Goal: Task Accomplishment & Management: Complete application form

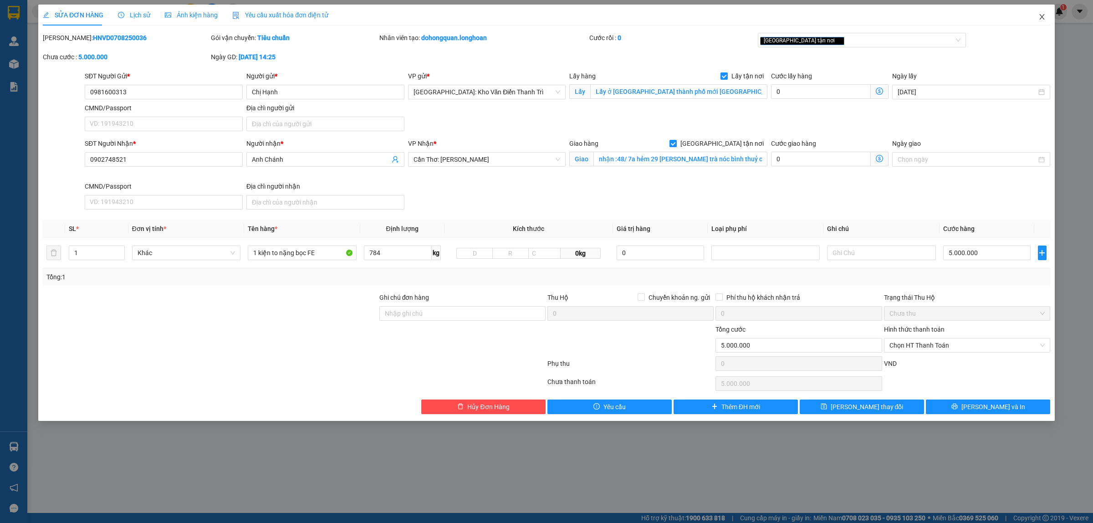
click at [1045, 17] on icon "close" at bounding box center [1041, 16] width 7 height 7
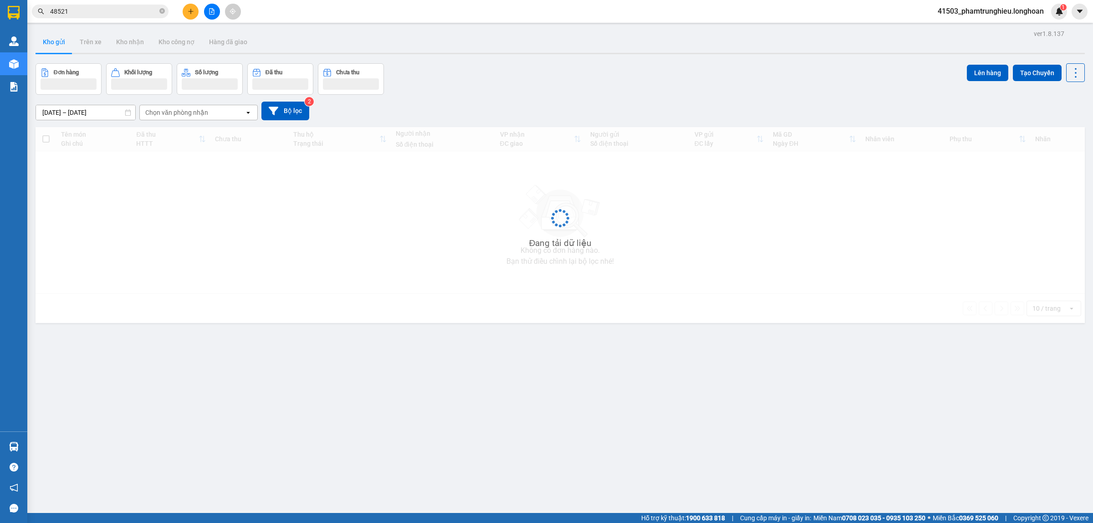
click at [101, 16] on input "48521" at bounding box center [103, 11] width 107 height 10
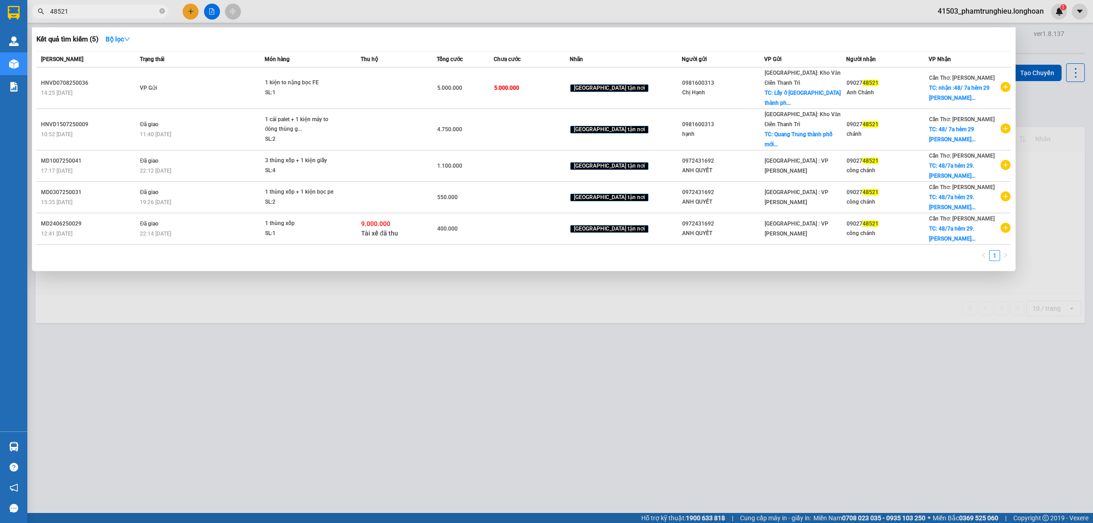
click at [101, 16] on input "48521" at bounding box center [103, 11] width 107 height 10
click at [137, 10] on input "48521" at bounding box center [103, 11] width 107 height 10
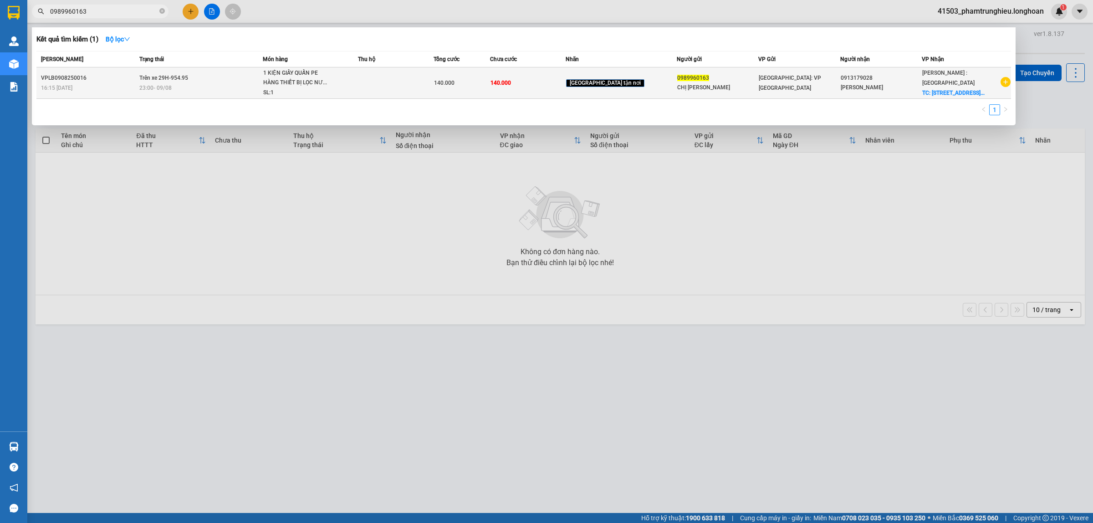
type input "0989960163"
click at [378, 83] on td at bounding box center [396, 82] width 76 height 31
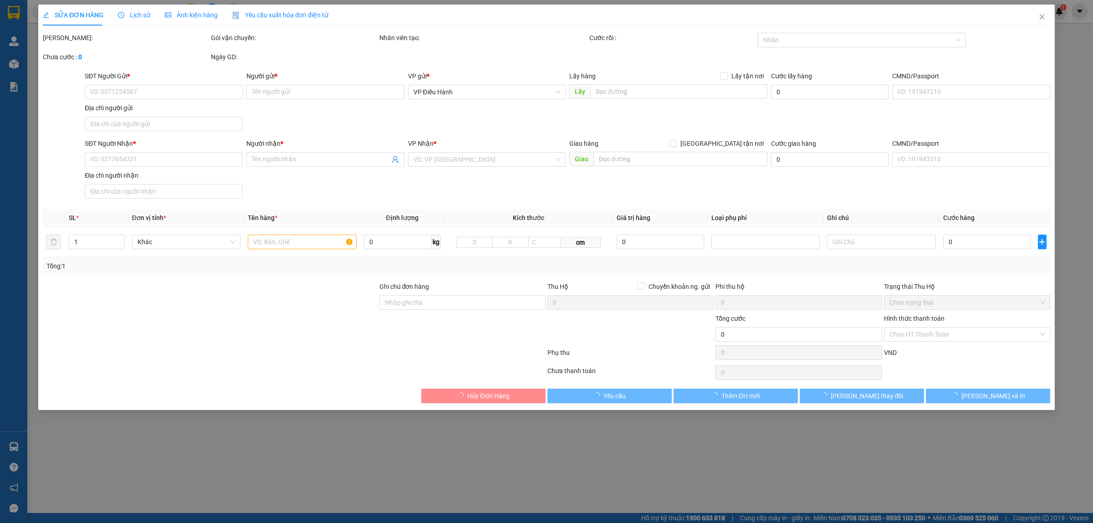
type input "0989960163"
type input "CHỊ [PERSON_NAME]"
type input "0913179028"
type input "[PERSON_NAME]"
checkbox input "true"
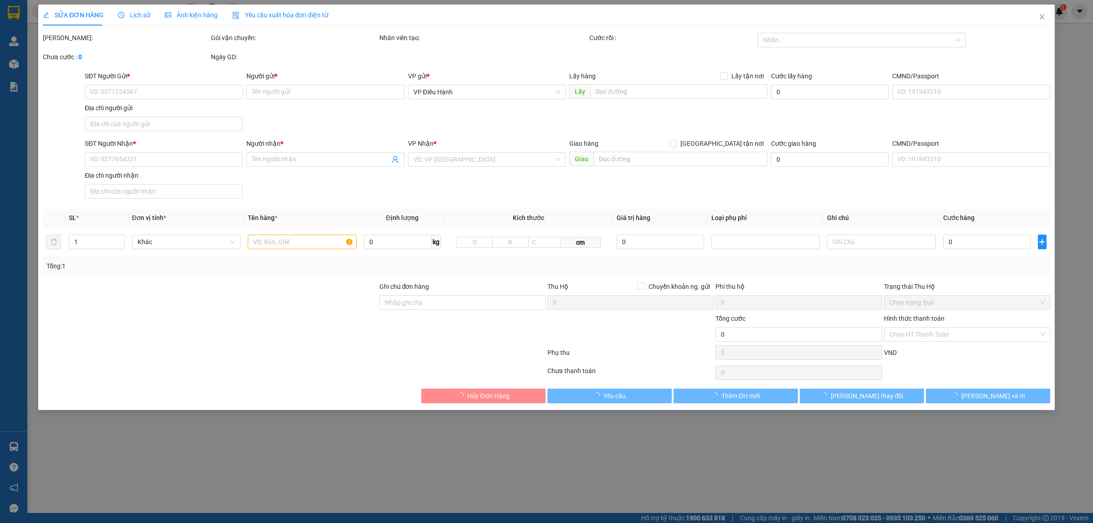
type input "[STREET_ADDRESS] NAI"
type input "140.000"
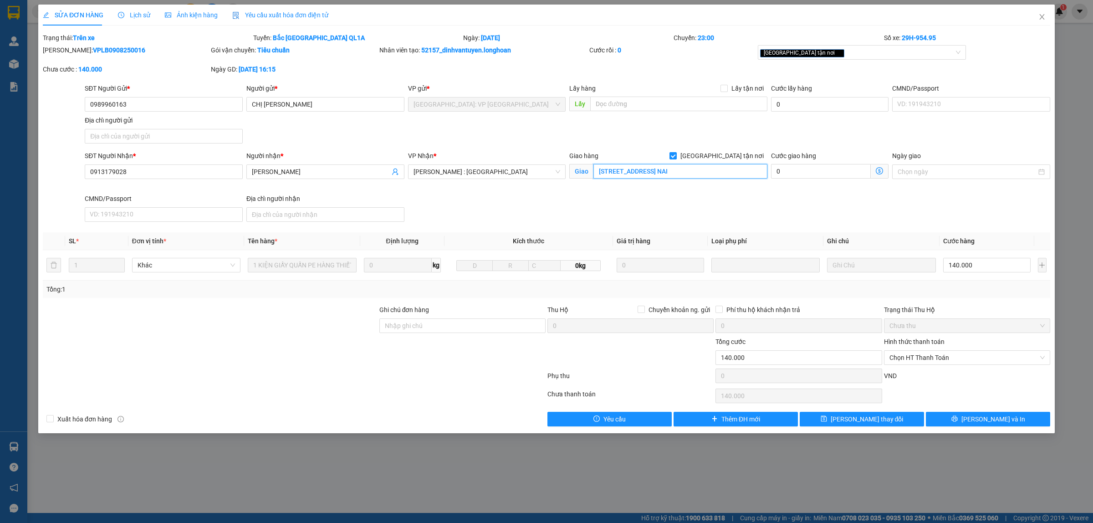
click at [734, 173] on input "[STREET_ADDRESS] NAI" at bounding box center [680, 171] width 174 height 15
click at [753, 175] on input "[STREET_ADDRESS] NAI" at bounding box center [680, 171] width 174 height 15
click at [126, 12] on span "Lịch sử" at bounding box center [134, 14] width 32 height 7
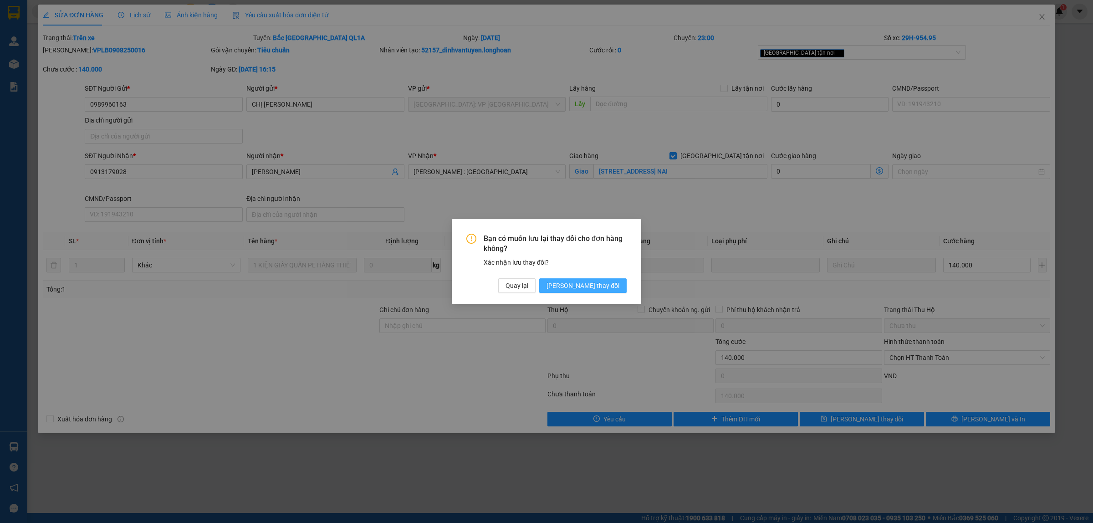
click at [598, 286] on span "[PERSON_NAME] thay đổi" at bounding box center [582, 285] width 73 height 10
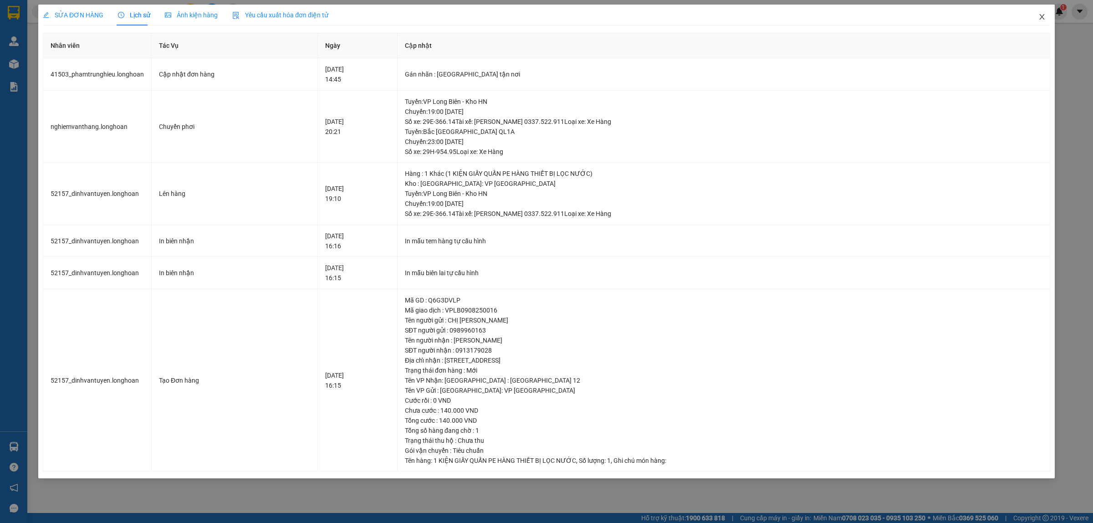
click at [1039, 19] on icon "close" at bounding box center [1041, 16] width 7 height 7
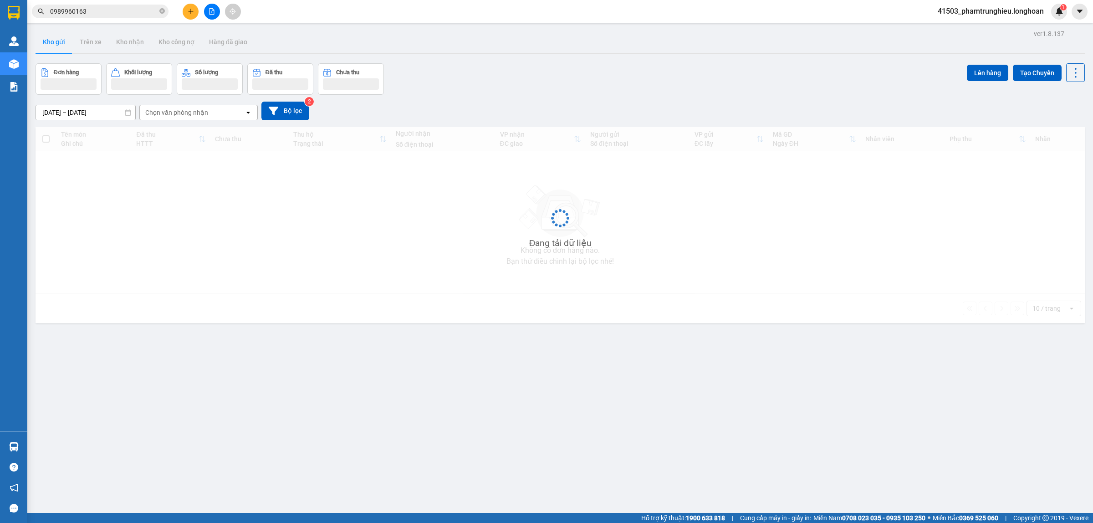
click at [123, 13] on input "0989960163" at bounding box center [103, 11] width 107 height 10
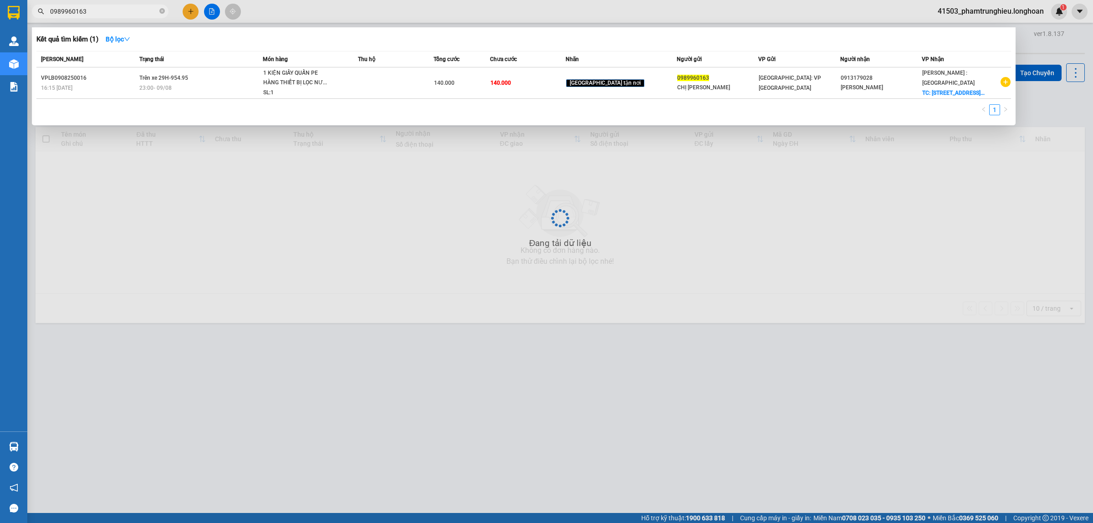
click at [123, 13] on input "0989960163" at bounding box center [103, 11] width 107 height 10
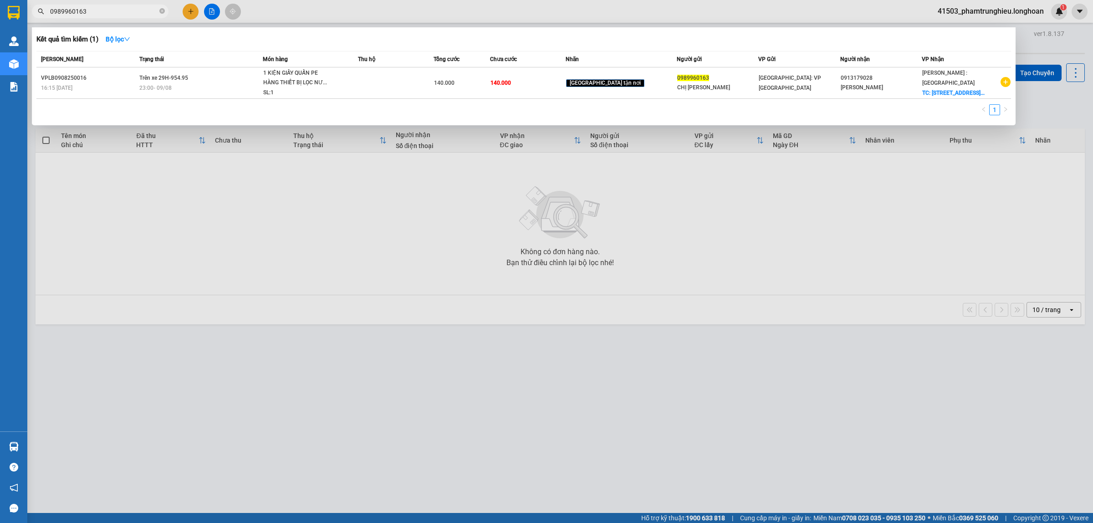
paste input "325858667"
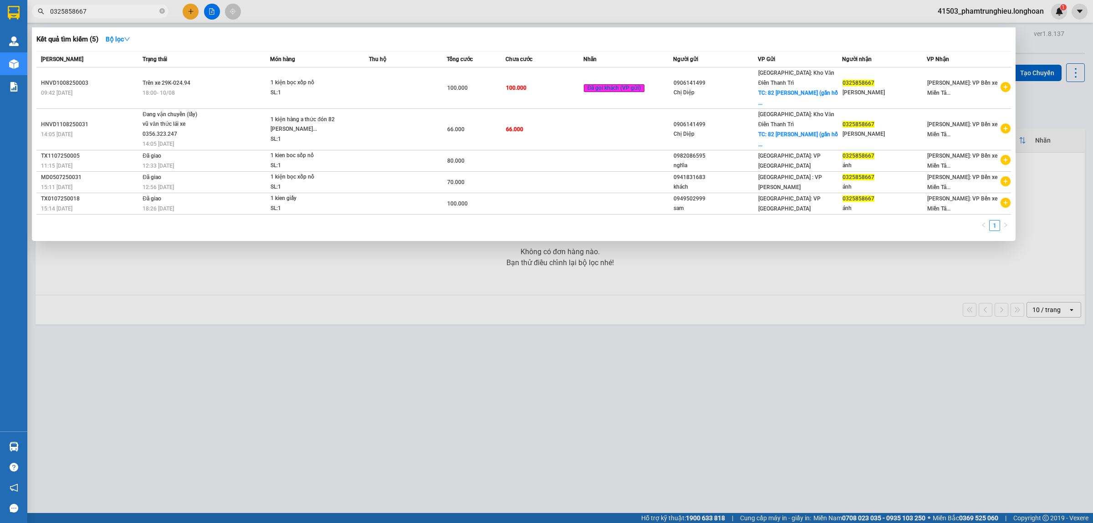
click at [114, 14] on input "0325858667" at bounding box center [103, 11] width 107 height 10
paste input "899965673"
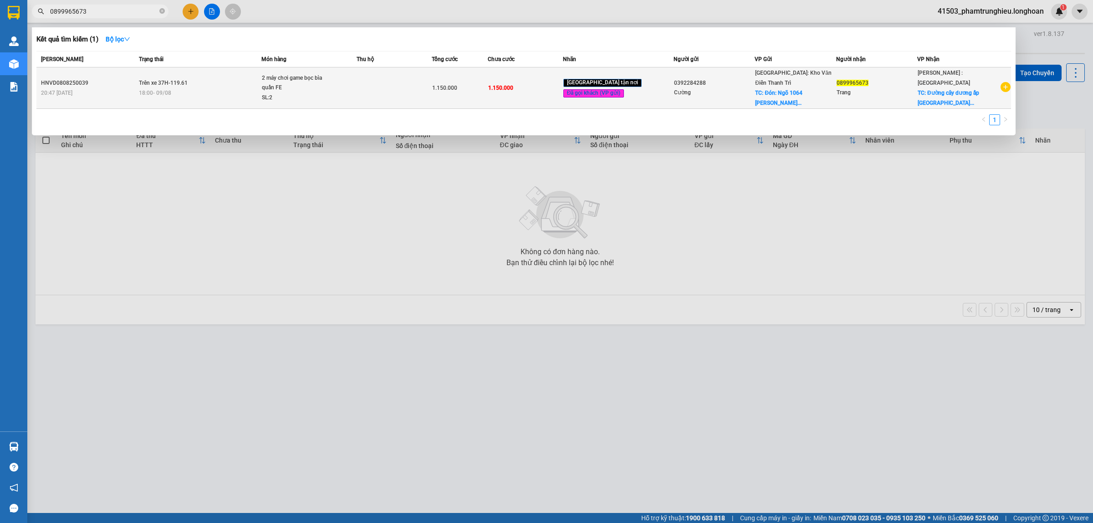
type input "0899965673"
click at [285, 85] on div "2 máy chơi game bọc bìa quấn FE" at bounding box center [296, 83] width 68 height 20
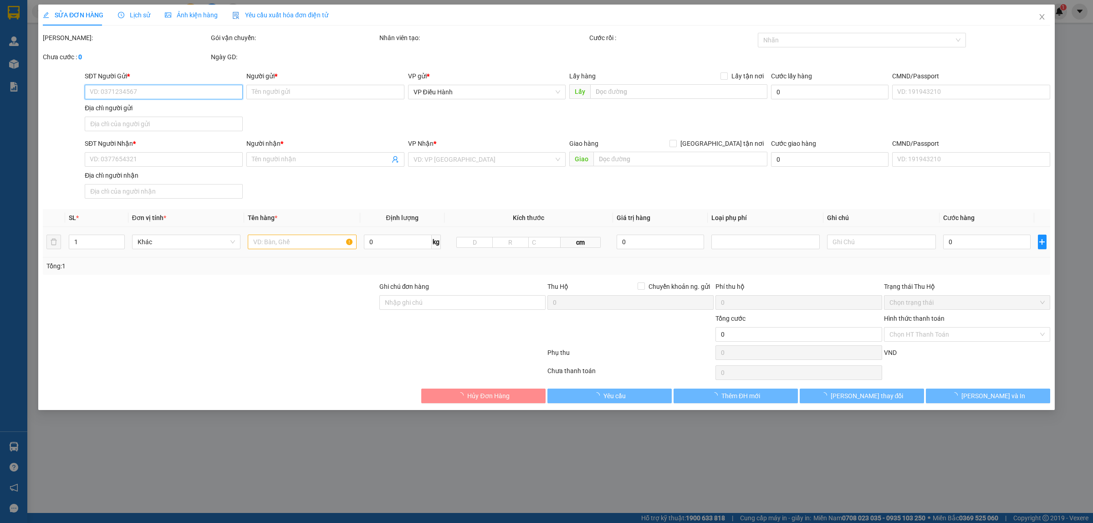
type input "0392284288"
type input "Cường"
checkbox input "true"
type input "Đón: Ngõ 1064 [PERSON_NAME] số nhà 18 thanh trì hoàng mai [GEOGRAPHIC_DATA]"
type input "0899965673"
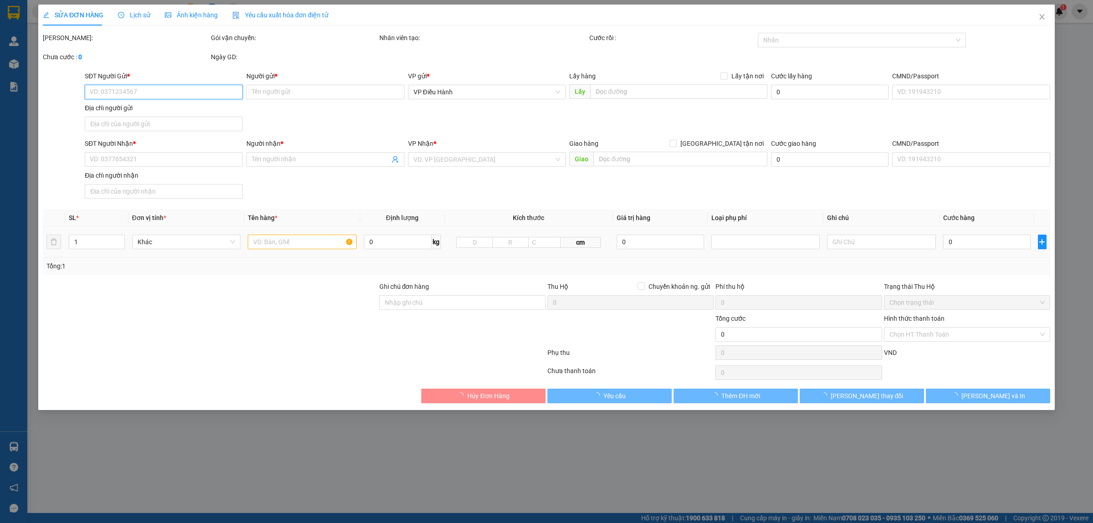
type input "Trang"
checkbox input "true"
type input "Đường cây dương ấp Bình tiền xã [GEOGRAPHIC_DATA] huyện [GEOGRAPHIC_DATA] tỉnh …"
type input "hàng giao nguyên kiện hư bể không đền giá trị hàng"
type input "1.150.000"
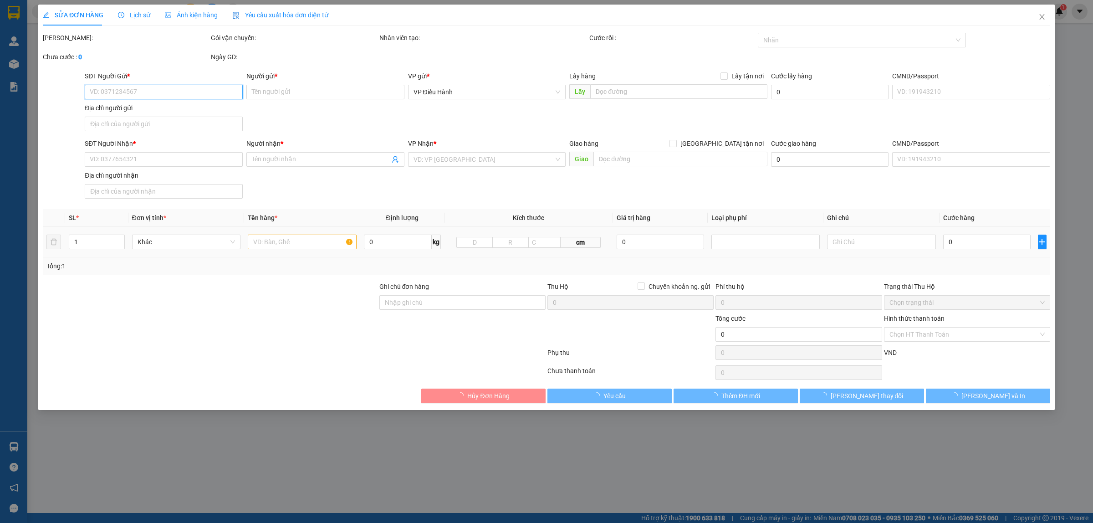
type input "1.150.000"
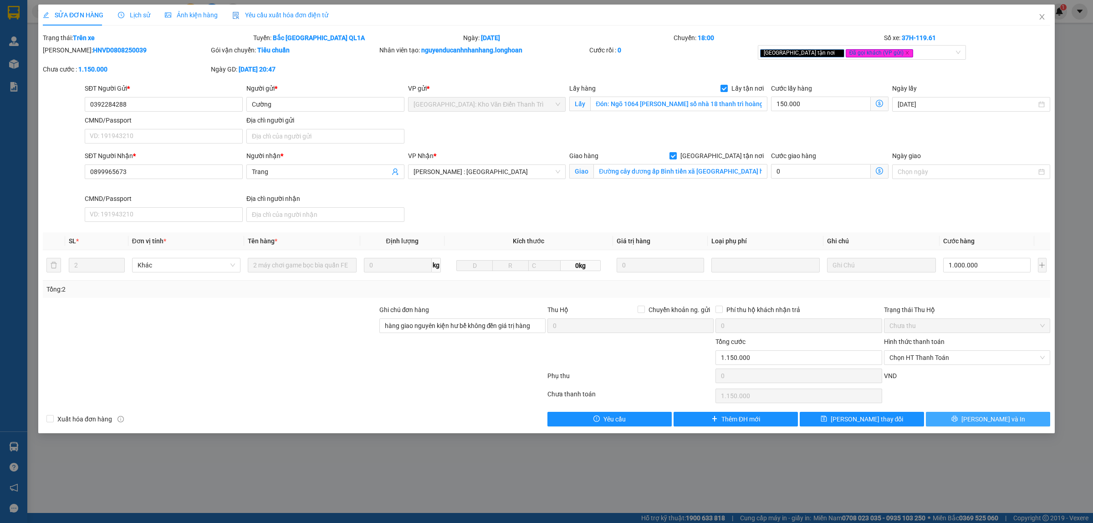
click at [982, 420] on span "[PERSON_NAME] và In" at bounding box center [993, 419] width 64 height 10
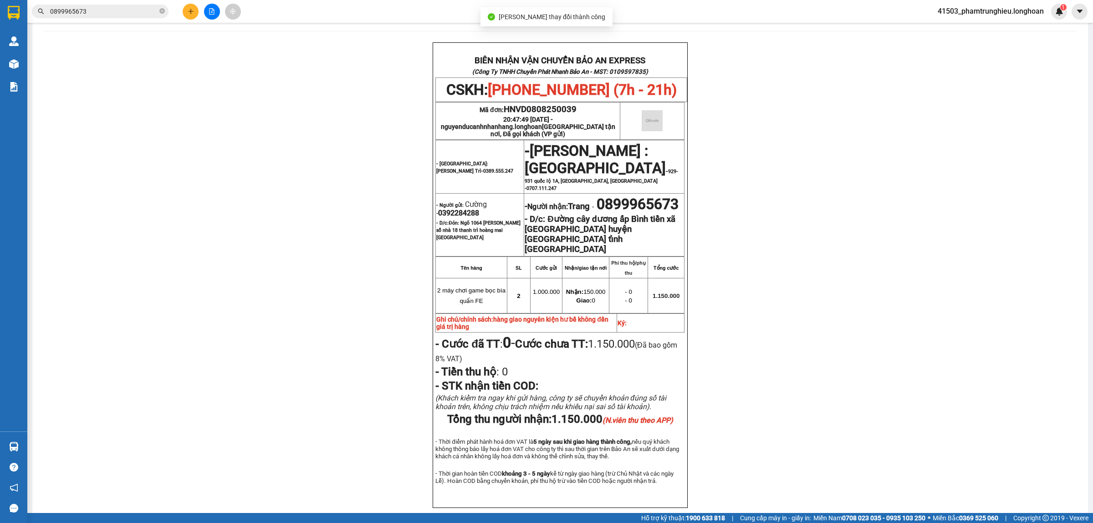
scroll to position [57, 0]
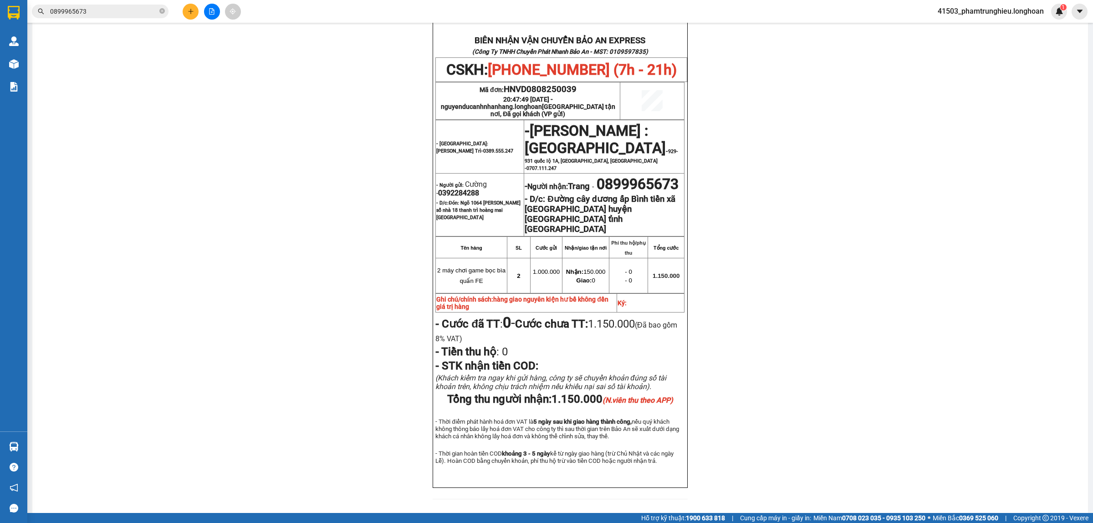
click at [128, 15] on input "0899965673" at bounding box center [103, 11] width 107 height 10
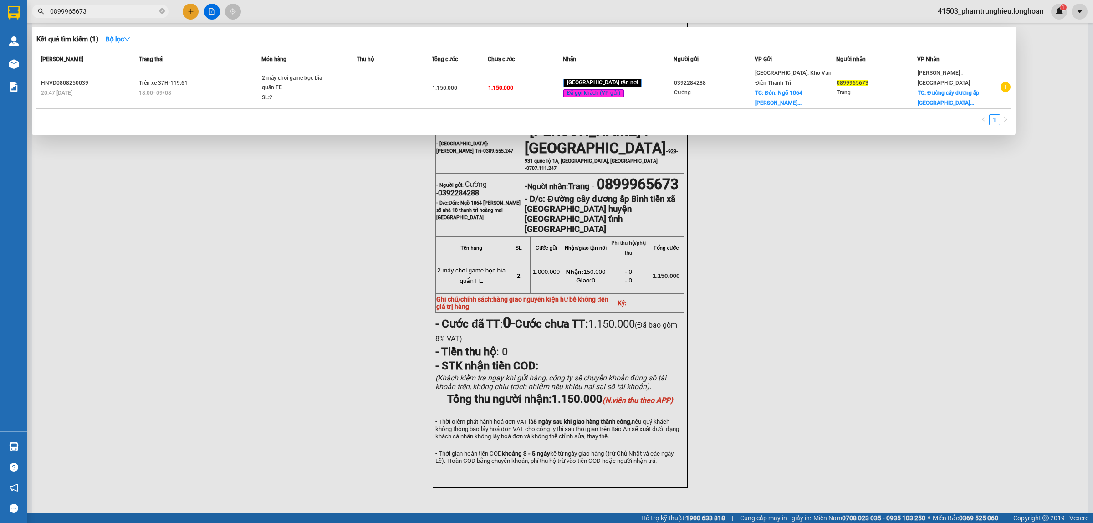
click at [128, 15] on input "0899965673" at bounding box center [103, 11] width 107 height 10
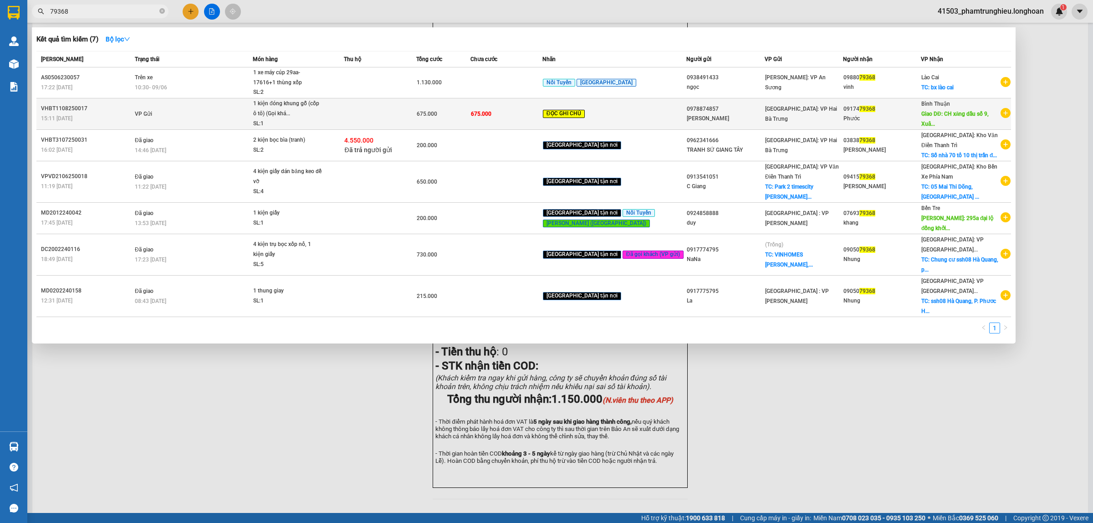
type input "79368"
click at [225, 111] on td "VP Gửi" at bounding box center [192, 113] width 120 height 31
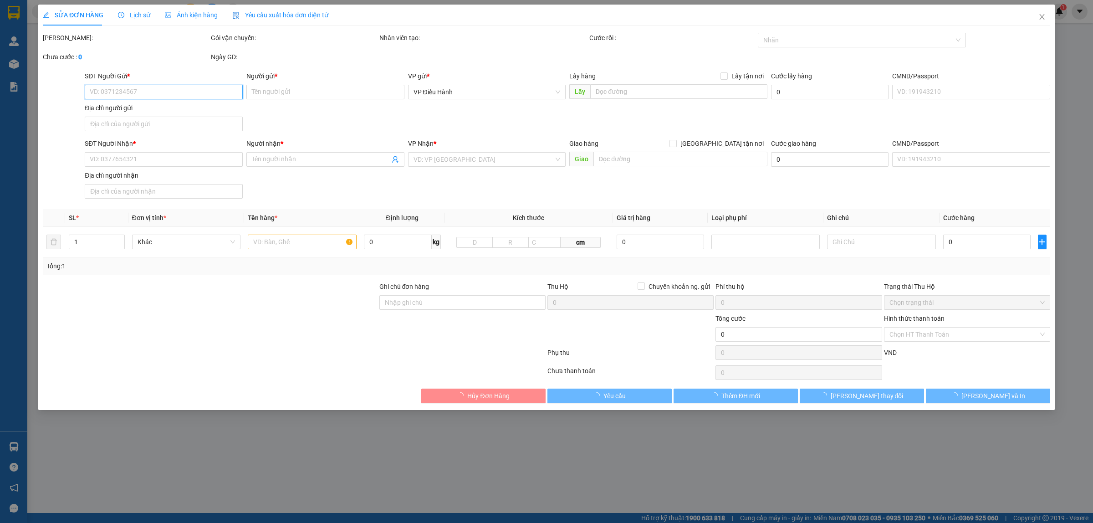
type input "0978874857"
type input "[PERSON_NAME]"
type input "0917479368"
type input "Phước"
type input "CH xăng dầu số 9, Xuân An, Tp. [PERSON_NAME], [GEOGRAPHIC_DATA]"
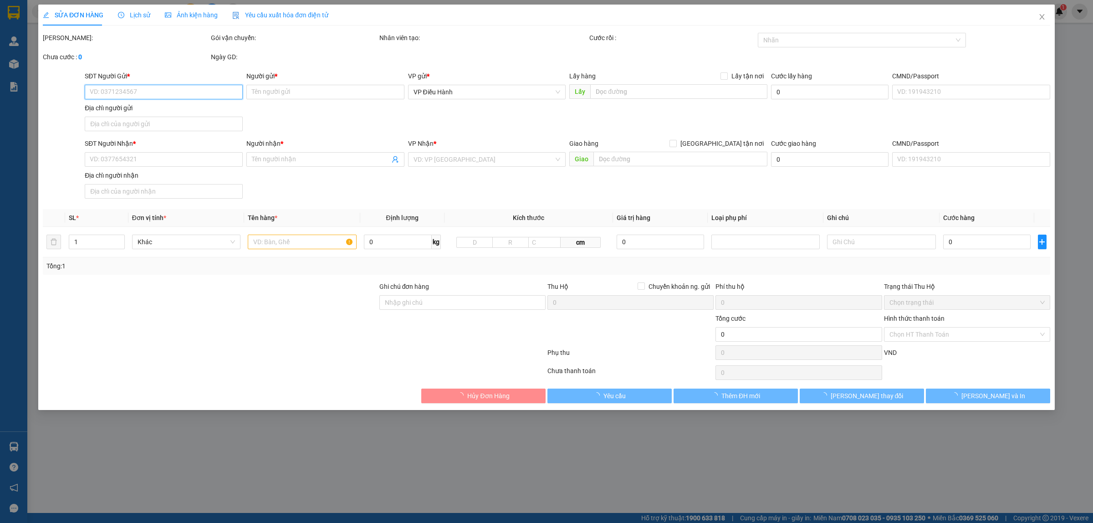
type input "Gọi khách trước 1 tiếng"
type input "675.000"
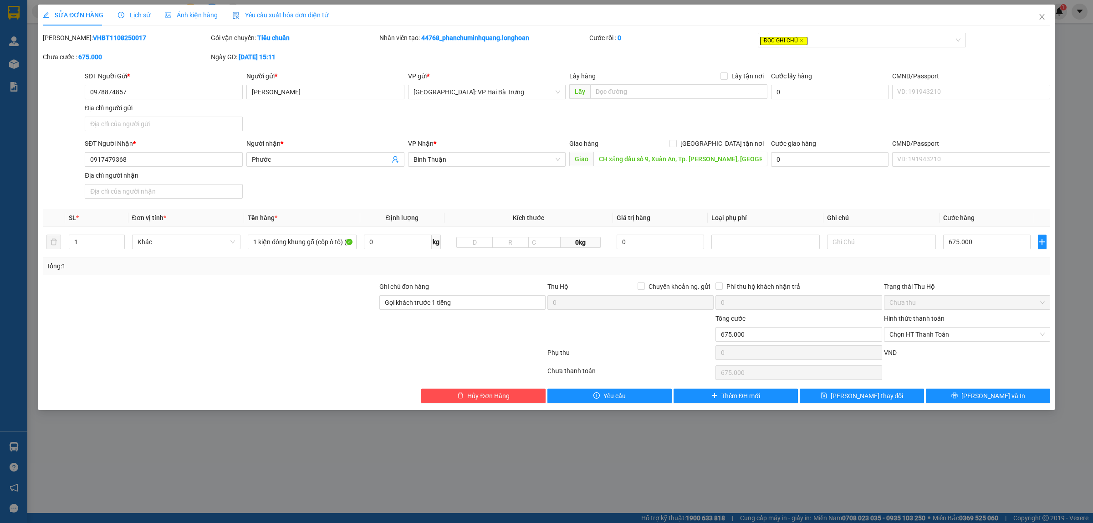
click at [102, 35] on b "VHBT1108250017" at bounding box center [119, 37] width 53 height 7
copy b "VHBT1108250017"
click at [1041, 15] on icon "close" at bounding box center [1041, 16] width 7 height 7
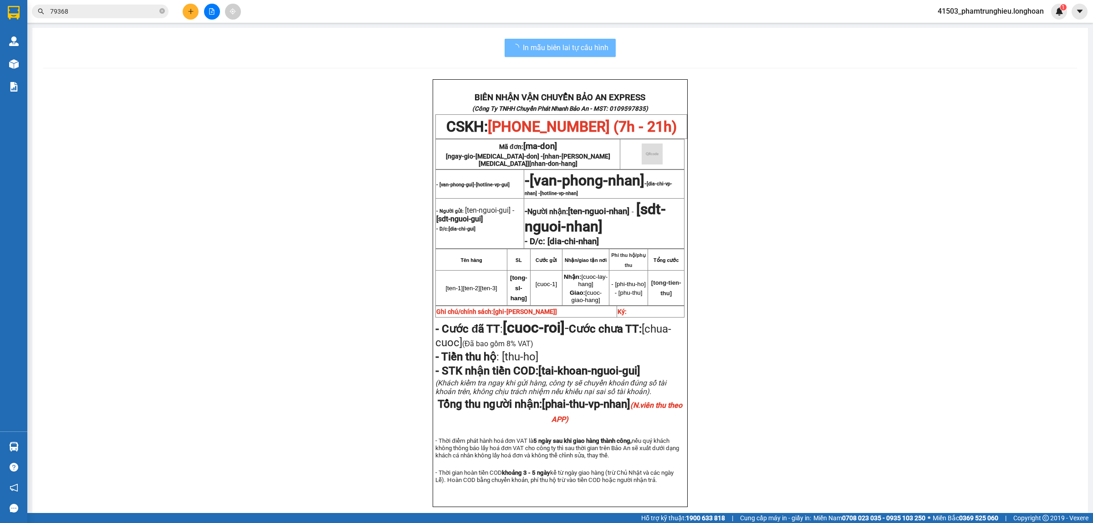
click at [102, 14] on input "79368" at bounding box center [103, 11] width 107 height 10
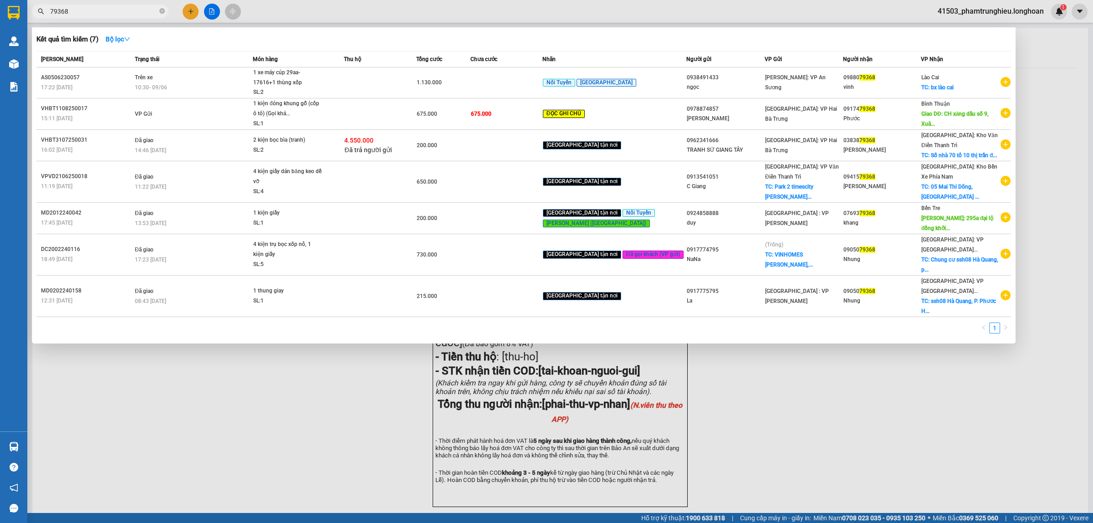
click at [102, 14] on input "79368" at bounding box center [103, 11] width 107 height 10
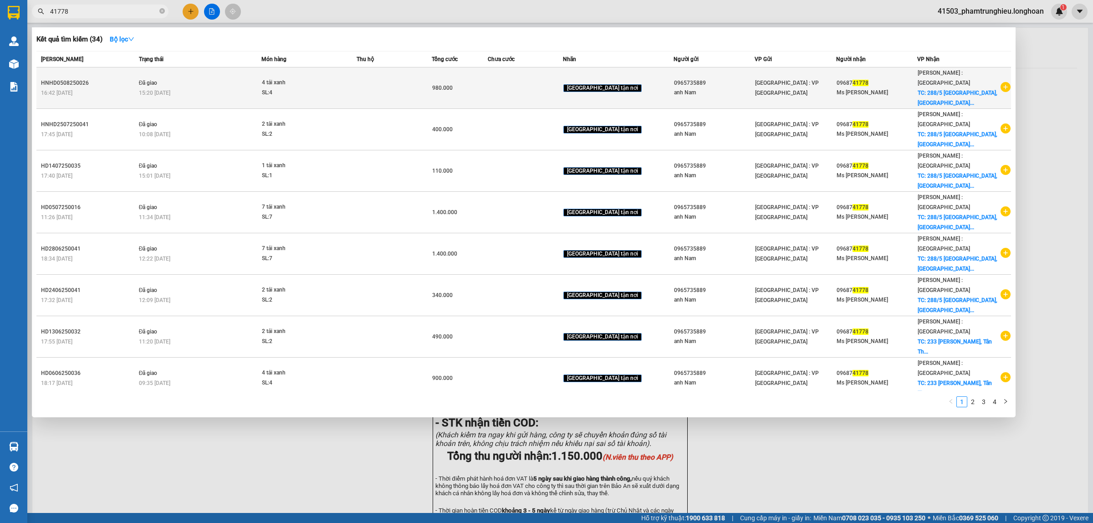
type input "41778"
click at [236, 88] on div "15:20 [DATE]" at bounding box center [200, 93] width 122 height 10
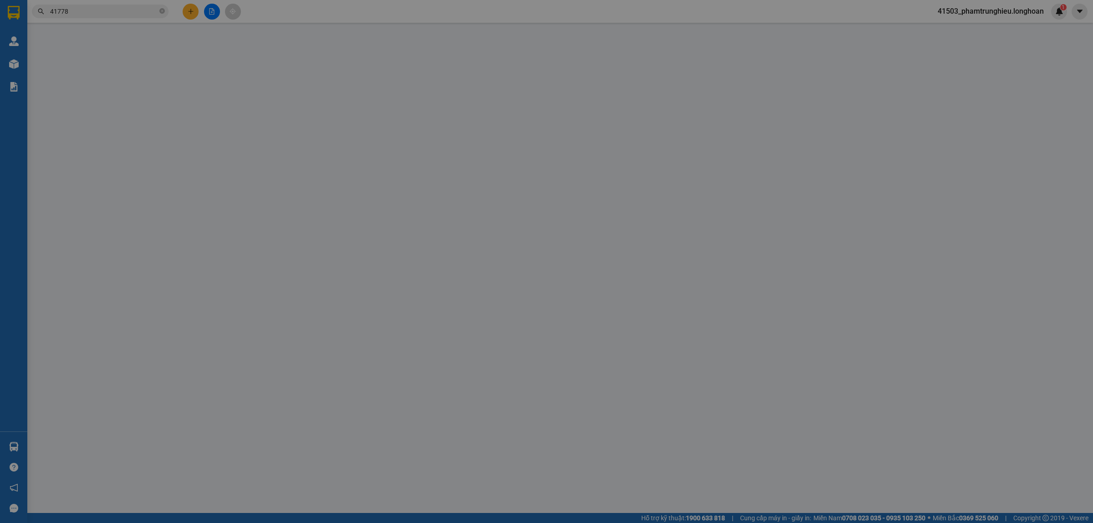
type input "0965735889"
type input "anh Nam"
type input "0968741778"
type input "Ms [PERSON_NAME]"
checkbox input "true"
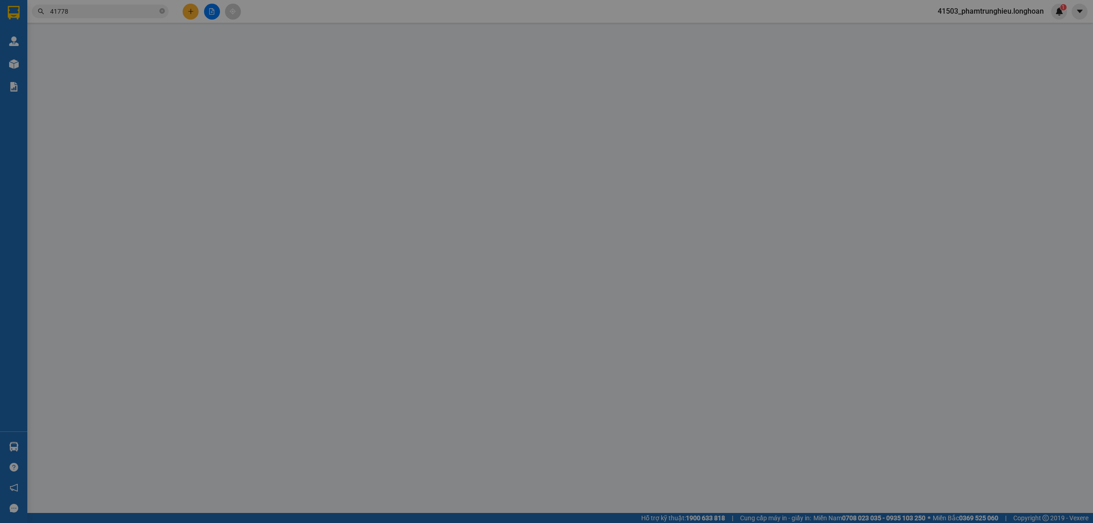
type input "288/5 [GEOGRAPHIC_DATA], [GEOGRAPHIC_DATA], [GEOGRAPHIC_DATA], [GEOGRAPHIC_DATA]"
type input "980.000"
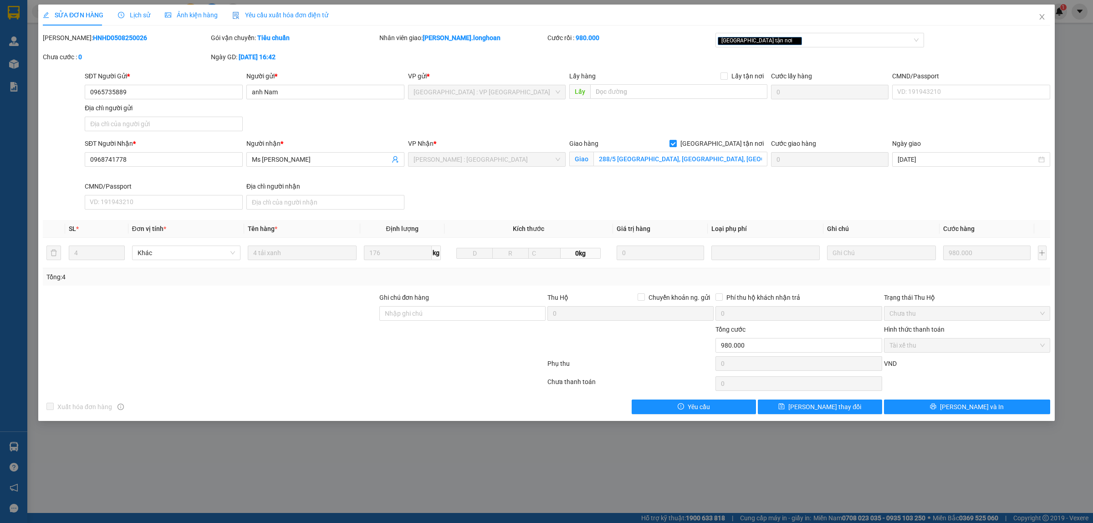
click at [96, 40] on b "HNHD0508250026" at bounding box center [120, 37] width 54 height 7
copy b "HNHD0508250026"
click at [1040, 15] on icon "close" at bounding box center [1041, 16] width 5 height 5
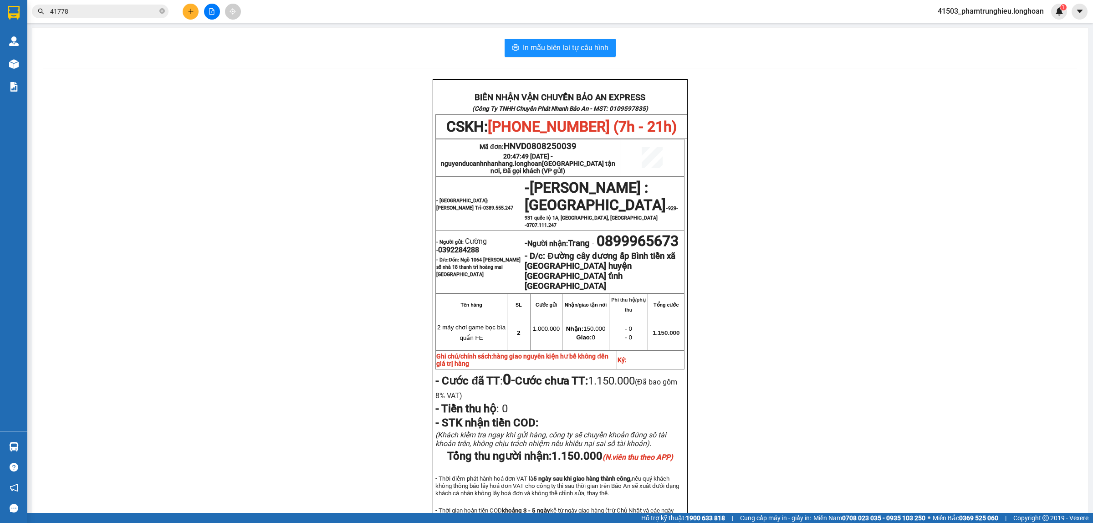
click at [98, 13] on input "41778" at bounding box center [103, 11] width 107 height 10
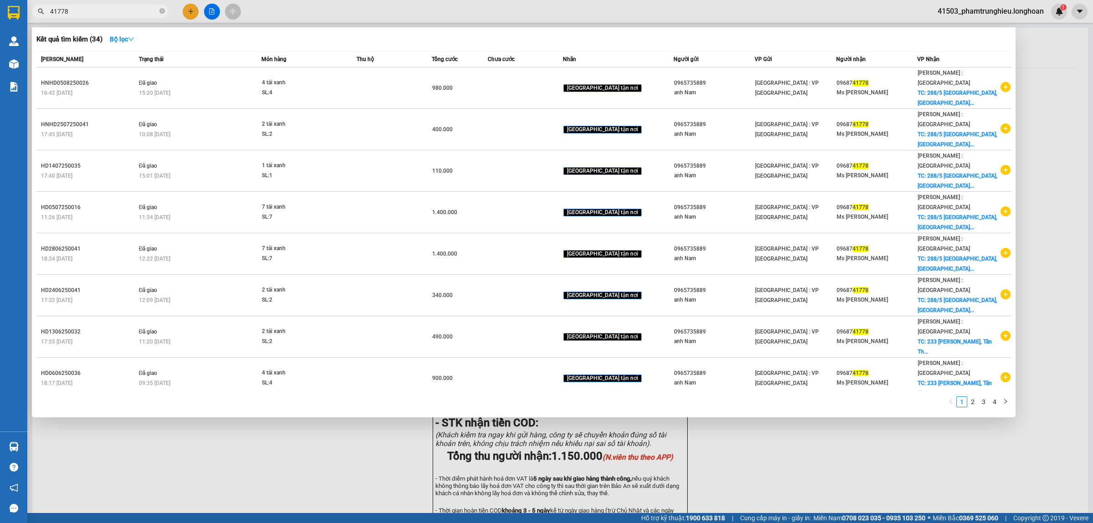
click at [98, 13] on input "41778" at bounding box center [103, 11] width 107 height 10
paste input "097254369"
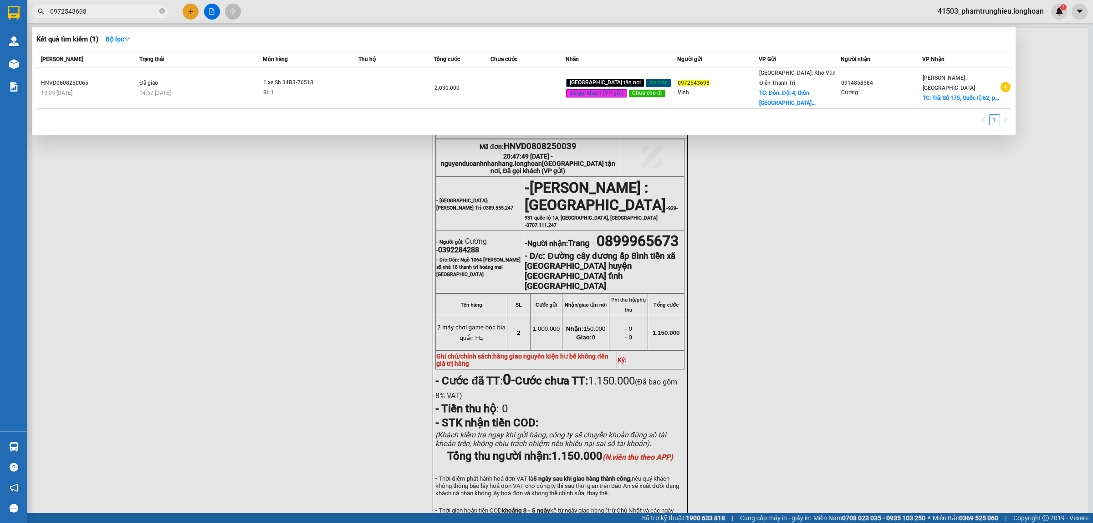
click at [118, 8] on input "0972543698" at bounding box center [103, 11] width 107 height 10
paste input "3455672"
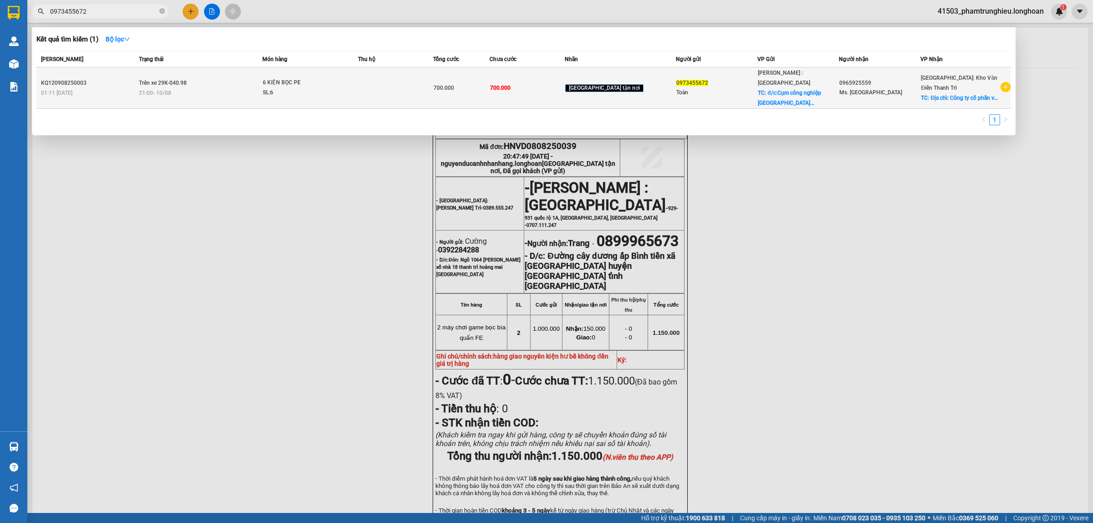
type input "0973455672"
click at [345, 87] on span "6 KIỆN BỌC PE SL: 6" at bounding box center [310, 88] width 94 height 20
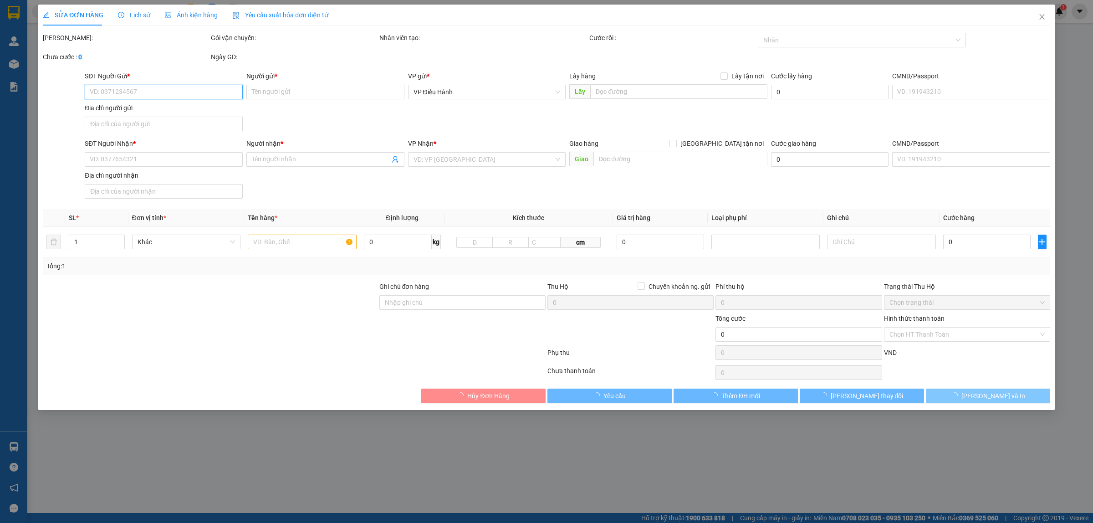
type input "0973455672"
type input "Toàn"
checkbox input "true"
type input "đ/c:Cụm công nghiệp [GEOGRAPHIC_DATA], Xã [GEOGRAPHIC_DATA], [GEOGRAPHIC_DATA],…"
type input "0965925559"
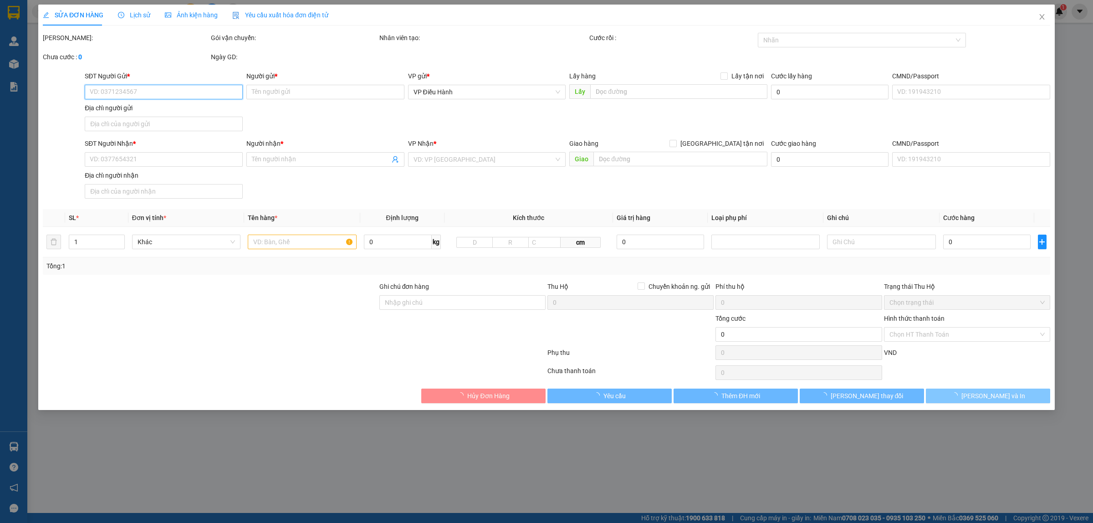
type input "Ms. [GEOGRAPHIC_DATA]"
checkbox input "true"
type input "Địa chỉ: Công ty cổ phần vận tải trí dũng - Nhà máy sợi Hatexco 1 Đồng văn (KCN…"
type input "NHẬN THEO KIỆN - GIAO NGUYÊN KIỆN"
type input "700.000"
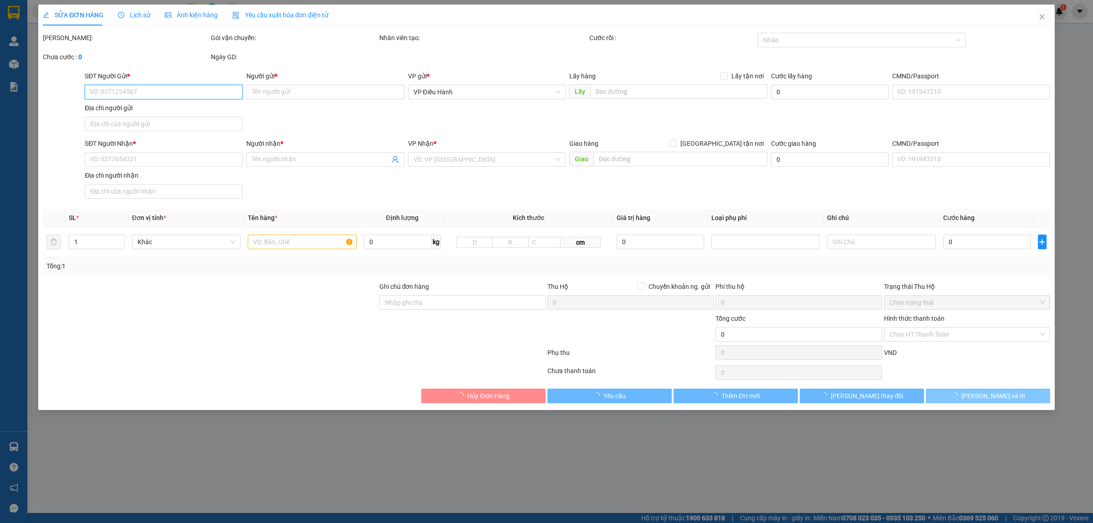
type input "700.000"
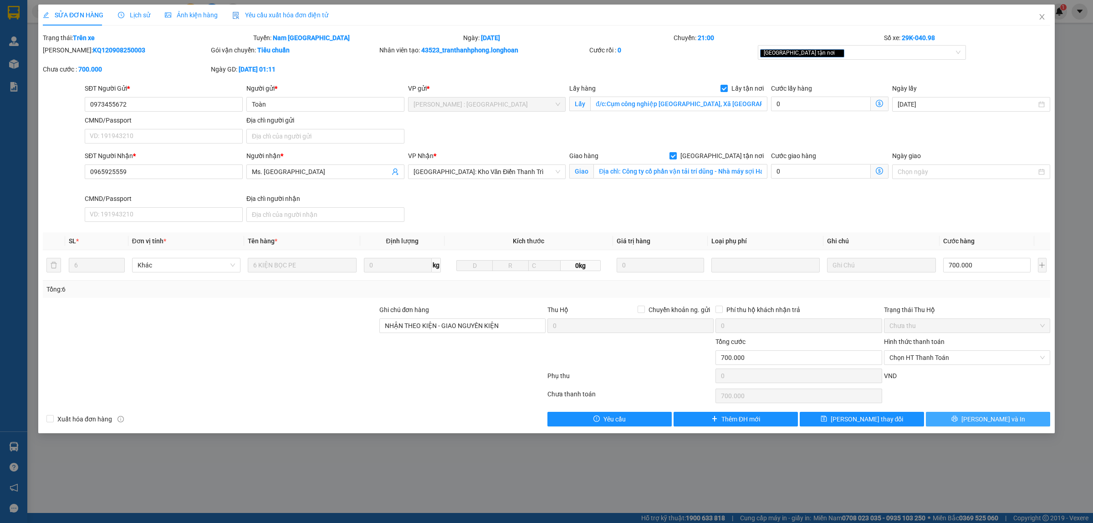
click at [993, 422] on span "[PERSON_NAME] và In" at bounding box center [993, 419] width 64 height 10
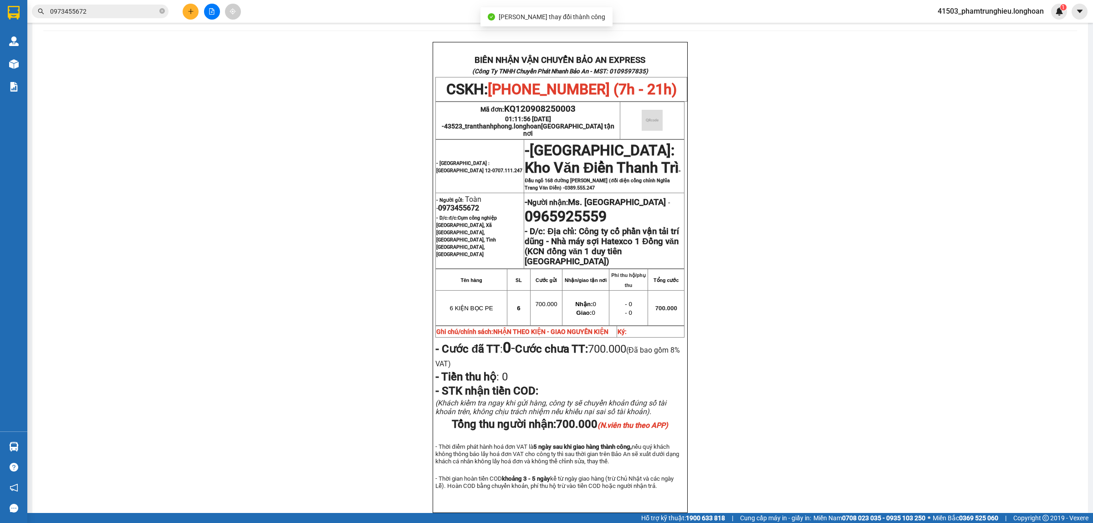
scroll to position [57, 0]
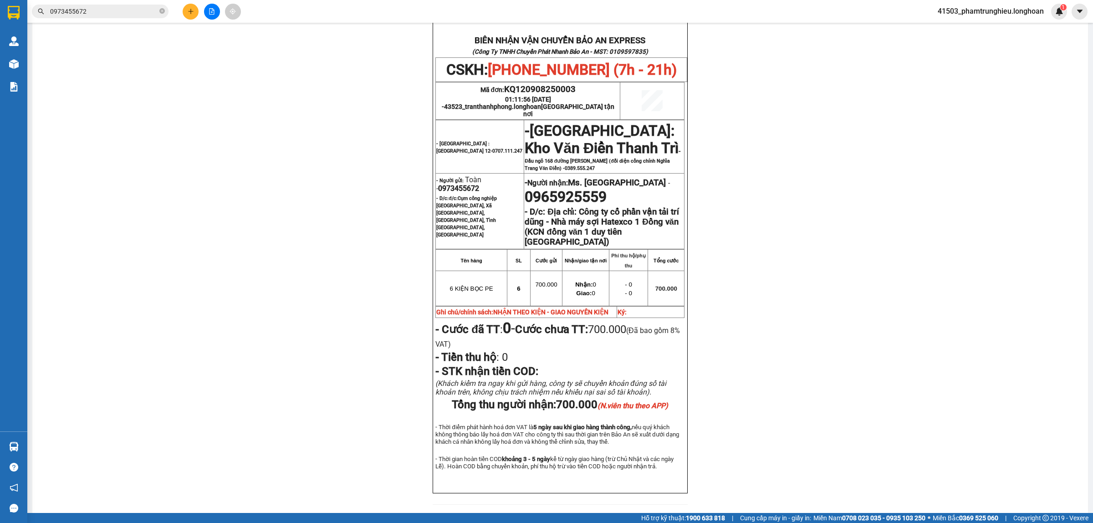
click at [115, 10] on input "0973455672" at bounding box center [103, 11] width 107 height 10
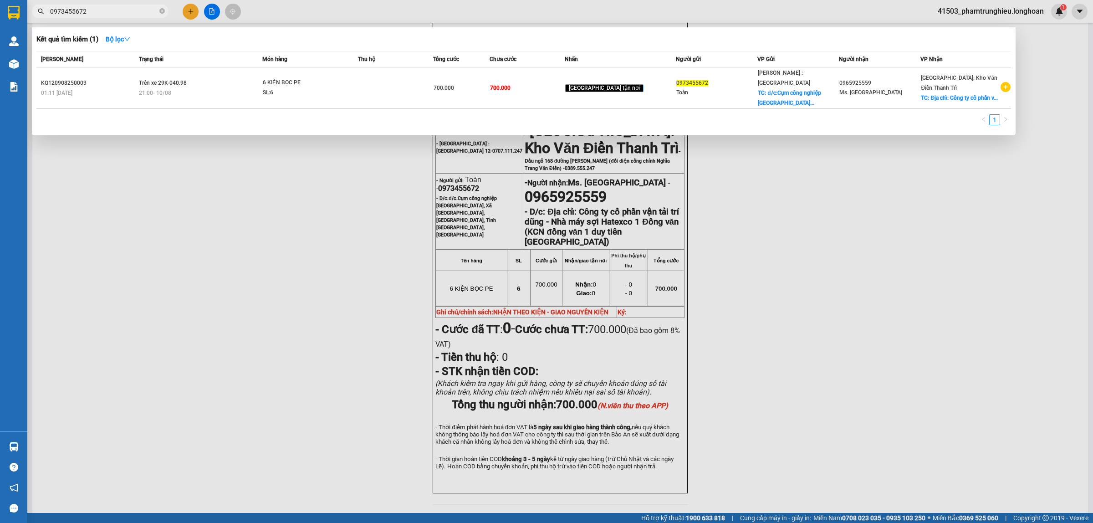
click at [115, 10] on input "0973455672" at bounding box center [103, 11] width 107 height 10
click at [96, 10] on input "0973455672" at bounding box center [103, 11] width 107 height 10
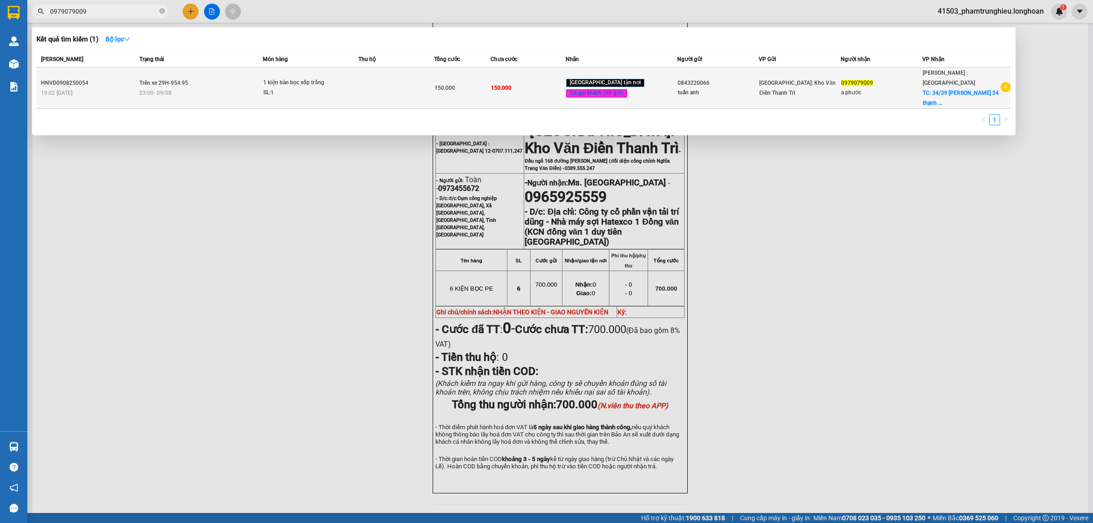
type input "0979079009"
click at [286, 88] on div "SL: 1" at bounding box center [297, 93] width 68 height 10
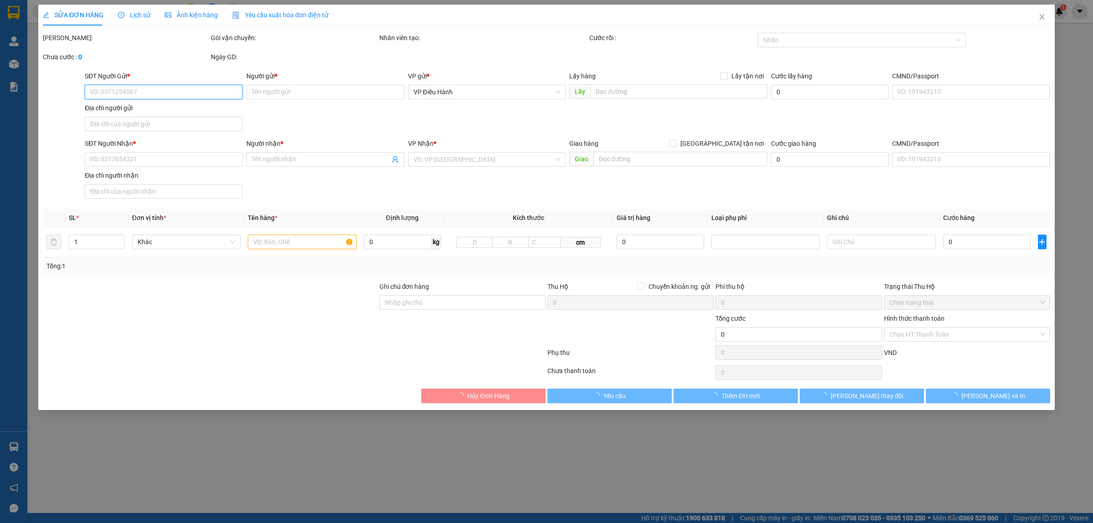
type input "0843220066"
type input "tuấn anh"
type input "0979079009"
type input "a phước"
checkbox input "true"
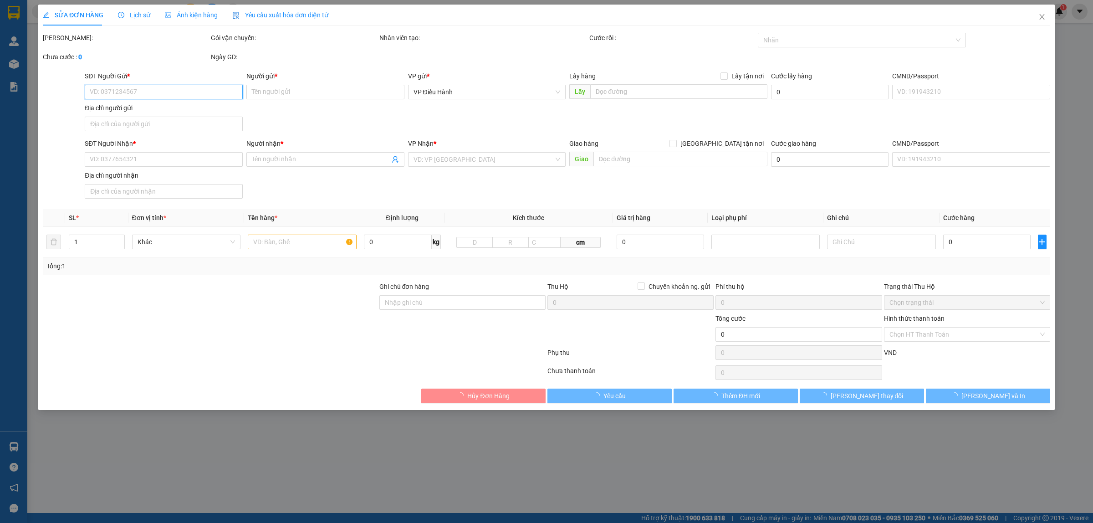
type input "34/39 thạnh xuân 24 thạnh xuân q12"
type input "hàng giao nguyên kiện, hư vỡ ko đền"
type input "150.000"
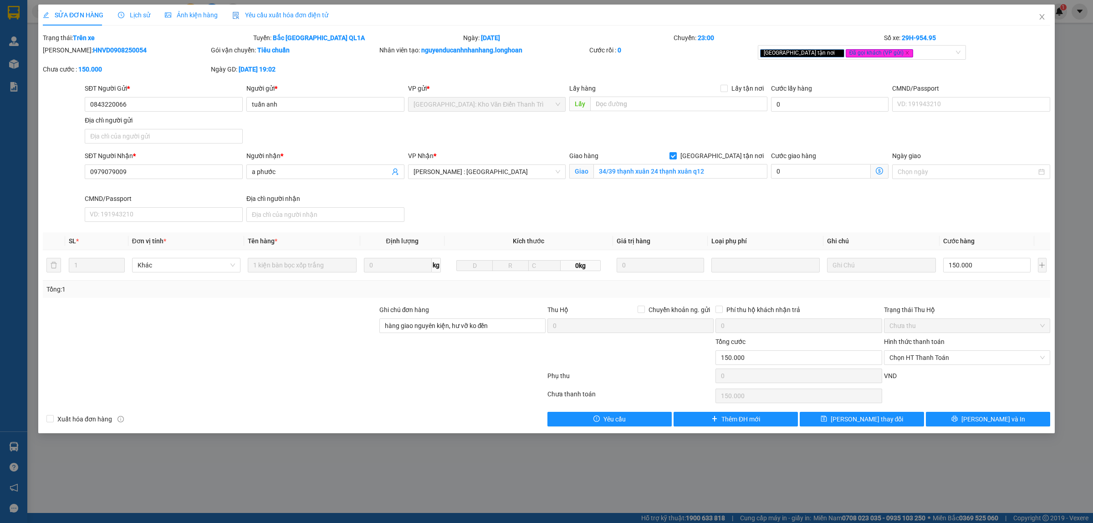
click at [150, 14] on div "SỬA ĐƠN HÀNG Lịch sử Ảnh kiện hàng Yêu cầu xuất hóa đơn điện tử" at bounding box center [185, 15] width 285 height 21
click at [140, 15] on span "Lịch sử" at bounding box center [134, 14] width 32 height 7
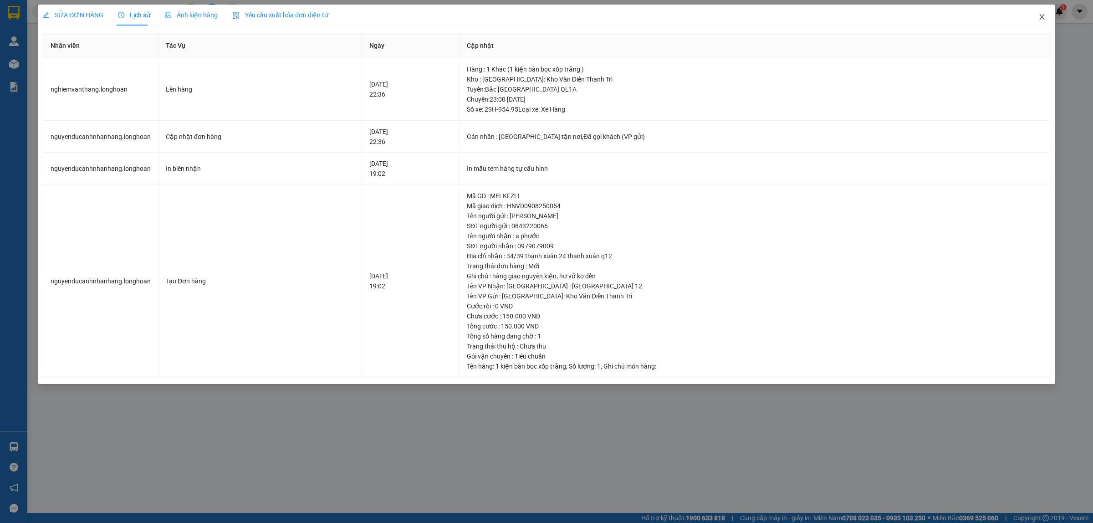
click at [1044, 14] on icon "close" at bounding box center [1041, 16] width 7 height 7
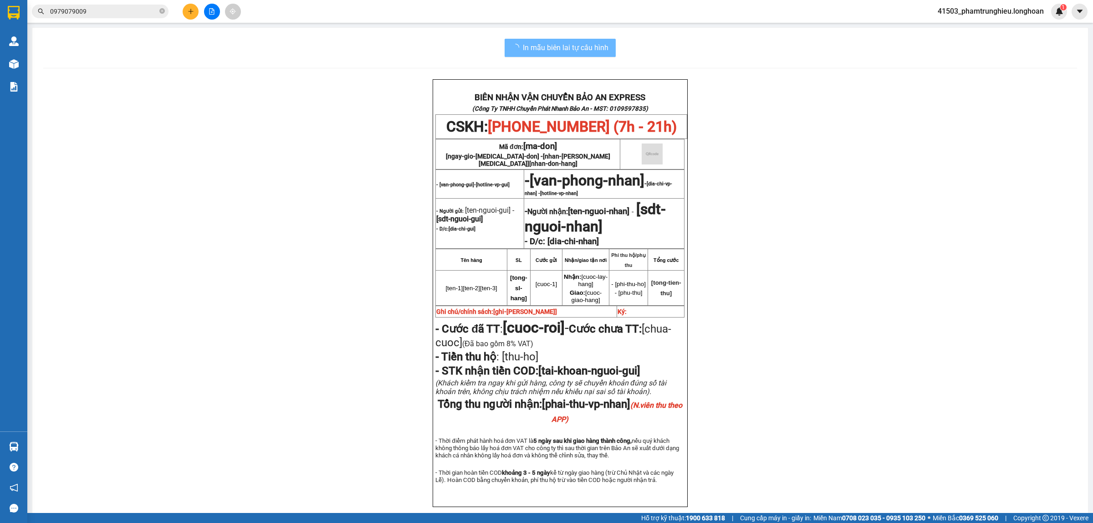
click at [119, 14] on input "0979079009" at bounding box center [103, 11] width 107 height 10
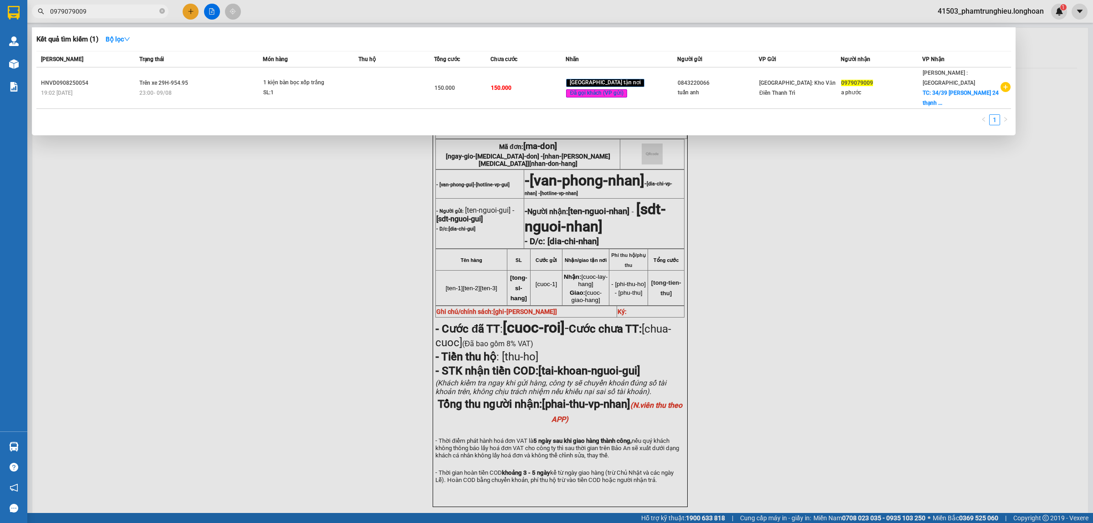
click at [119, 14] on input "0979079009" at bounding box center [103, 11] width 107 height 10
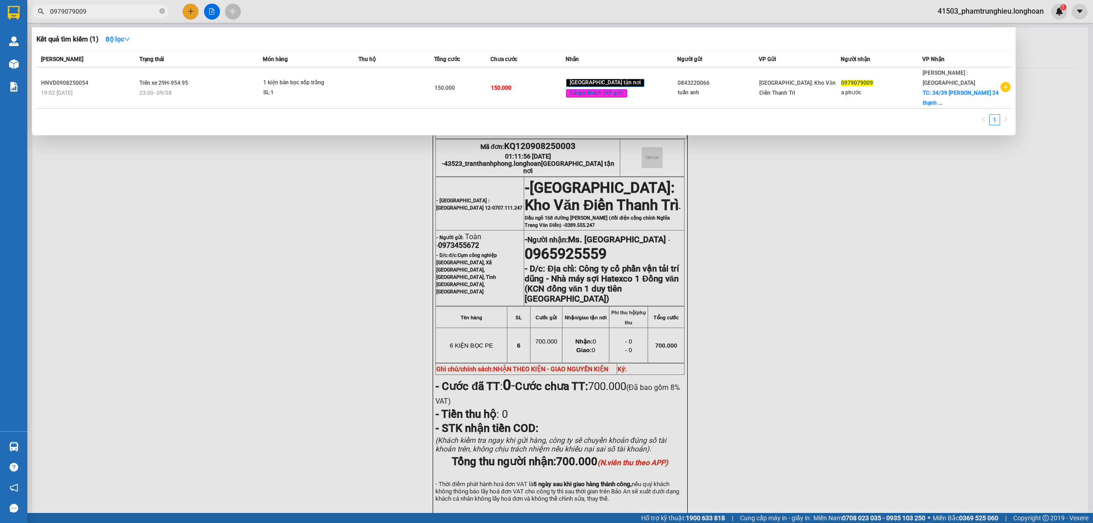
paste input "392424953"
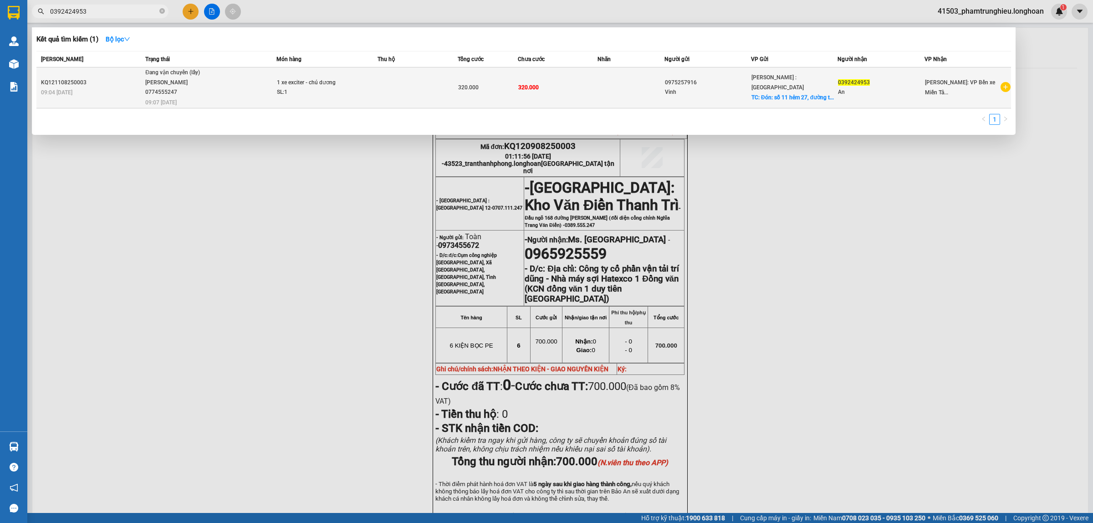
click at [260, 89] on span "Đang vận chuyển (lấy) [PERSON_NAME] 0774555247 09:07 [DATE]" at bounding box center [210, 87] width 131 height 38
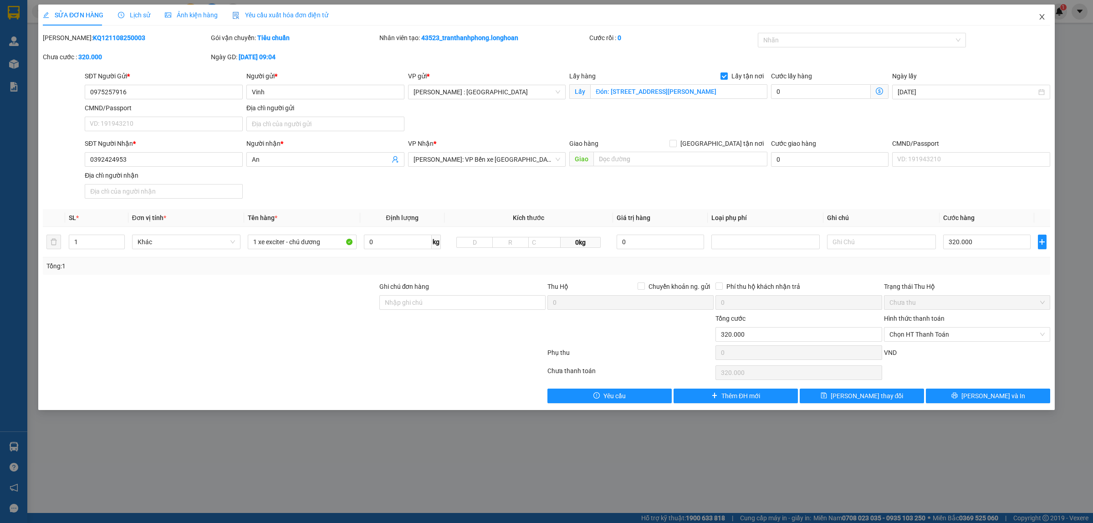
click at [1044, 15] on icon "close" at bounding box center [1041, 16] width 7 height 7
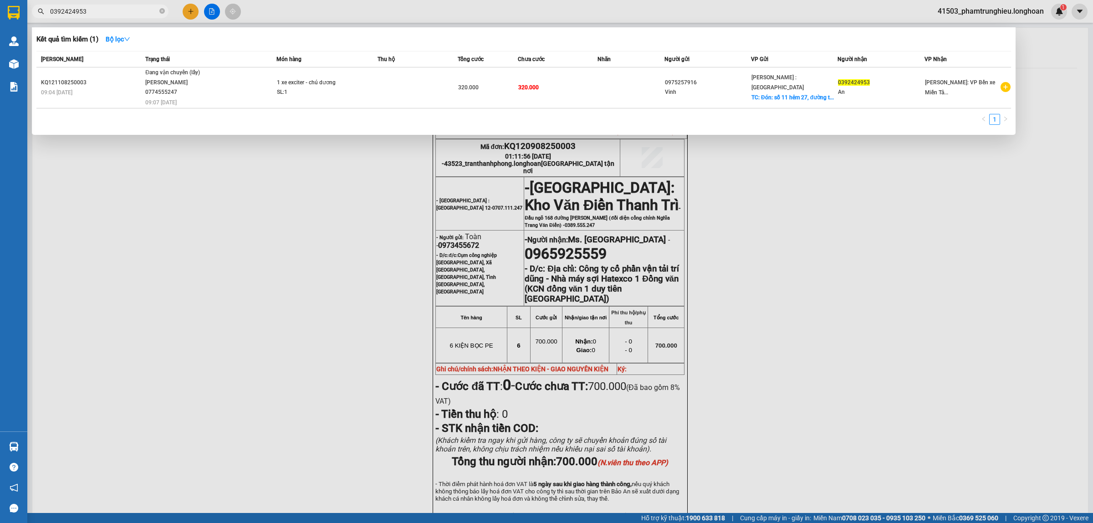
click at [116, 8] on input "0392424953" at bounding box center [103, 11] width 107 height 10
click at [106, 12] on input "0392424953" at bounding box center [103, 11] width 107 height 10
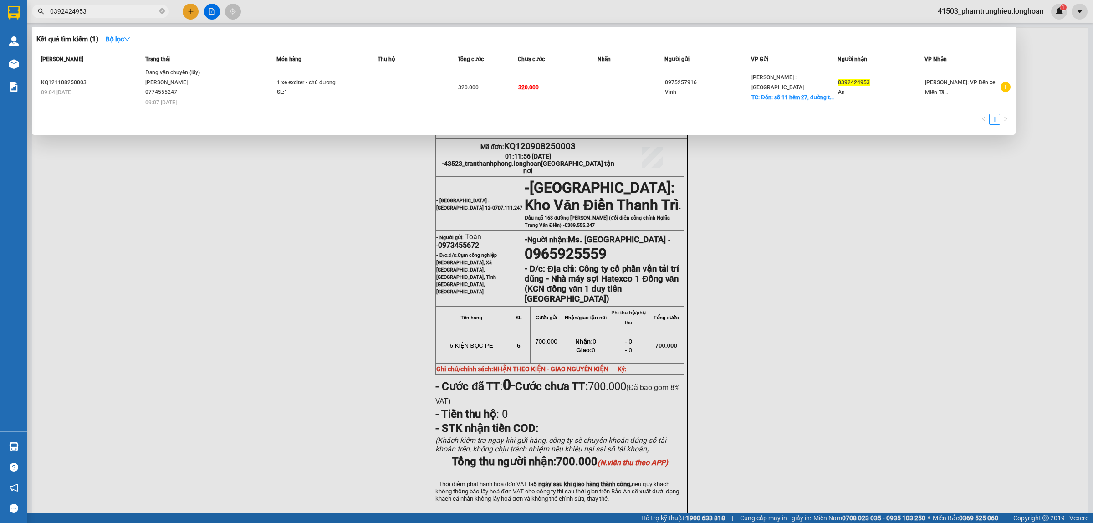
click at [113, 12] on input "0392424953" at bounding box center [103, 11] width 107 height 10
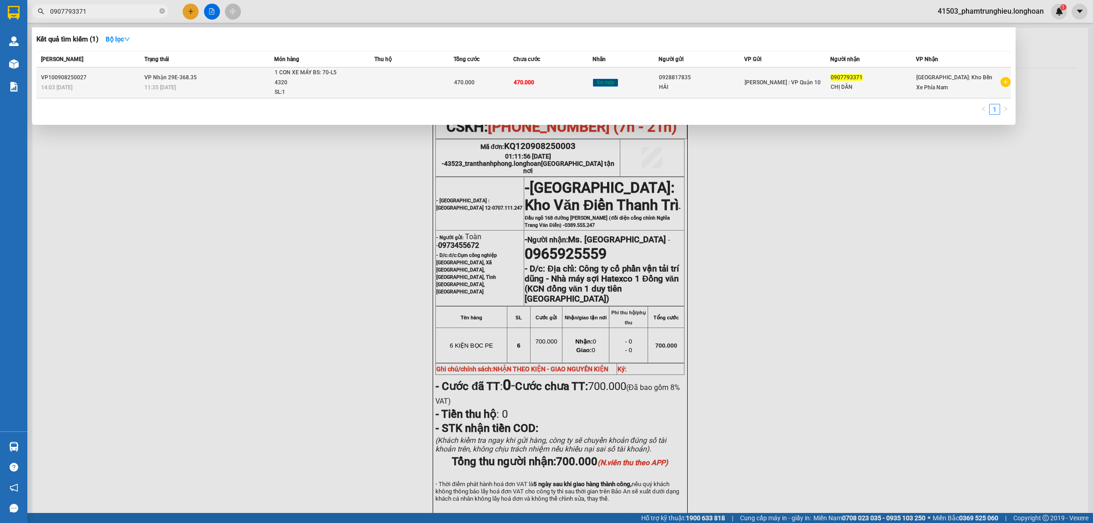
type input "0907793371"
click at [262, 98] on td "VP Nhận 29E-368.35 11:35 [DATE]" at bounding box center [208, 82] width 132 height 31
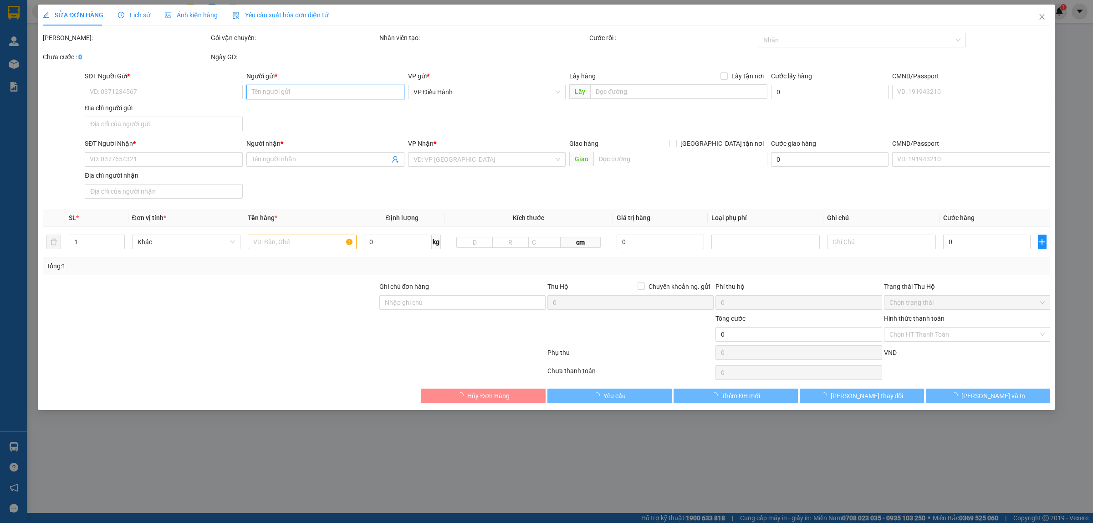
click at [270, 85] on input "Người gửi *" at bounding box center [325, 92] width 158 height 15
type input "0928817835"
type input "HẢI"
type input "0907793371"
type input "CHỊ DÂN"
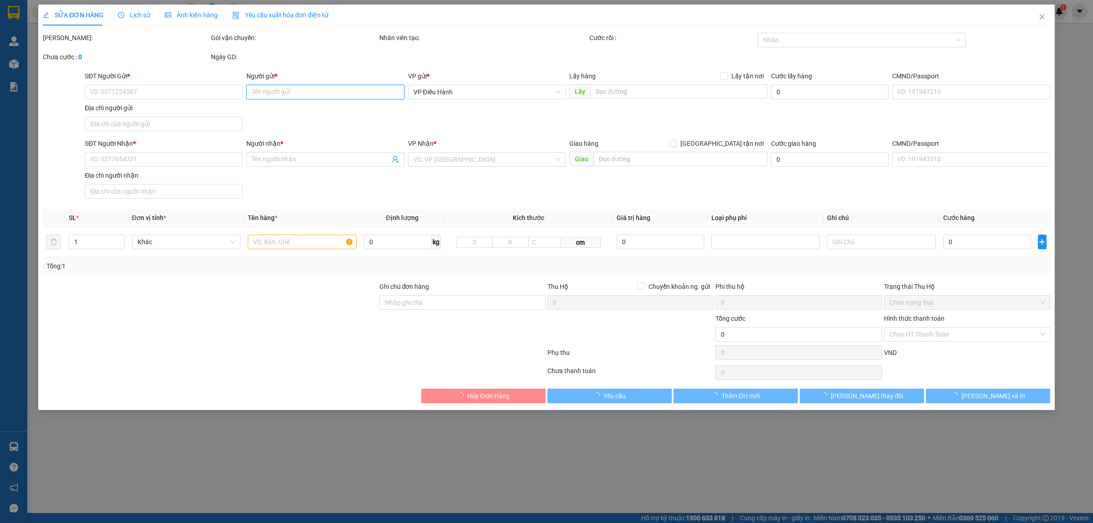
type input "CÓ CHÌA KHÓA VÀ CAVET ĐI KÈM"
type input "470.000"
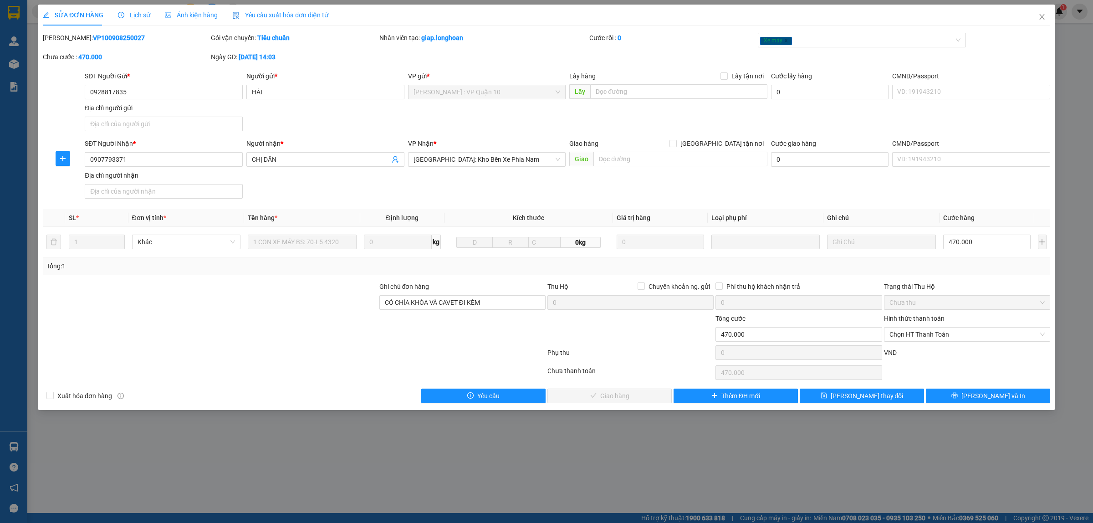
click at [139, 12] on span "Lịch sử" at bounding box center [134, 14] width 32 height 7
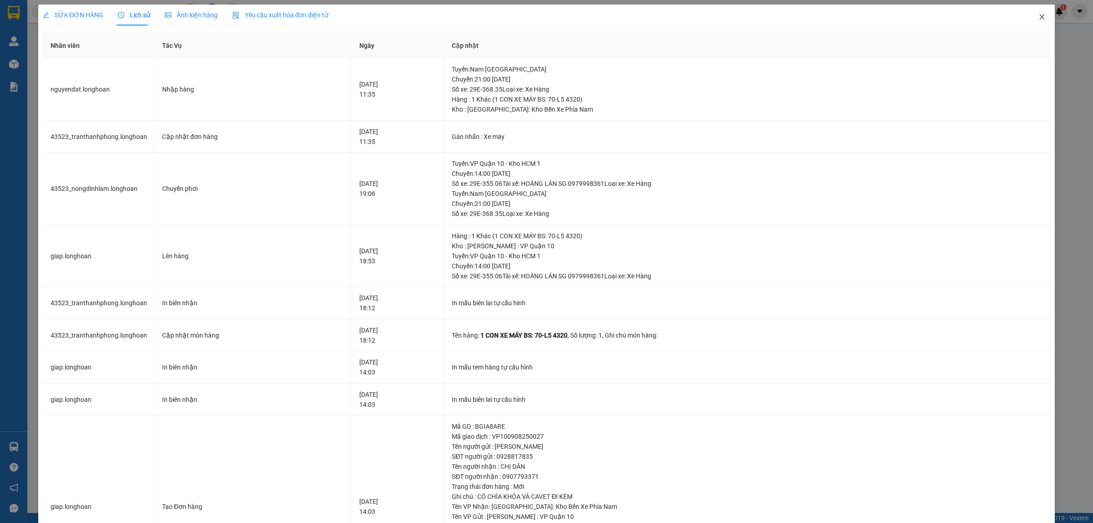
click at [1037, 13] on span "Close" at bounding box center [1041, 17] width 25 height 25
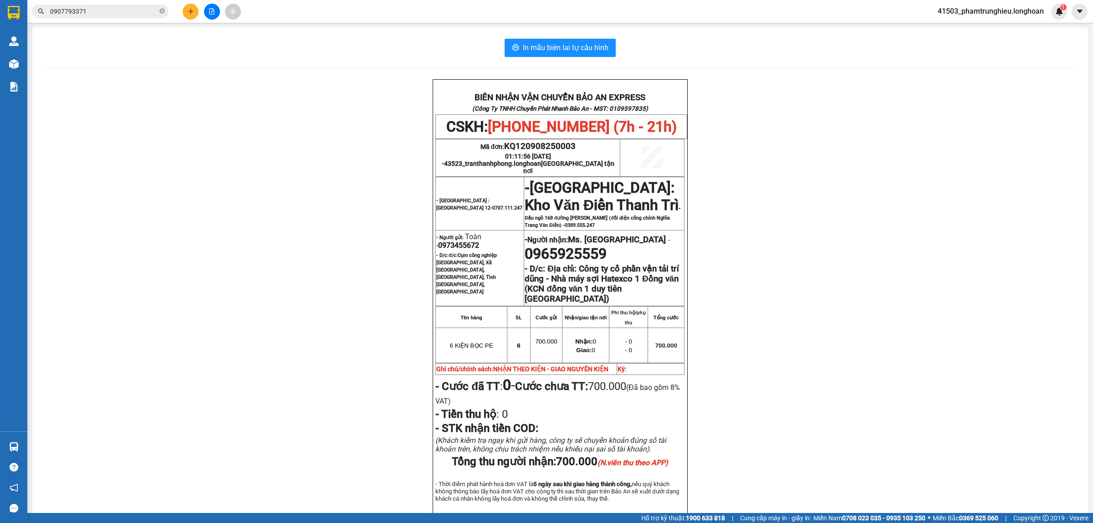
click at [112, 11] on input "0907793371" at bounding box center [103, 11] width 107 height 10
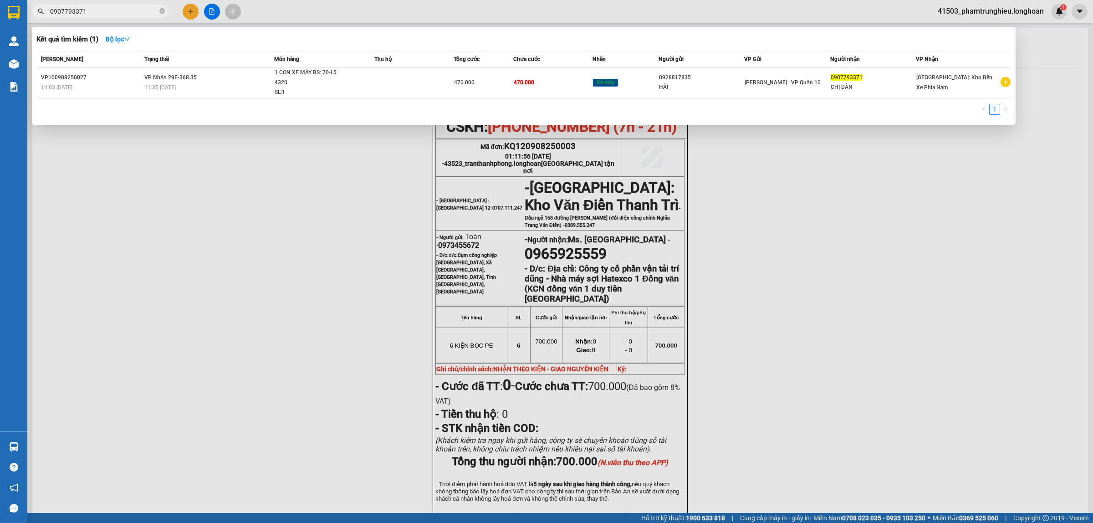
click at [112, 11] on input "0907793371" at bounding box center [103, 11] width 107 height 10
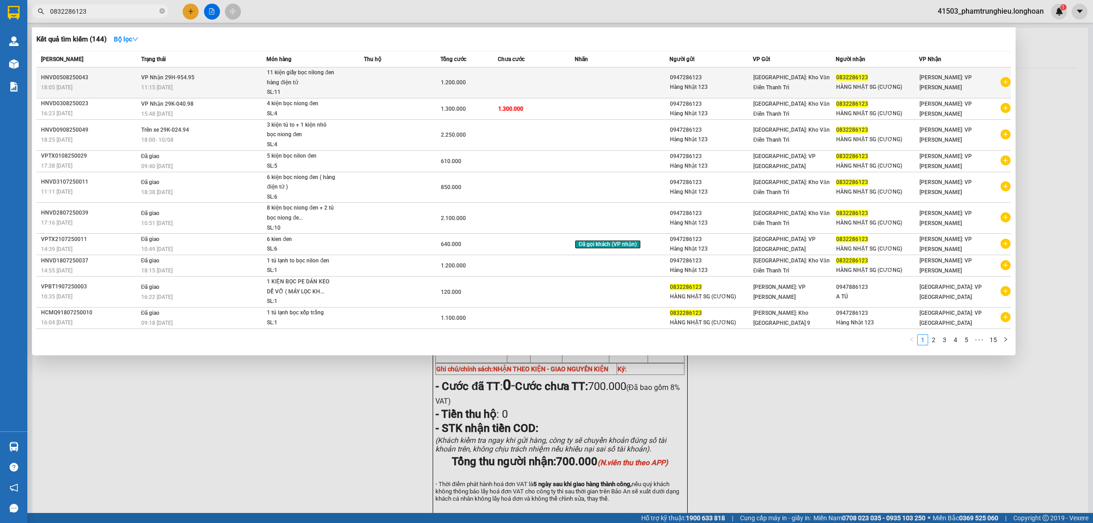
type input "0832286123"
click at [240, 83] on div "11:15 [DATE]" at bounding box center [203, 87] width 125 height 10
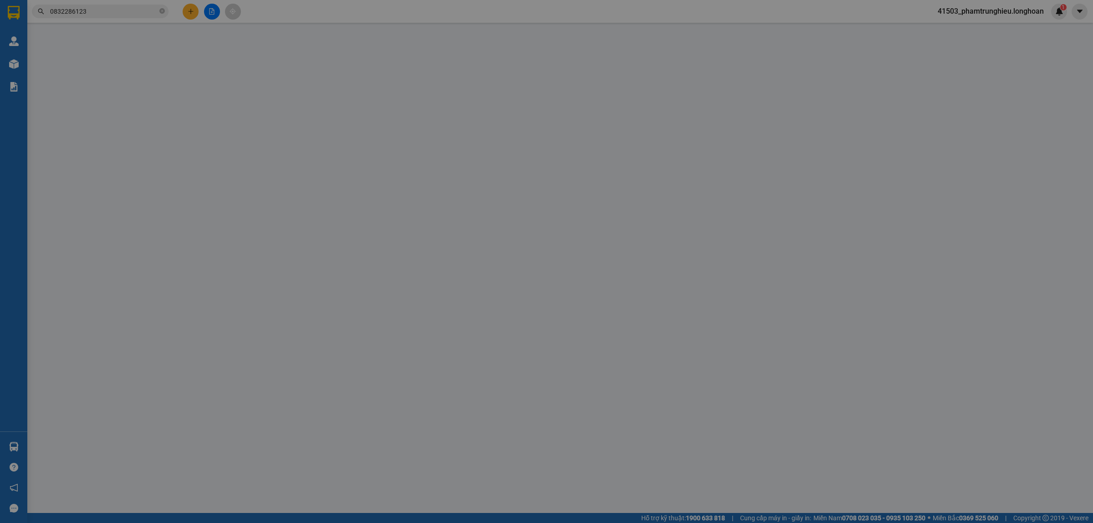
type input "0947286123"
type input "Hàng Nhật 123"
type input "0832286123"
type input "HÀNG NHẬT SG (CƯƠNG)"
type input "1.200.000"
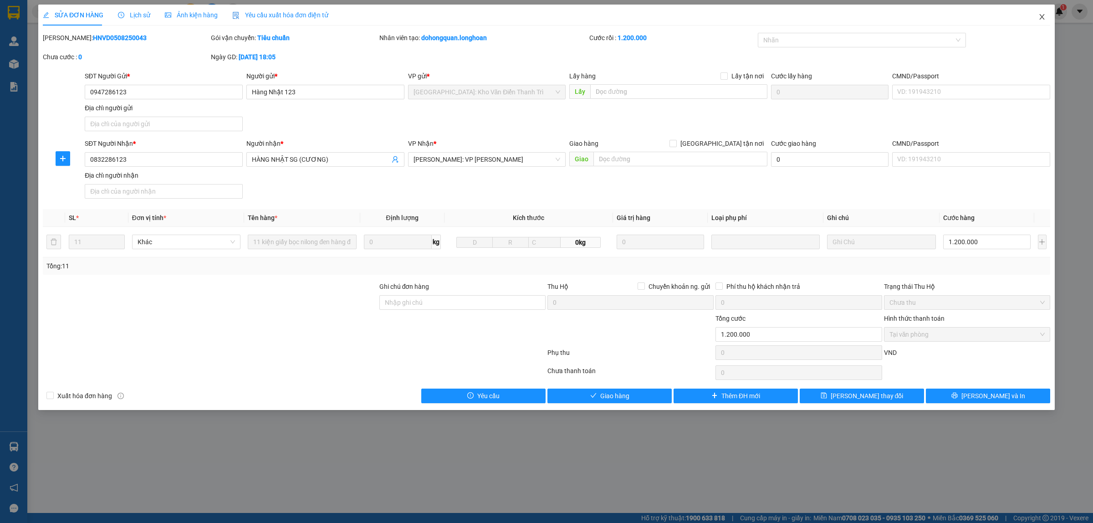
click at [1038, 15] on icon "close" at bounding box center [1041, 16] width 7 height 7
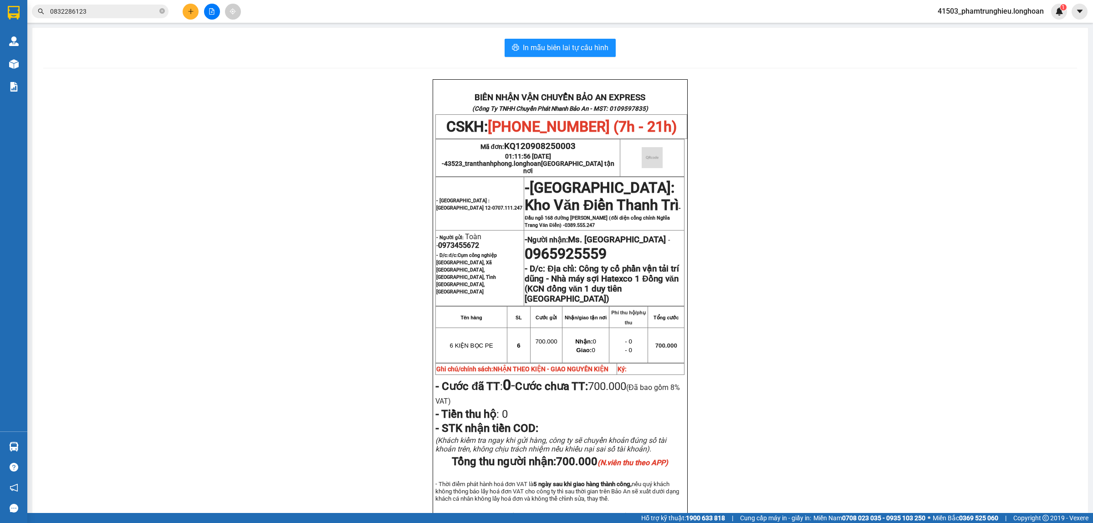
click at [122, 12] on input "0832286123" at bounding box center [103, 11] width 107 height 10
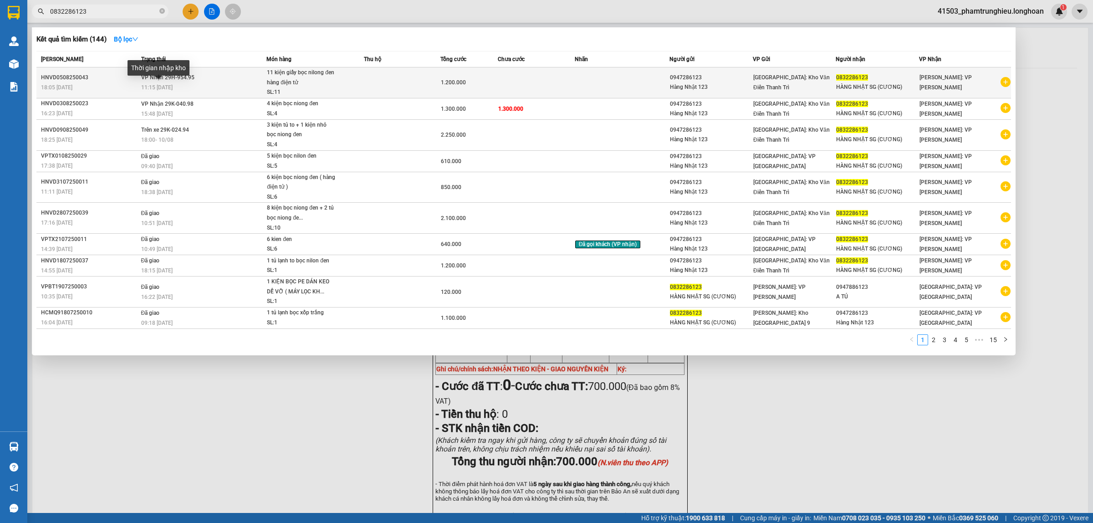
click at [173, 84] on span "11:15 [DATE]" at bounding box center [156, 87] width 31 height 6
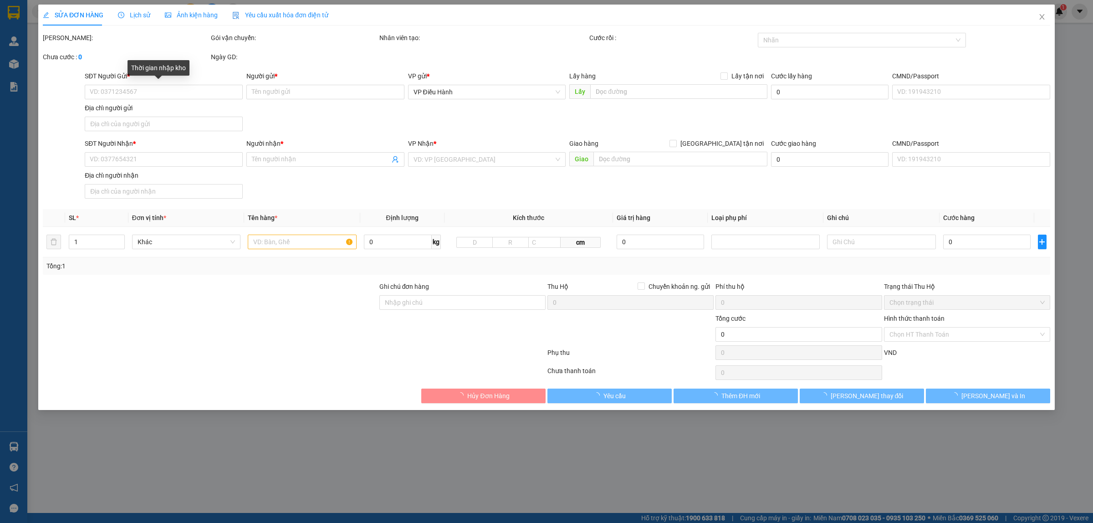
type input "0947286123"
type input "Hàng Nhật 123"
type input "0832286123"
type input "HÀNG NHẬT SG (CƯƠNG)"
type input "1.200.000"
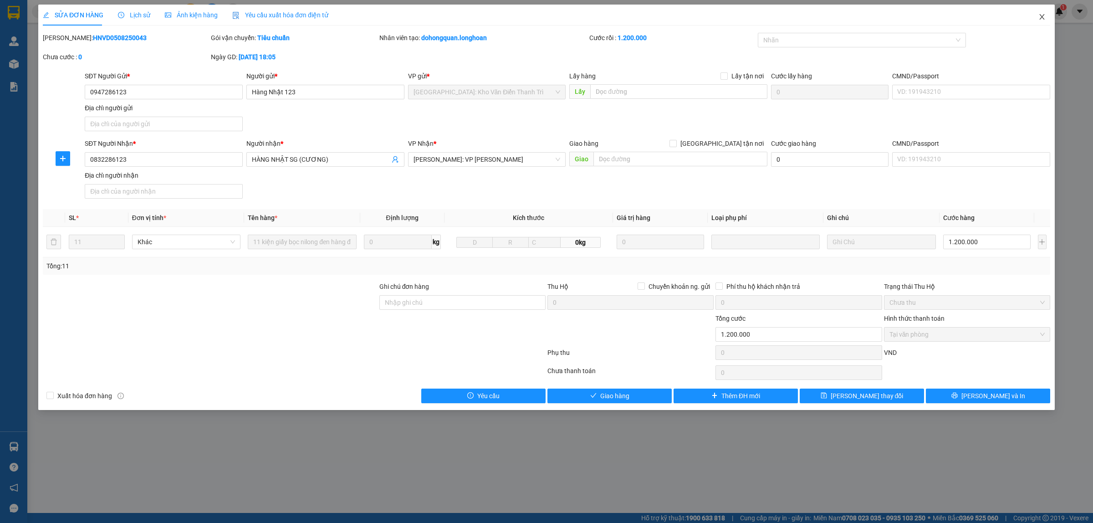
click at [1047, 15] on span "Close" at bounding box center [1041, 17] width 25 height 25
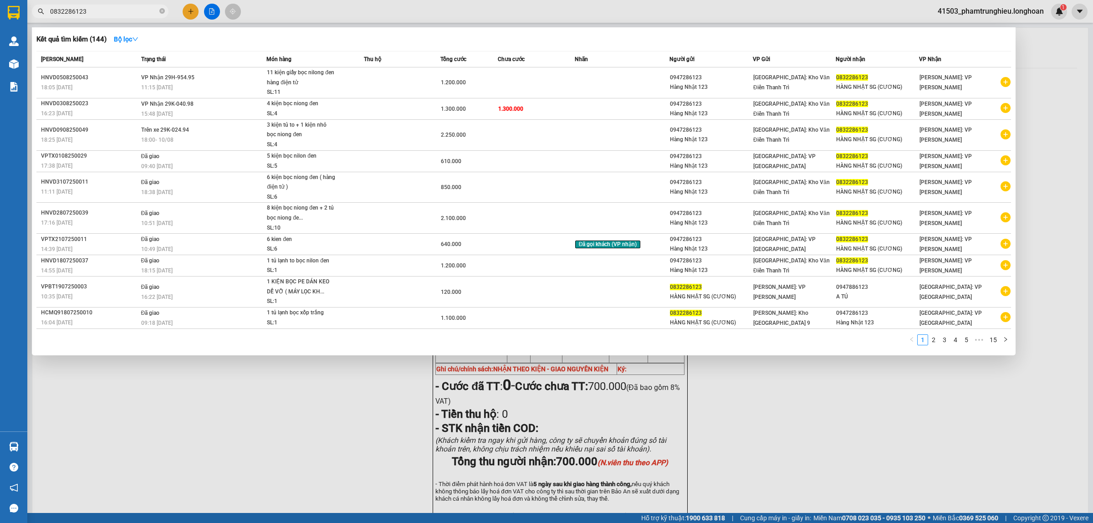
click at [98, 10] on input "0832286123" at bounding box center [103, 11] width 107 height 10
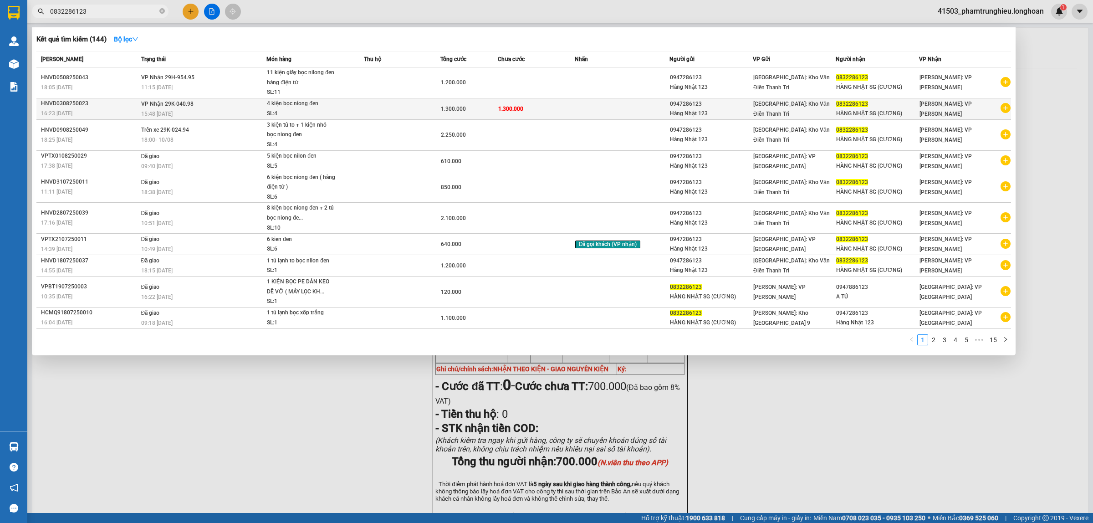
click at [196, 105] on td "VP Nhận 29K-040.98 15:48 [DATE]" at bounding box center [203, 108] width 128 height 21
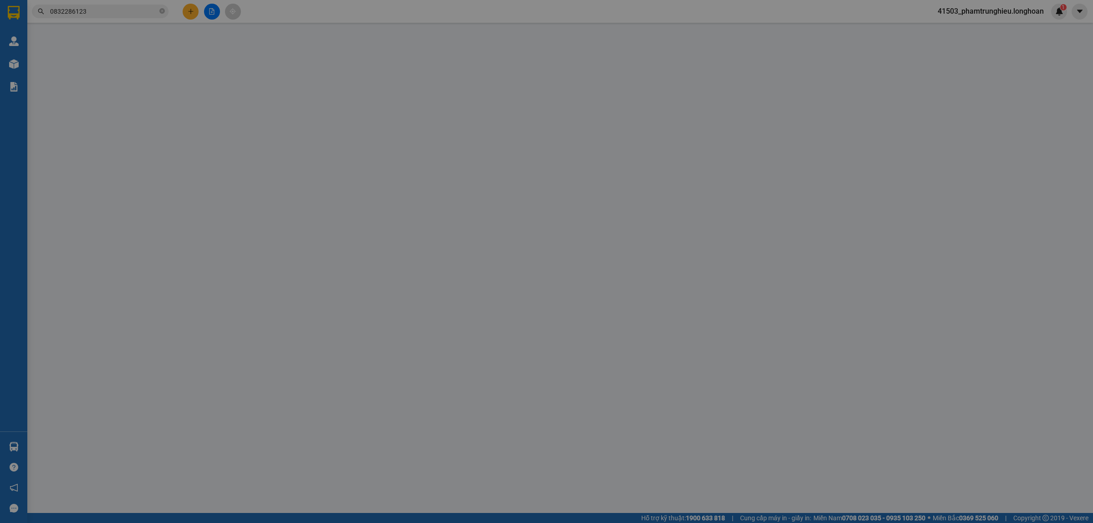
type input "0947286123"
type input "Hàng Nhật 123"
type input "0832286123"
type input "HÀNG NHẬT SG (CƯƠNG)"
type input "1.300.000"
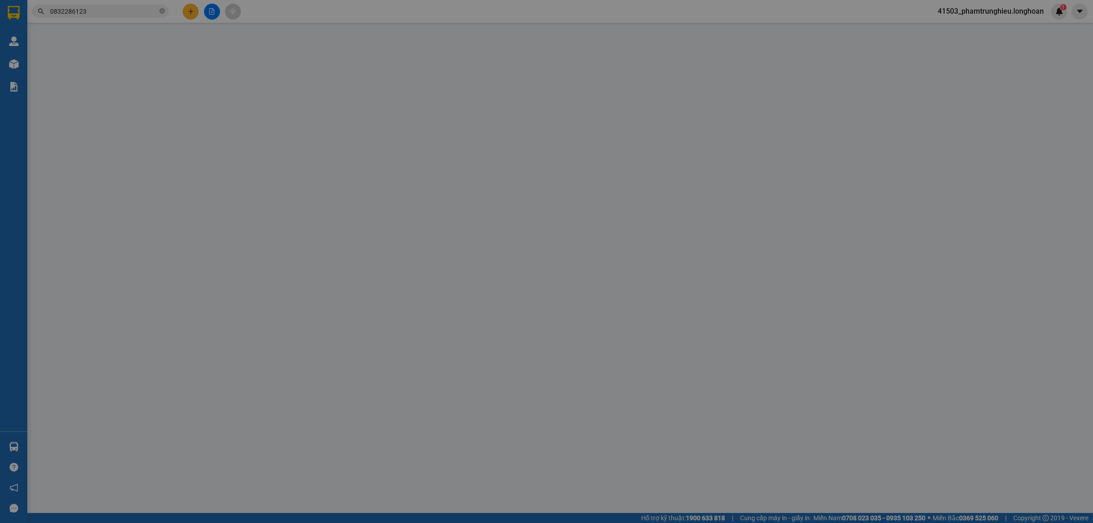
type input "1.300.000"
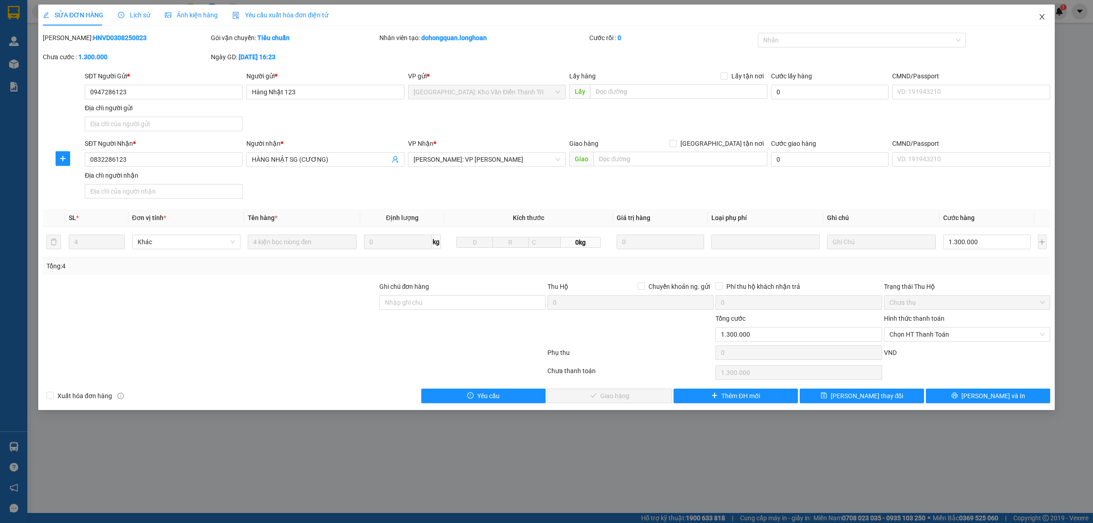
click at [1045, 21] on span "Close" at bounding box center [1041, 17] width 25 height 25
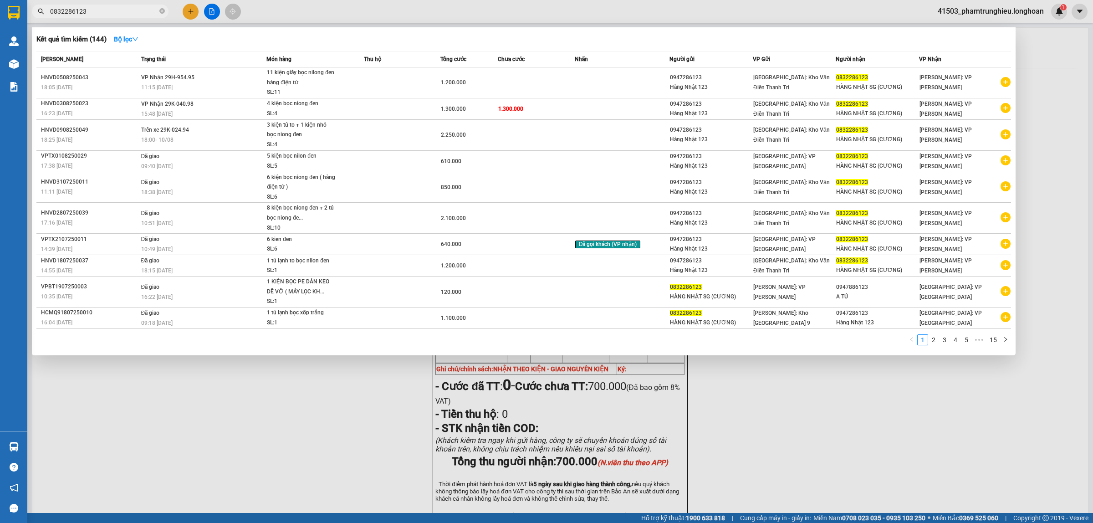
click at [101, 11] on input "0832286123" at bounding box center [103, 11] width 107 height 10
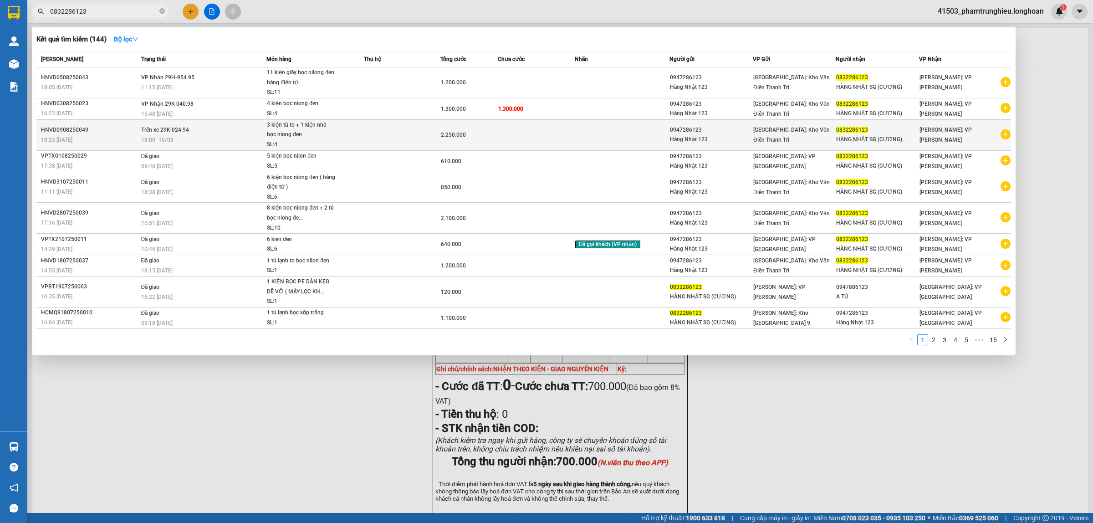
click at [292, 132] on div "3 kiện tủ to + 1 kiện nhỏ bọc niong đen" at bounding box center [301, 130] width 68 height 20
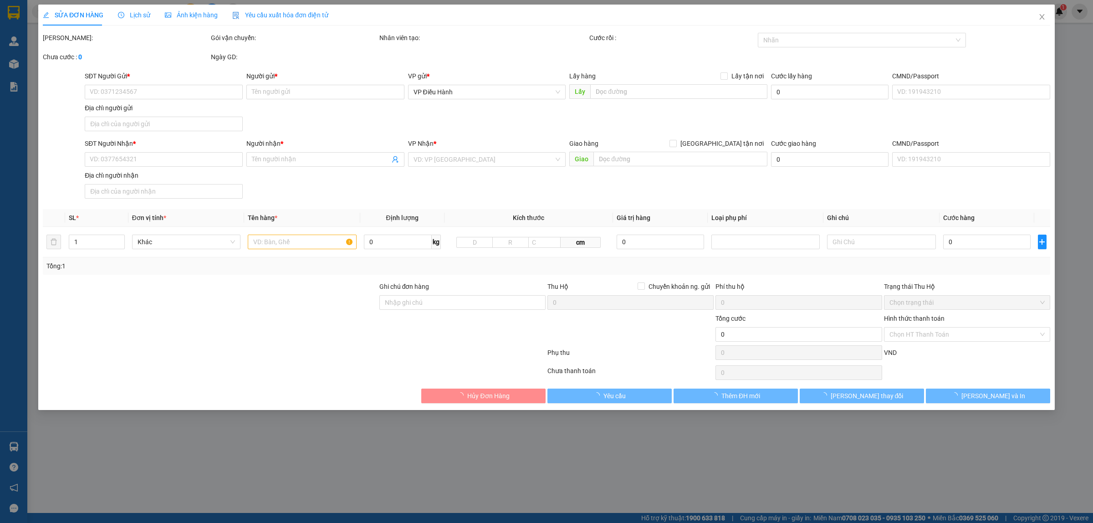
type input "0947286123"
type input "Hàng Nhật 123"
type input "0832286123"
type input "HÀNG NHẬT SG (CƯƠNG)"
type input "2.250.000"
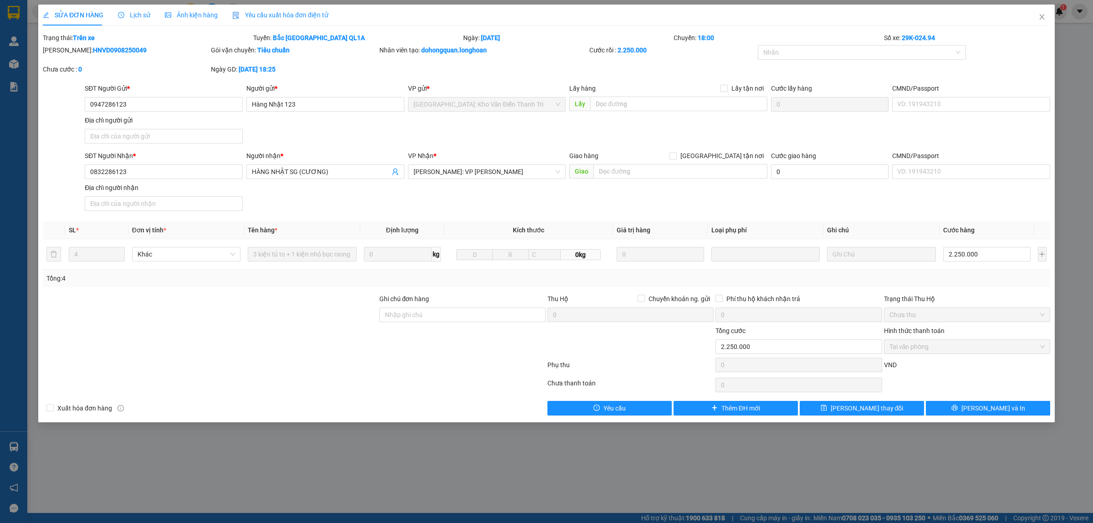
click at [130, 17] on span "Lịch sử" at bounding box center [134, 14] width 32 height 7
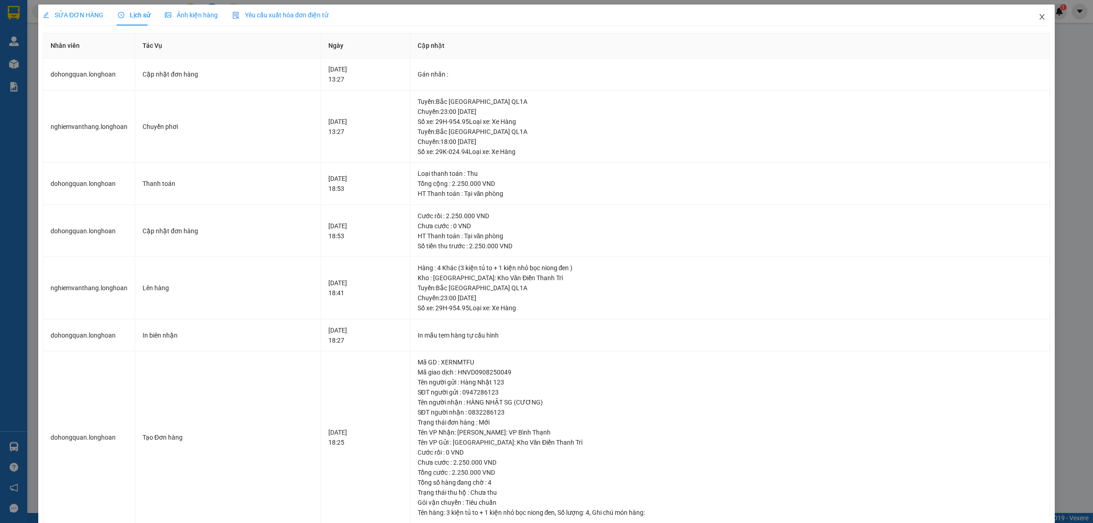
click at [1037, 17] on span "Close" at bounding box center [1041, 17] width 25 height 25
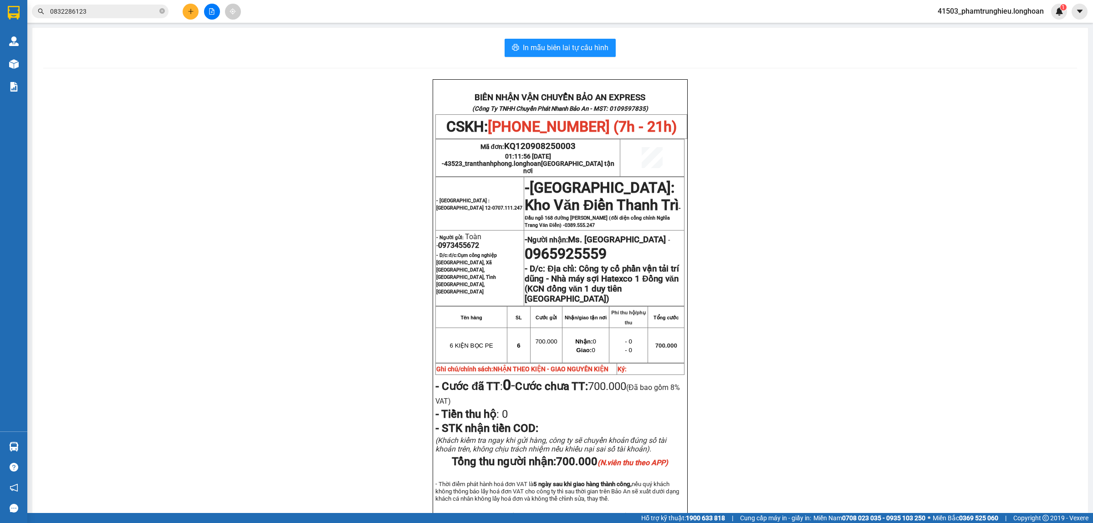
click at [104, 13] on input "0832286123" at bounding box center [103, 11] width 107 height 10
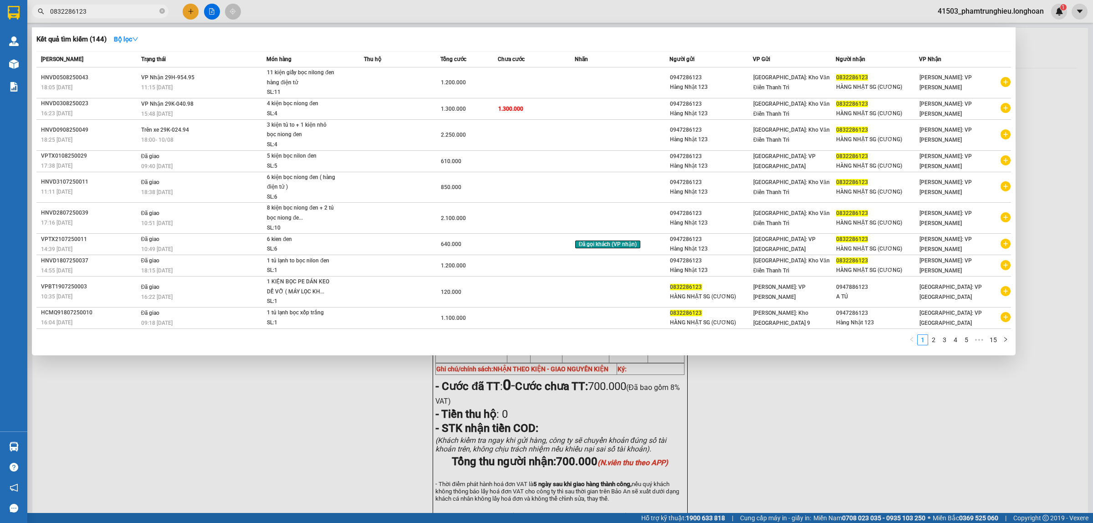
click at [104, 13] on input "0832286123" at bounding box center [103, 11] width 107 height 10
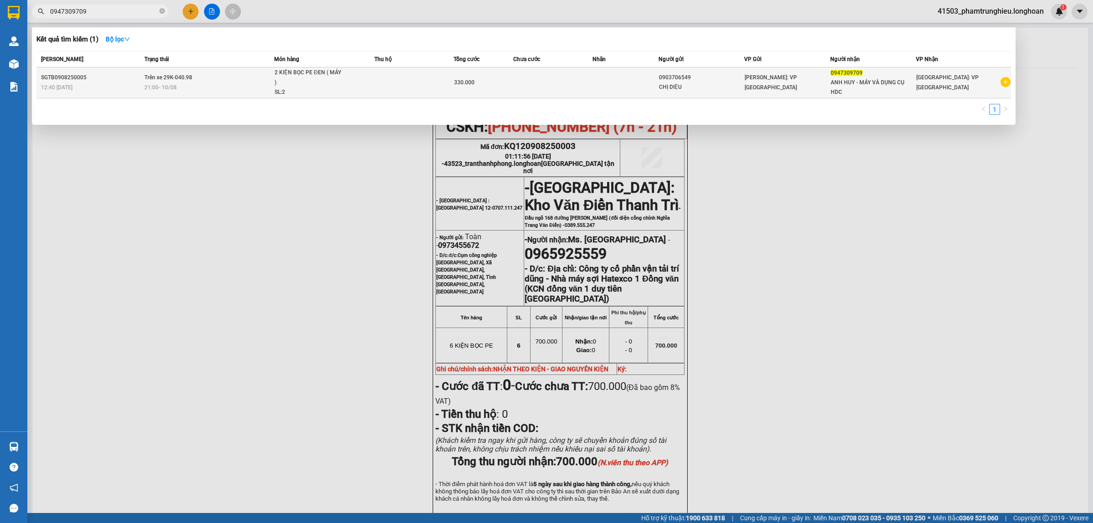
type input "0947309709"
click at [279, 85] on div "2 KIỆN BỌC PE ĐEN ( MÁY )" at bounding box center [309, 78] width 68 height 20
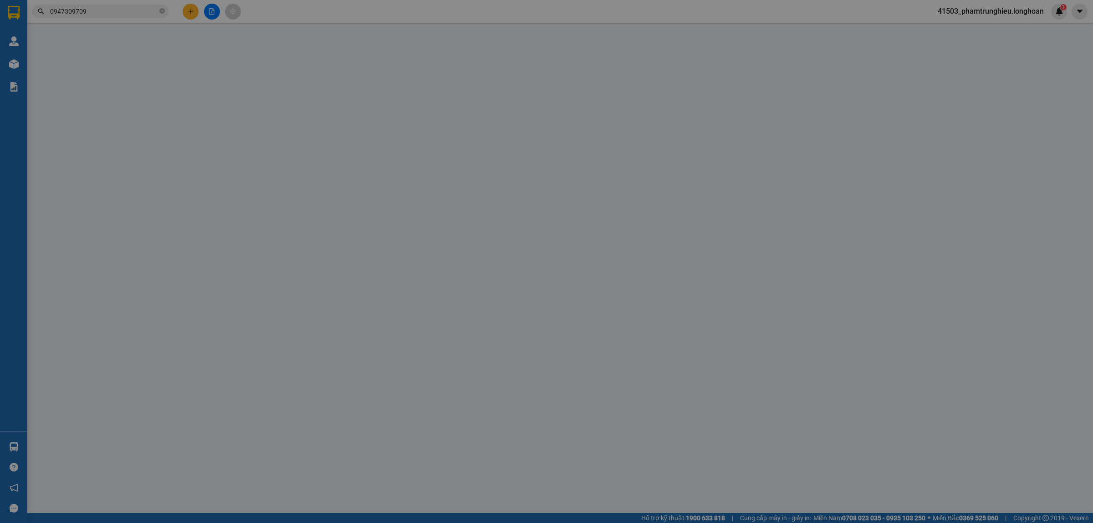
type input "0903706549"
type input "CHỊ DIỆU"
type input "0947309709"
type input "ANH HUY - MÁY VÀ DỤNG CỤ HDC"
type input "NHẬN NGUYÊN KIỆN GIAO NGUYÊN KIỆN, HƯ VỠ K ĐỀN"
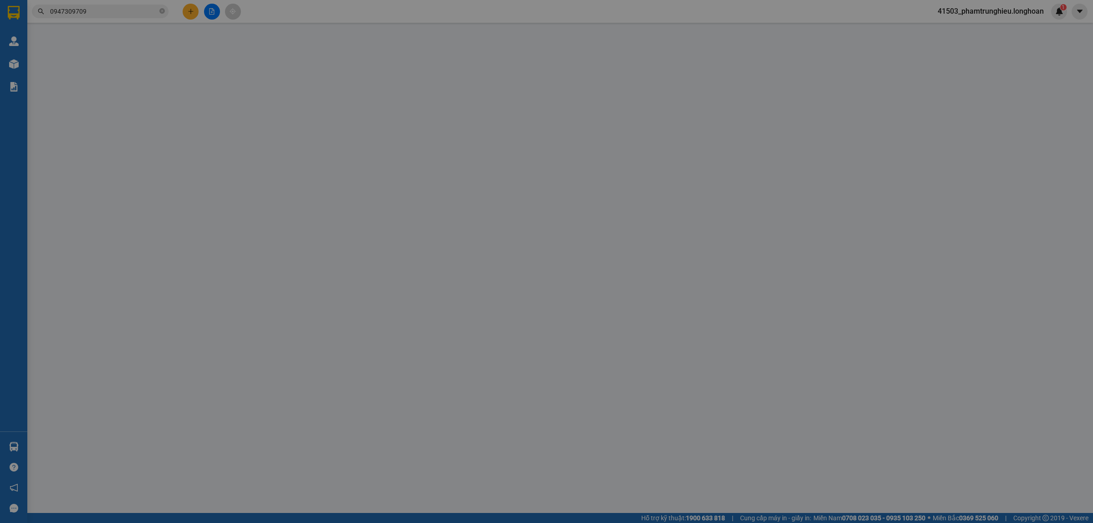
type input "330.000"
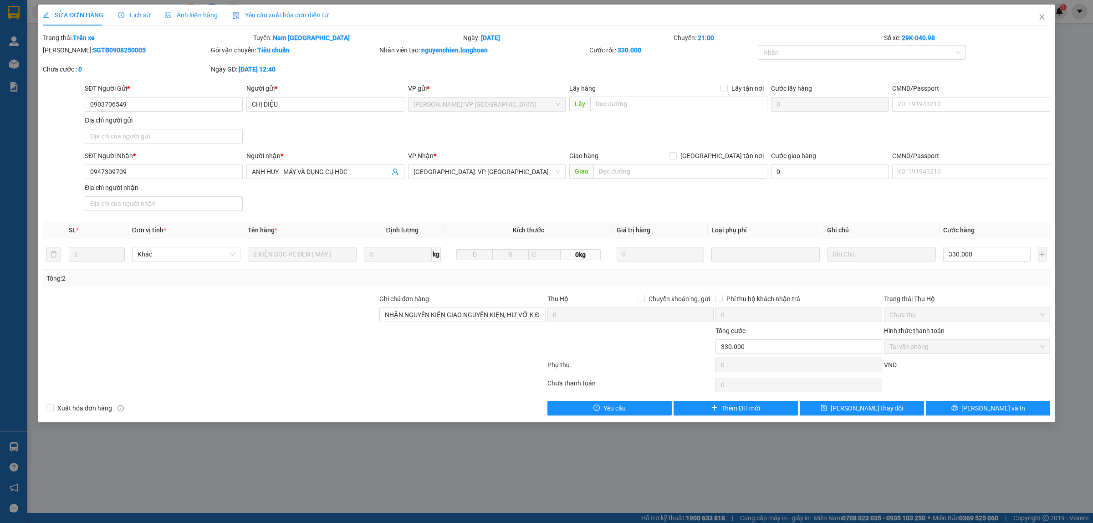
click at [138, 16] on span "Lịch sử" at bounding box center [134, 14] width 32 height 7
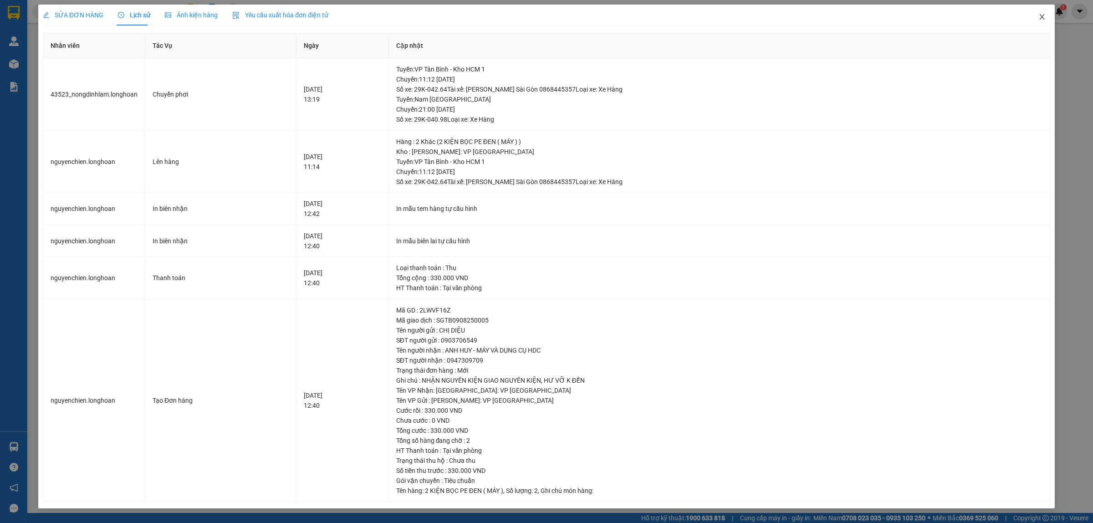
click at [1048, 20] on span "Close" at bounding box center [1041, 17] width 25 height 25
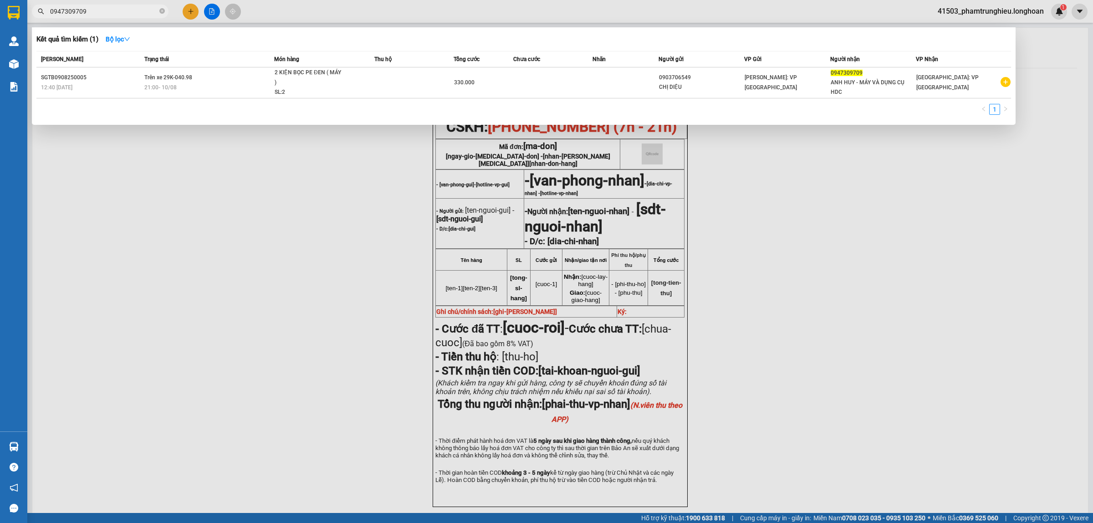
click at [117, 11] on input "0947309709" at bounding box center [103, 11] width 107 height 10
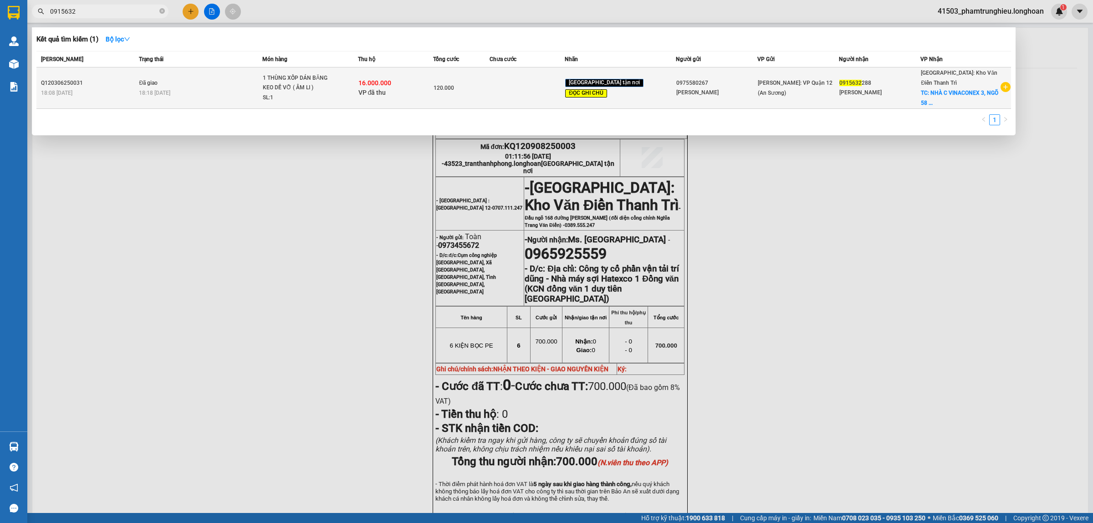
type input "0915632"
click at [410, 85] on div "16.000.000 VP đã thu" at bounding box center [395, 87] width 74 height 19
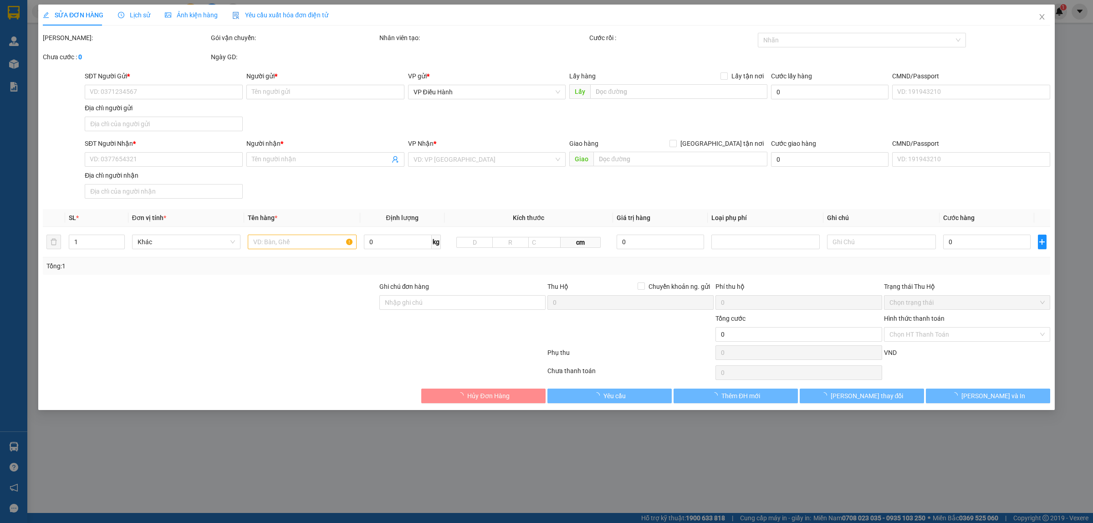
type input "0975580267"
type input "[PERSON_NAME]"
type input "0915632288"
type input "[PERSON_NAME]"
checkbox input "true"
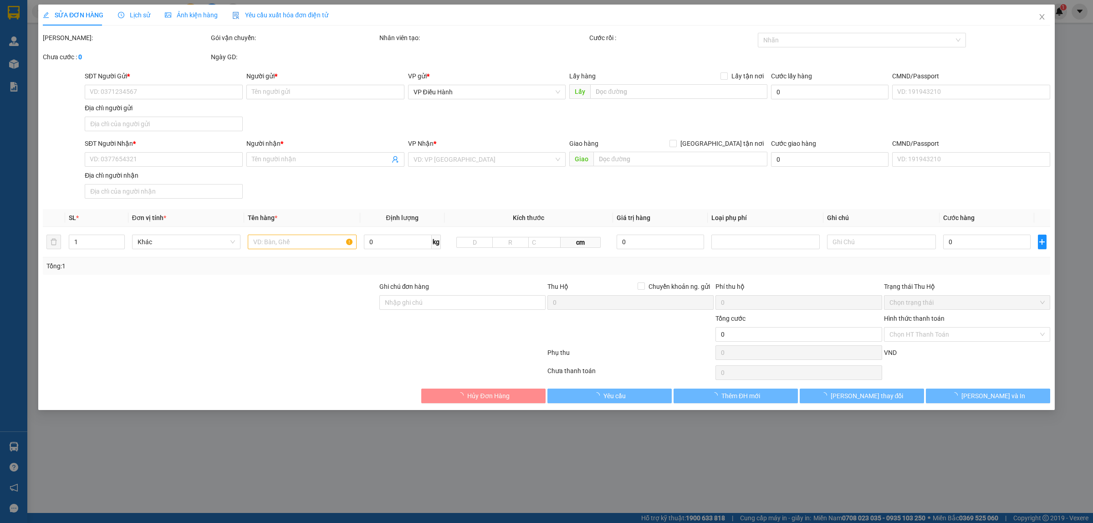
type input "NHÀ C VINACONEX 3, NGÕ 58 KHÚC THỪA DỤ, DỊCH VỌNG, [GEOGRAPHIC_DATA], [GEOGRAPH…"
type input "GIAO THỨ 7 HOẶC CHỦ NHẬT. NHẬN THEO KIỆN GIAO THEO KIỆN, BỂ VỠ KHÔNG ĐỀN, ĐÃ BÁ…"
checkbox input "true"
type input "16.000.000"
type input "35.000"
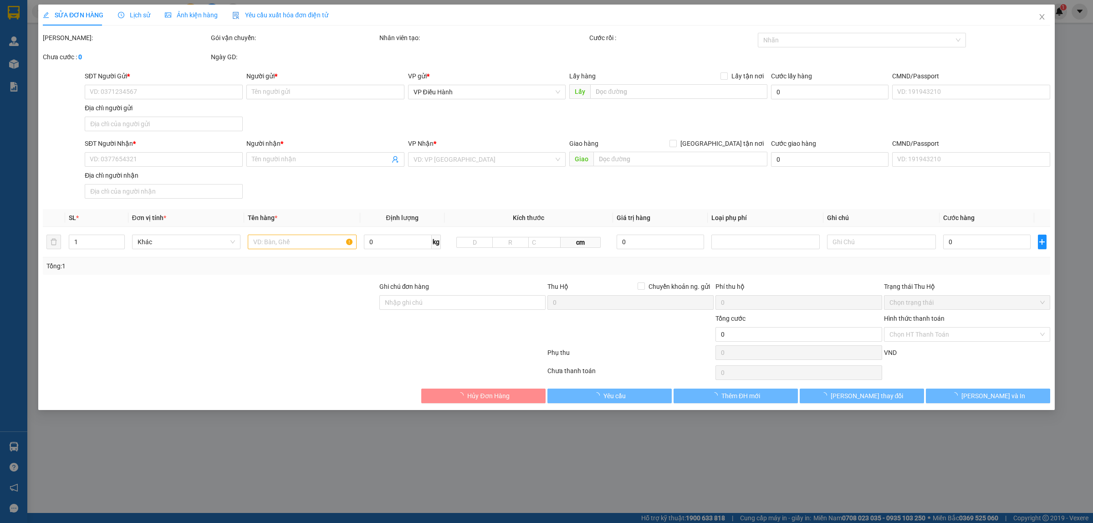
type input "120.000"
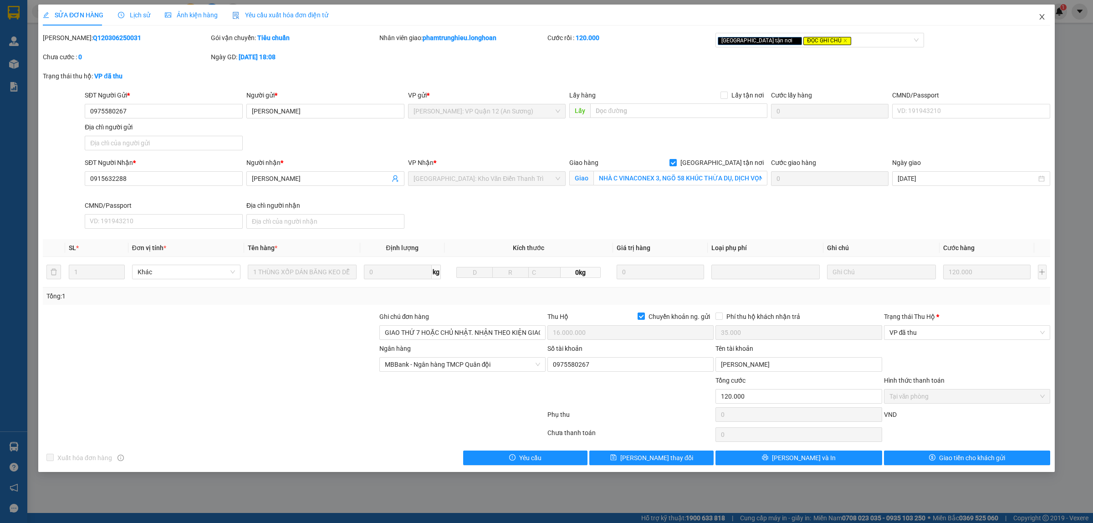
click at [1044, 18] on icon "close" at bounding box center [1041, 16] width 7 height 7
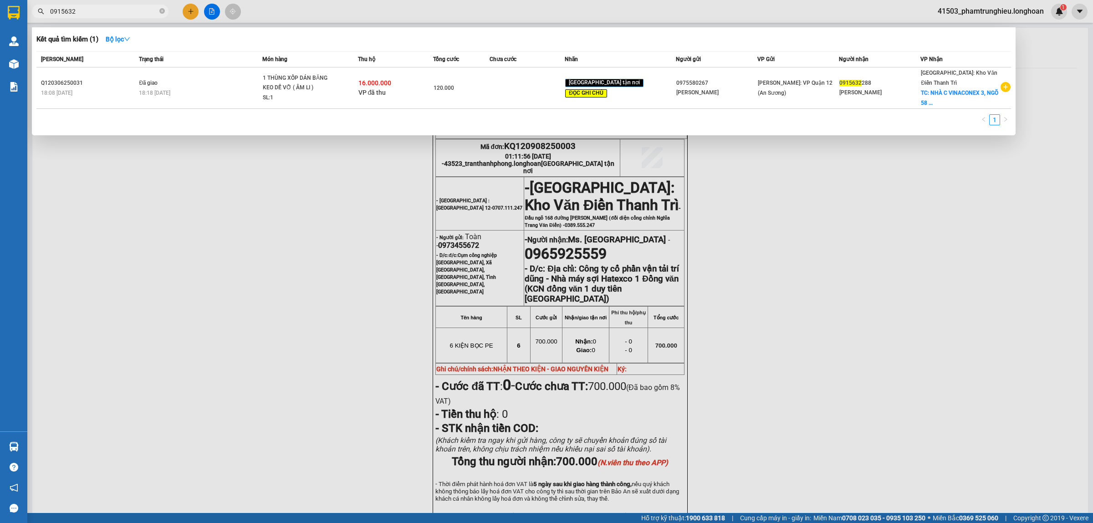
click at [109, 14] on input "0915632" at bounding box center [103, 11] width 107 height 10
click at [91, 9] on input "0915632" at bounding box center [103, 11] width 107 height 10
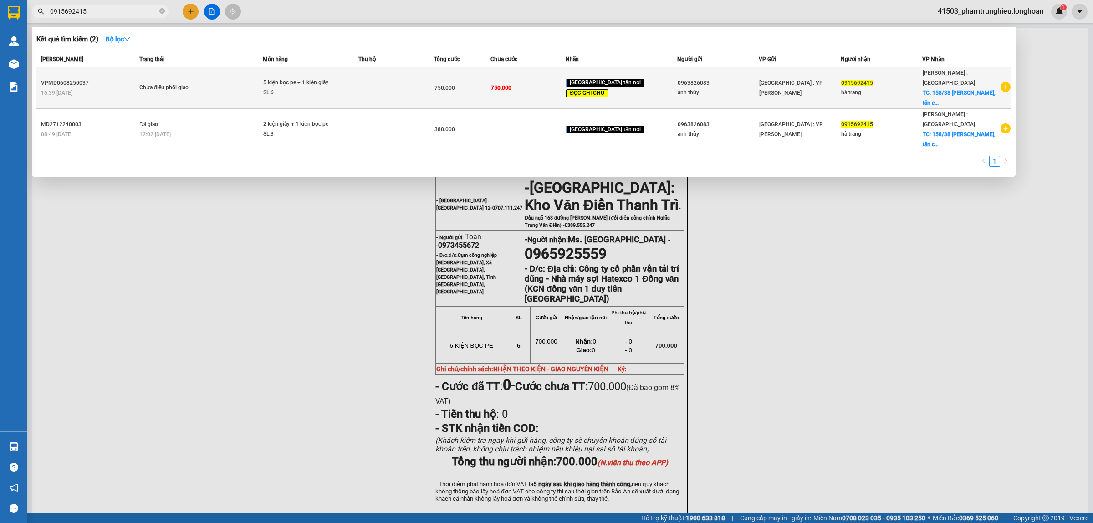
type input "0915692415"
click at [299, 78] on div "5 kiện bọc pe + 1 kiện giấy" at bounding box center [297, 83] width 68 height 10
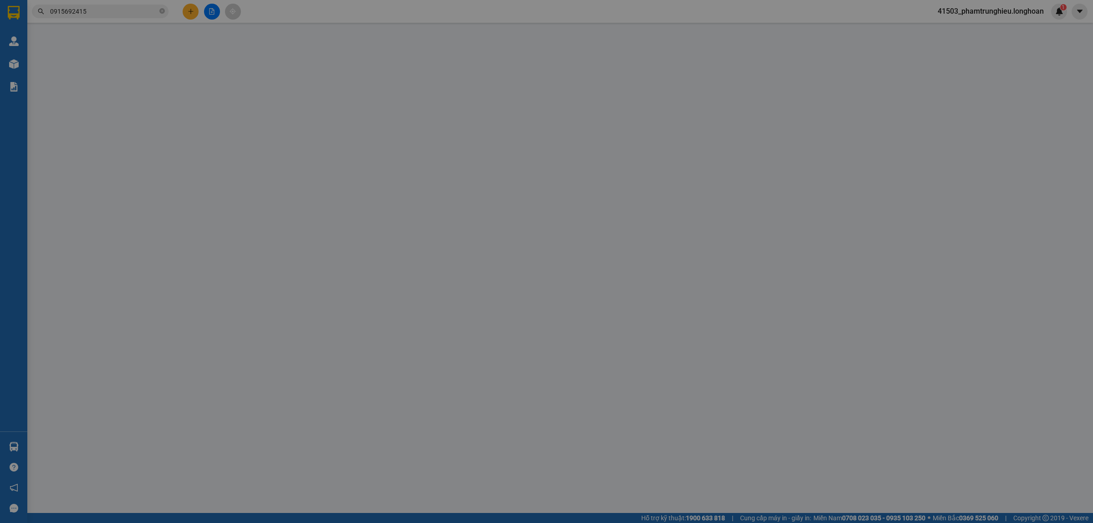
type input "0963826083"
type input "anh thùy"
type input "0915692415"
type input "hà trang"
checkbox input "true"
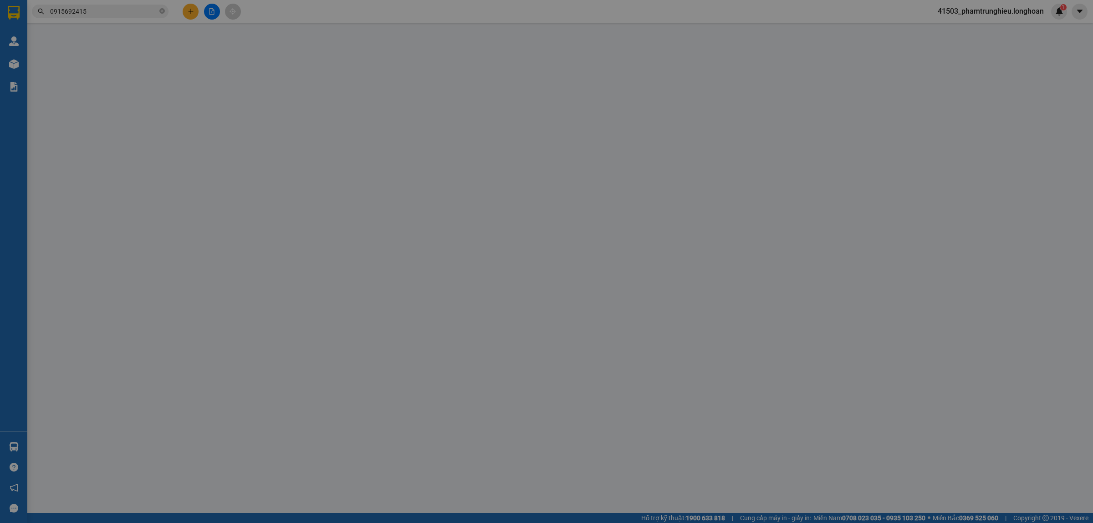
type input "158/38 lâm thị hô p, tân chánh hiệp q12"
type input "hàng ko đồng kiểm giao nguyên kiện hư vỡ k đền ( đã báo khách gửi ) / đơn về kh…"
type input "750.000"
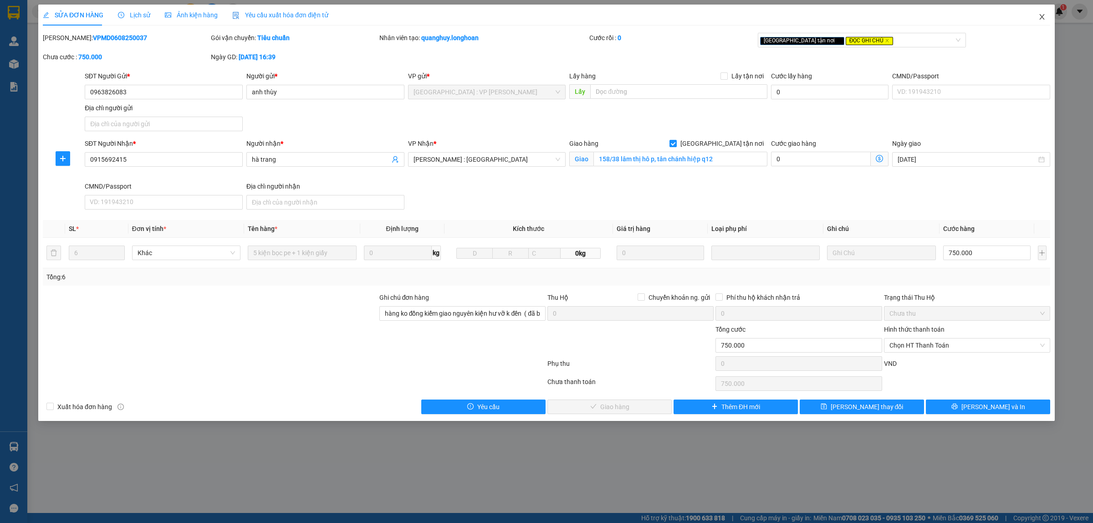
click at [1042, 17] on icon "close" at bounding box center [1041, 16] width 5 height 5
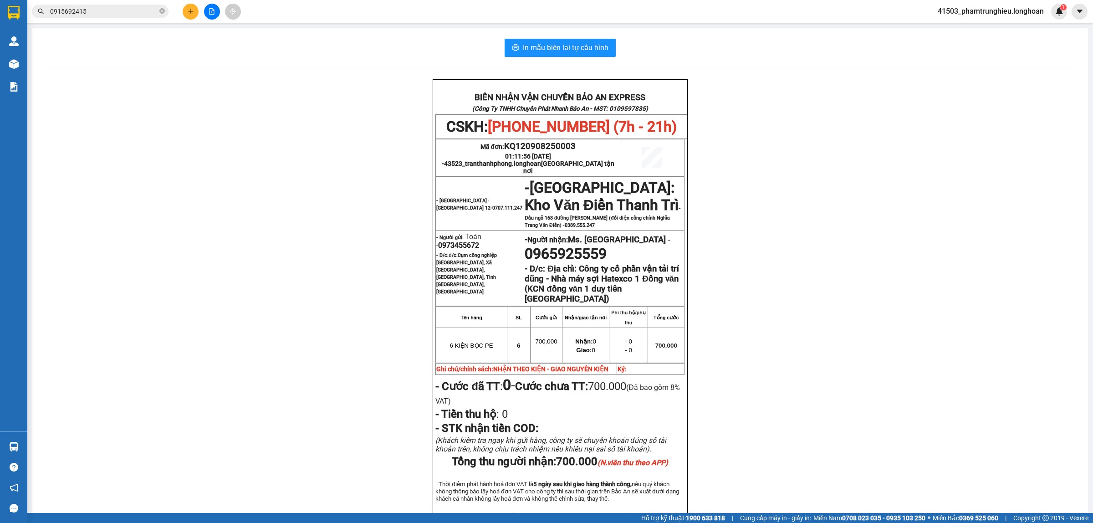
click at [117, 13] on input "0915692415" at bounding box center [103, 11] width 107 height 10
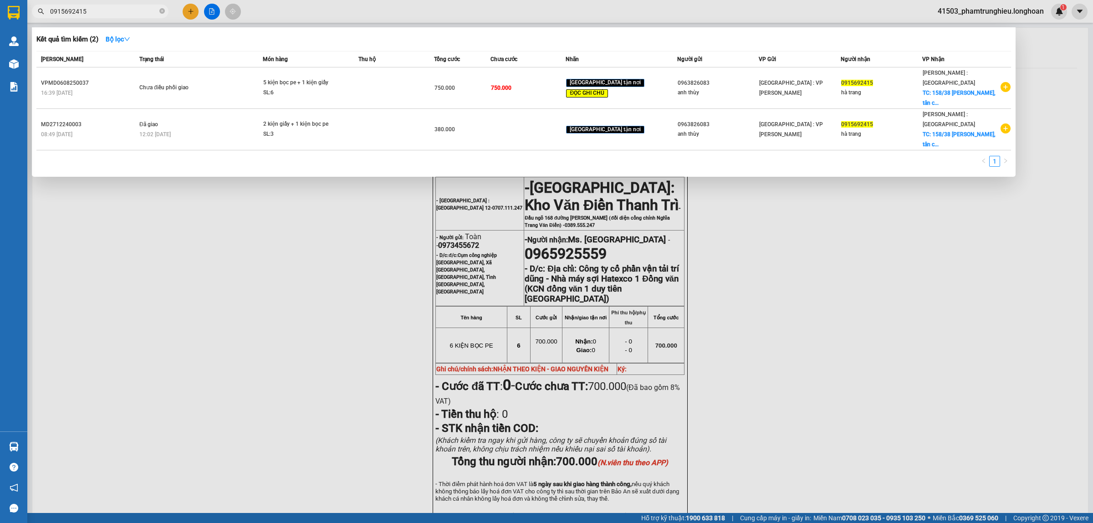
click at [117, 13] on input "0915692415" at bounding box center [103, 11] width 107 height 10
paste input "342777927"
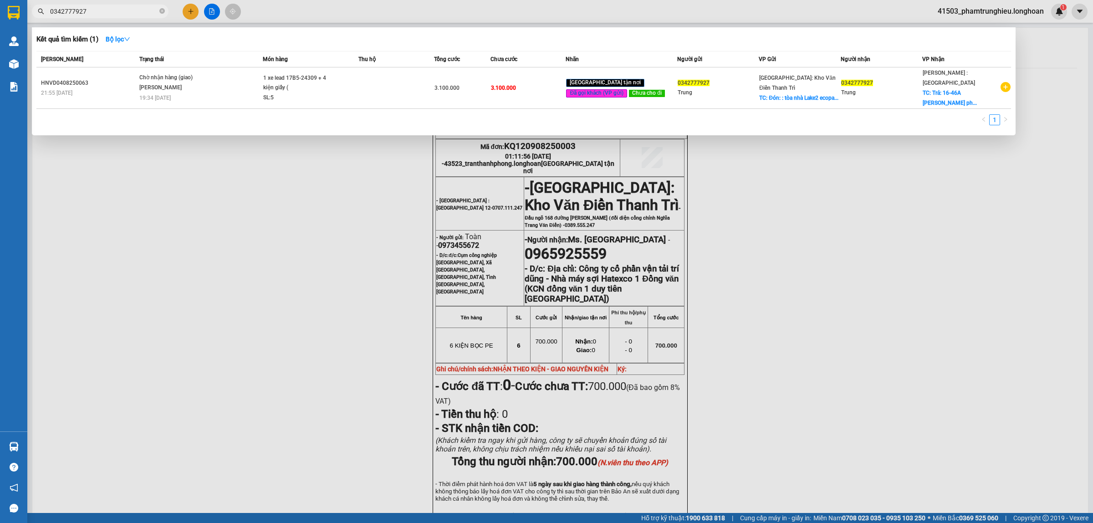
type input "0342777927"
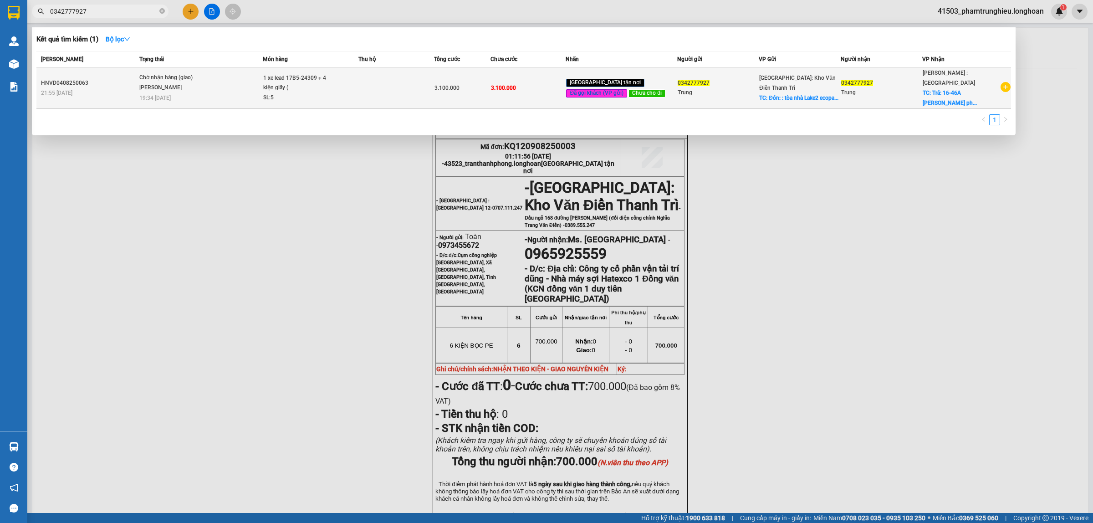
click at [378, 80] on td at bounding box center [396, 87] width 76 height 41
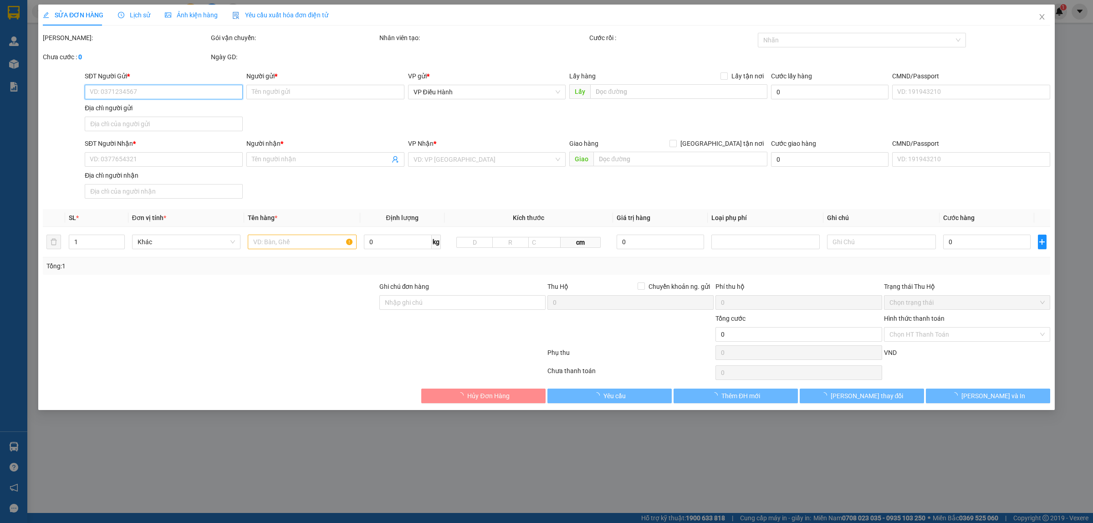
type input "0342777927"
type input "Trung"
checkbox input "true"
type input "Đón: : tòa [GEOGRAPHIC_DATA]"
type input "0342777927"
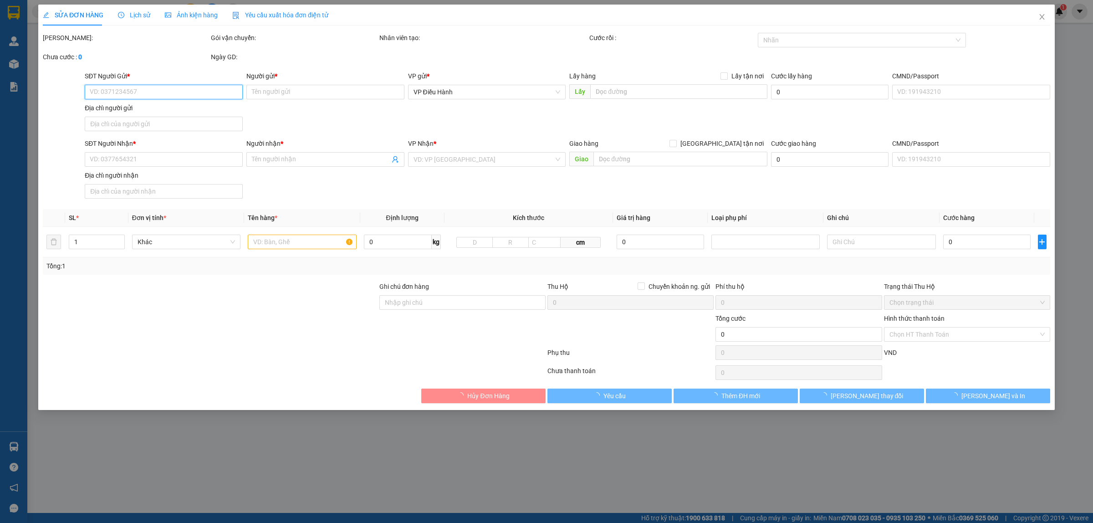
type input "Trung"
checkbox input "true"
type input "Trả: 16-46A [PERSON_NAME] [GEOGRAPHIC_DATA]."
type input "HÀNG DỄ VỠ CHÚ Ý BỐC XẾP CẨN THẬN ( HƯ VỠ KHÔNG ĐỀN GIÁ TRỊ HÀNG ) không chìa k…"
type input "3.100.000"
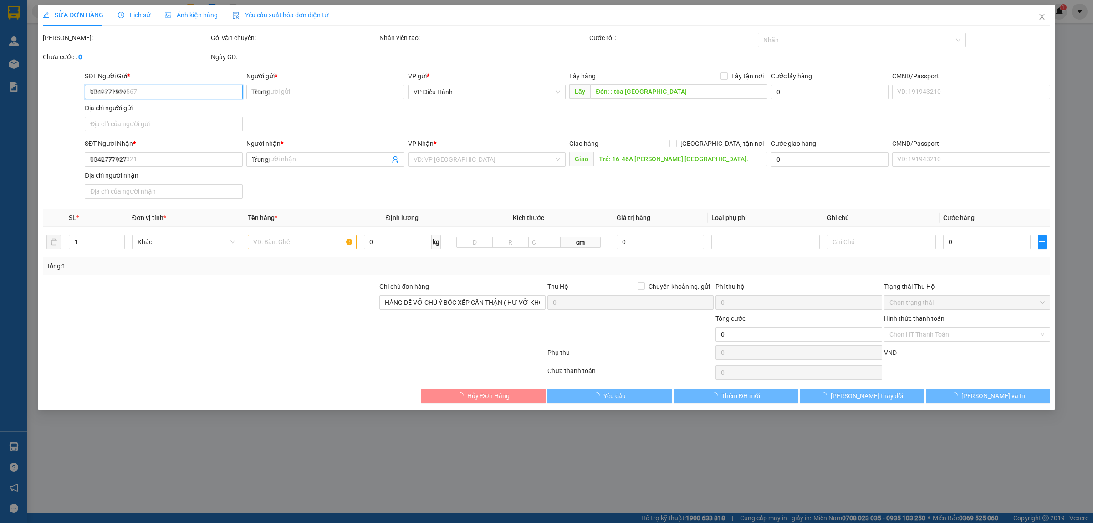
type input "3.100.000"
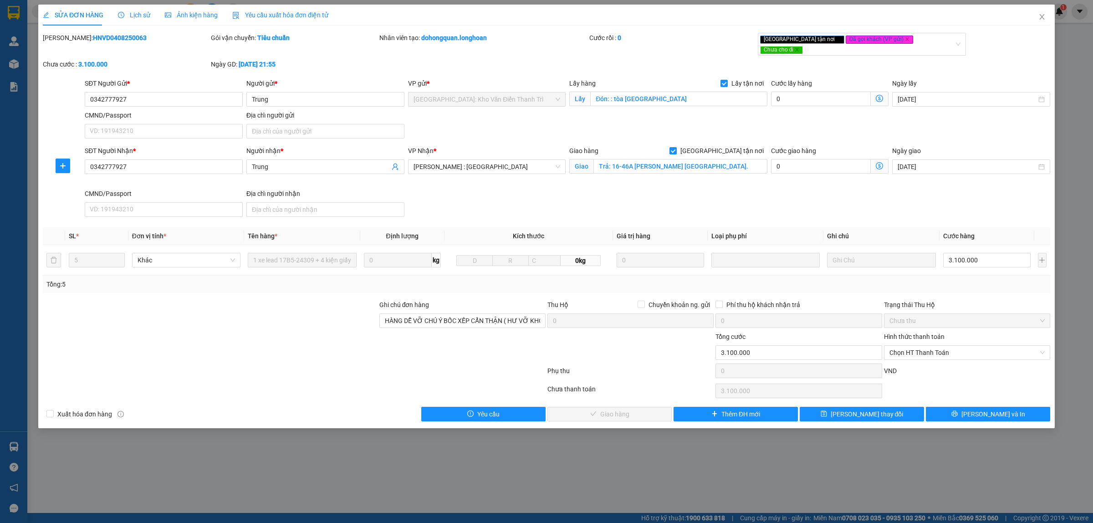
click at [129, 14] on span "Lịch sử" at bounding box center [134, 14] width 32 height 7
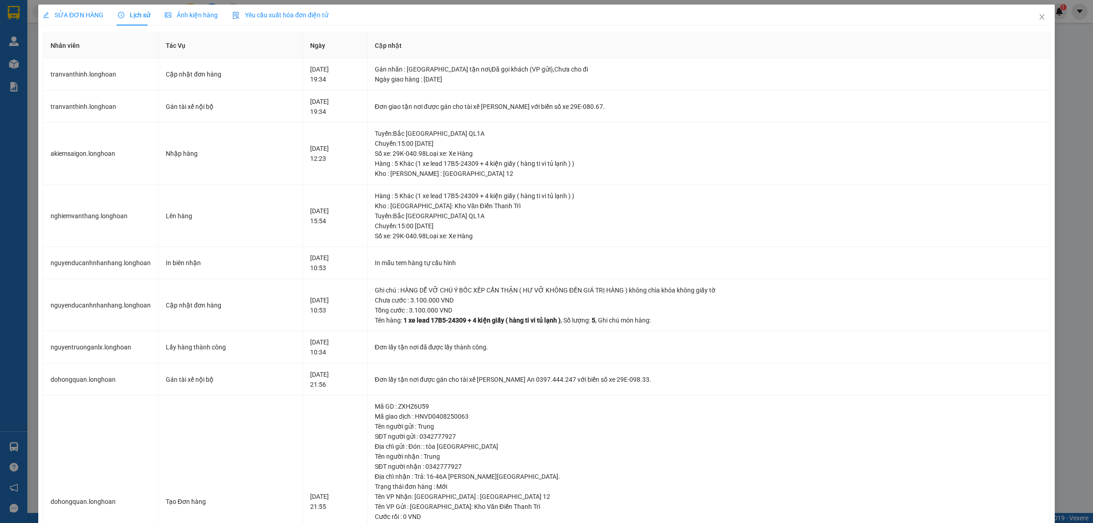
click at [76, 15] on span "SỬA ĐƠN HÀNG" at bounding box center [73, 14] width 61 height 7
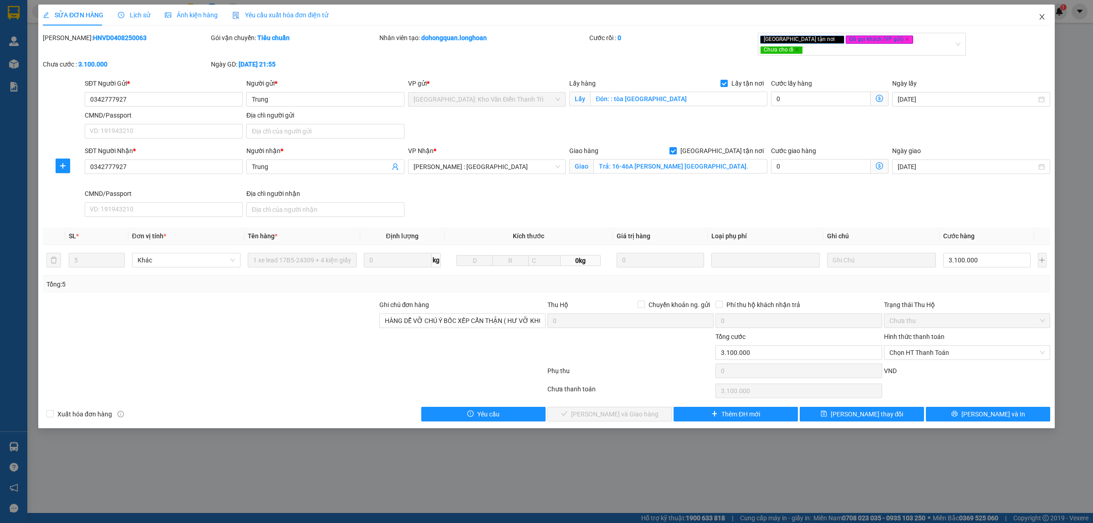
click at [1044, 15] on icon "close" at bounding box center [1041, 16] width 7 height 7
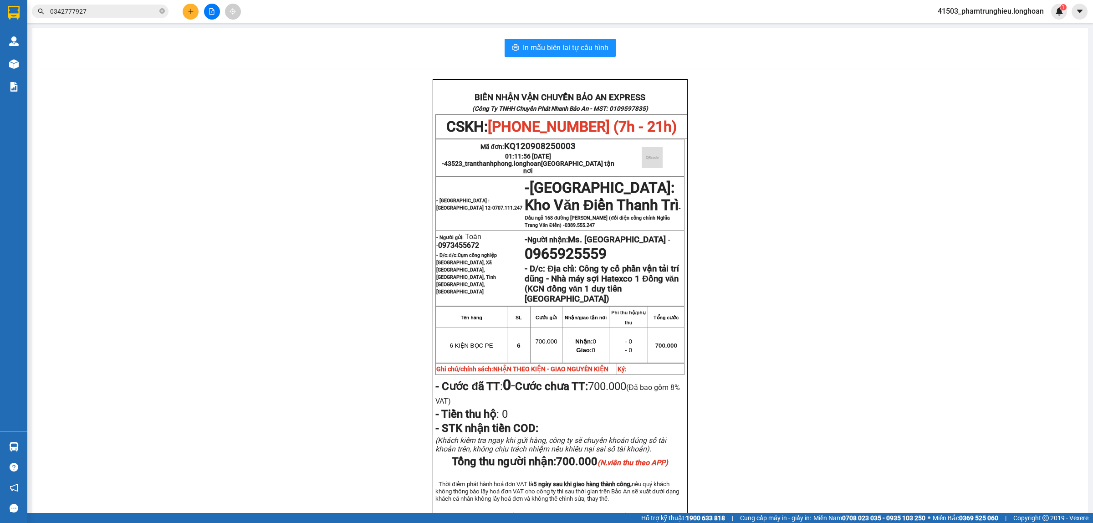
click at [123, 14] on input "0342777927" at bounding box center [103, 11] width 107 height 10
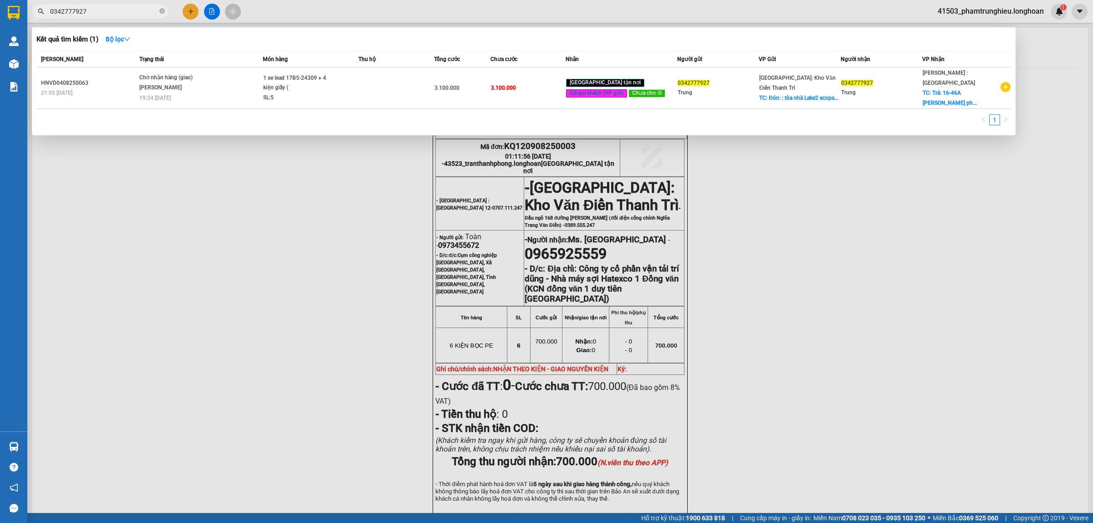
click at [108, 9] on input "0342777927" at bounding box center [103, 11] width 107 height 10
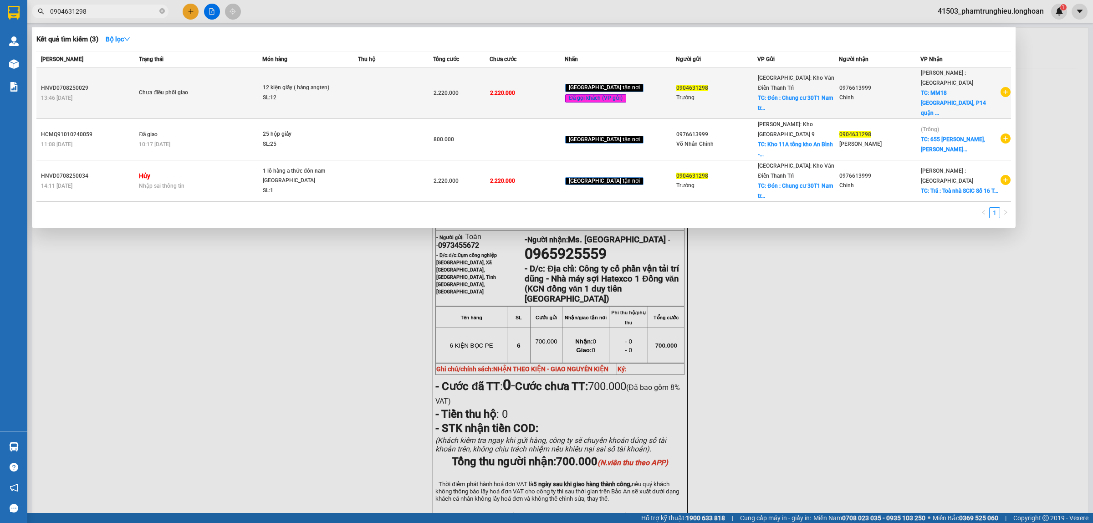
type input "0904631298"
click at [351, 83] on span "12 kiện giấy ( hàng angten) SL: 12" at bounding box center [310, 93] width 94 height 20
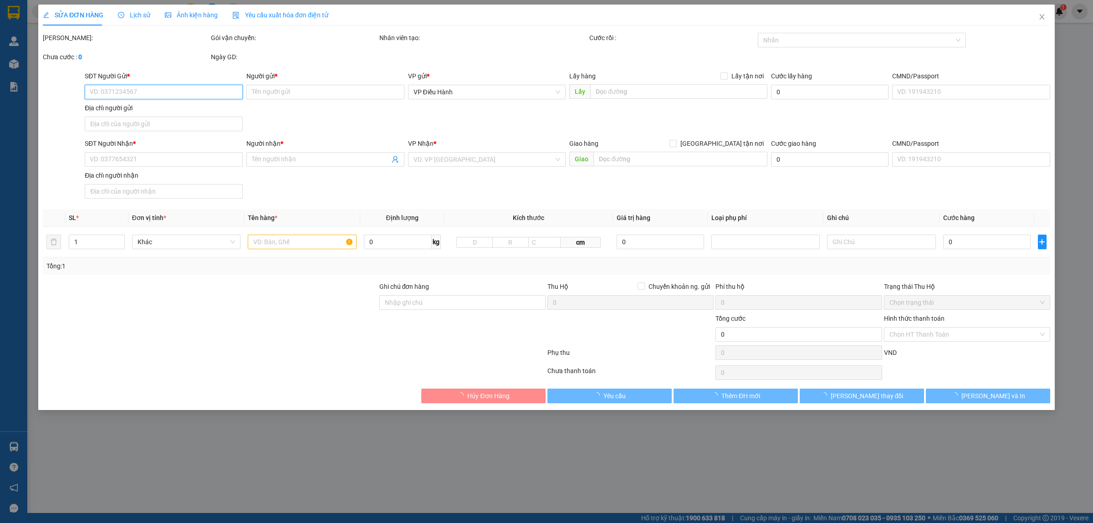
type input "0904631298"
type input "Trường"
checkbox input "true"
type input "Đón : Chung cư 30T1 [GEOGRAPHIC_DATA], Cầy Giấy"
type input "0976613999"
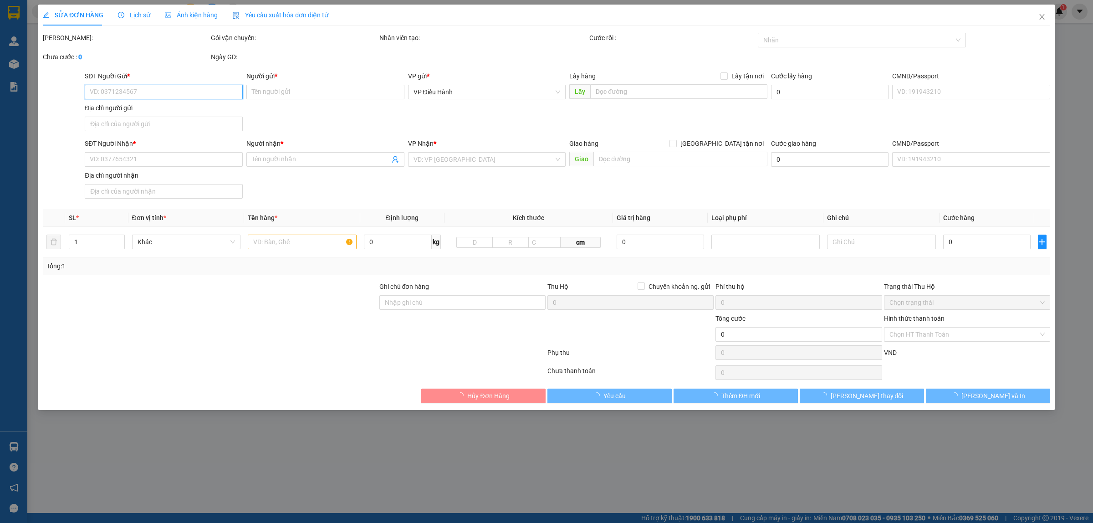
type input "Chinh"
checkbox input "true"
type input "MM18 [GEOGRAPHIC_DATA] 10 HCM"
type input "HÀNG DỄ VỠ CHÚ Ý BỐC XẾP CẨN THẬN ( HƯ VỠ KHÔNG ĐỀN GIÁ TRỊ HÀNG )"
type input "2.220.000"
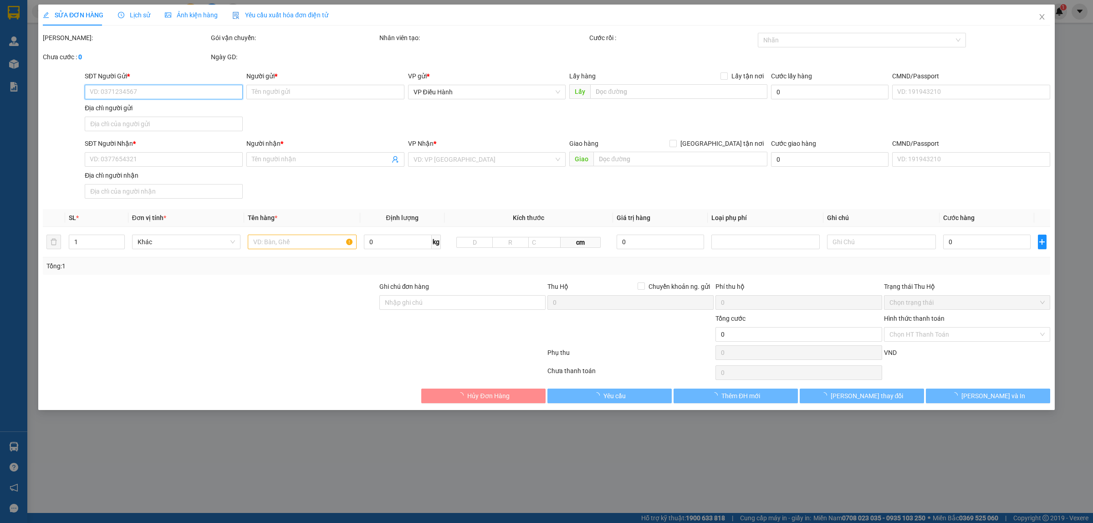
type input "2.220.000"
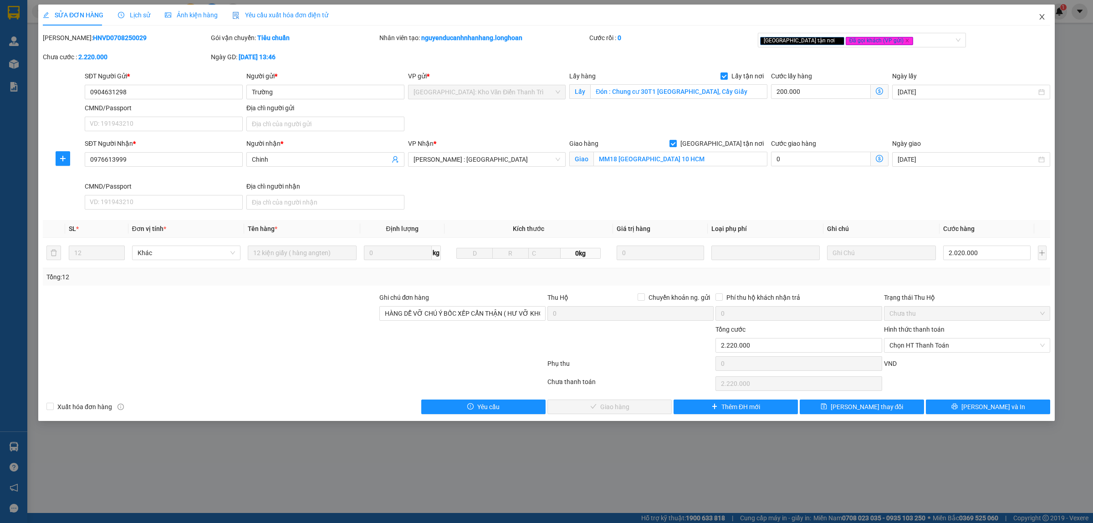
click at [1040, 18] on icon "close" at bounding box center [1041, 16] width 7 height 7
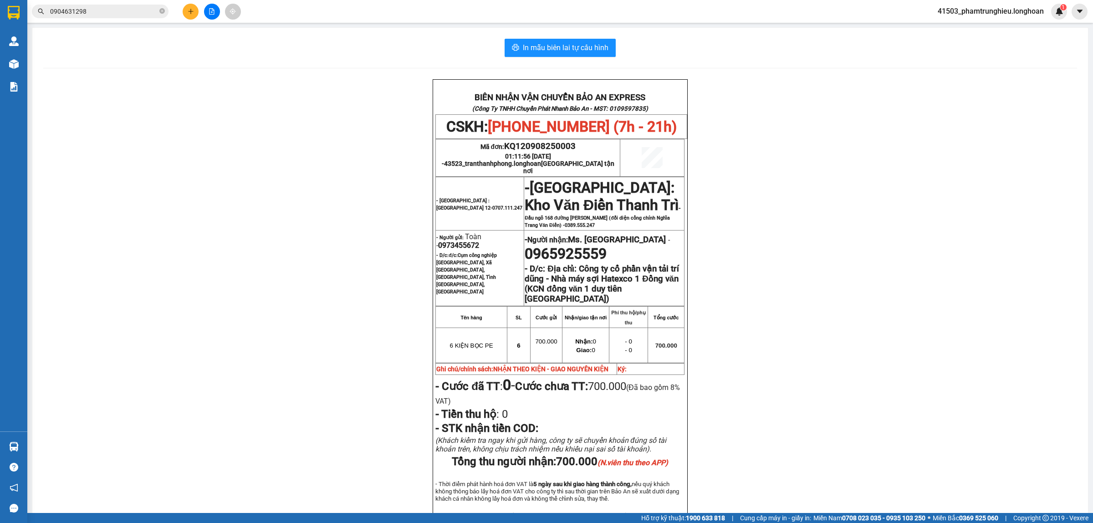
click at [106, 10] on input "0904631298" at bounding box center [103, 11] width 107 height 10
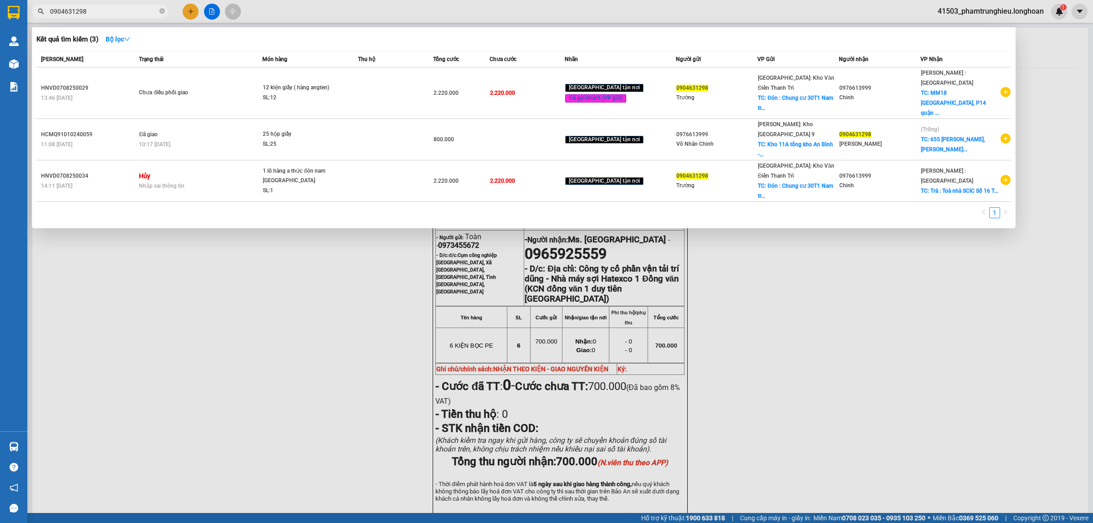
click at [106, 10] on input "0904631298" at bounding box center [103, 11] width 107 height 10
click at [107, 10] on input "0904631298" at bounding box center [103, 11] width 107 height 10
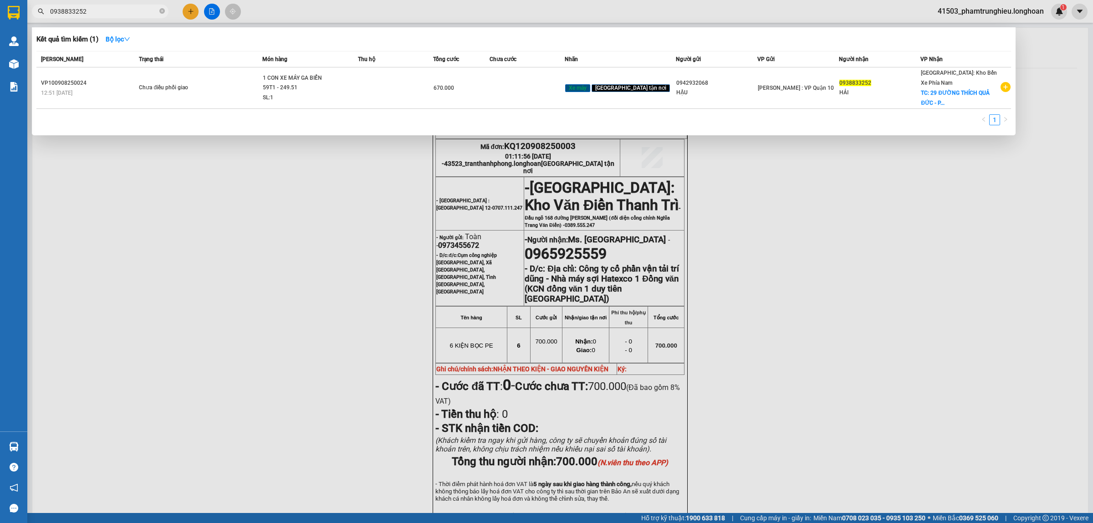
click at [841, 269] on div at bounding box center [546, 261] width 1093 height 523
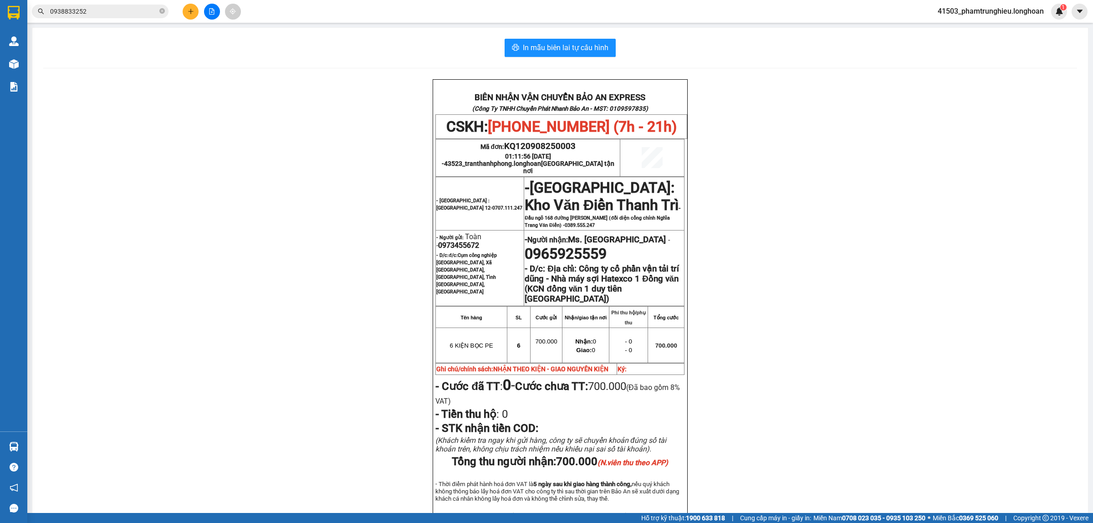
click at [119, 12] on input "0938833252" at bounding box center [103, 11] width 107 height 10
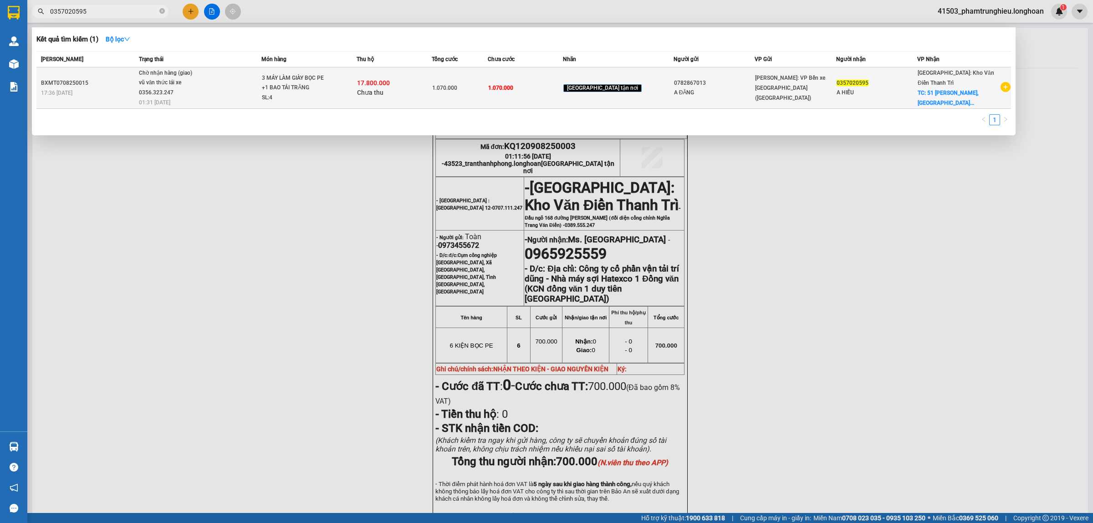
type input "0357020595"
click at [253, 87] on span "Chờ nhận hàng (giao) vũ văn thức lái xe 0356.323.247 01:31 [DATE]" at bounding box center [200, 87] width 122 height 38
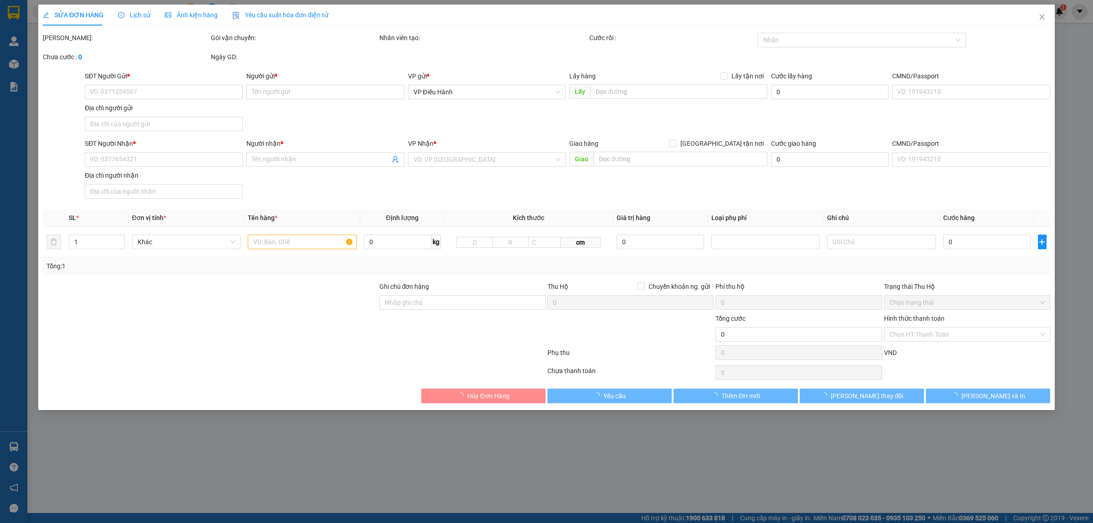
type input "0782867013"
type input "A ĐĂNG"
type input "0357020595"
type input "A HIẾU"
checkbox input "true"
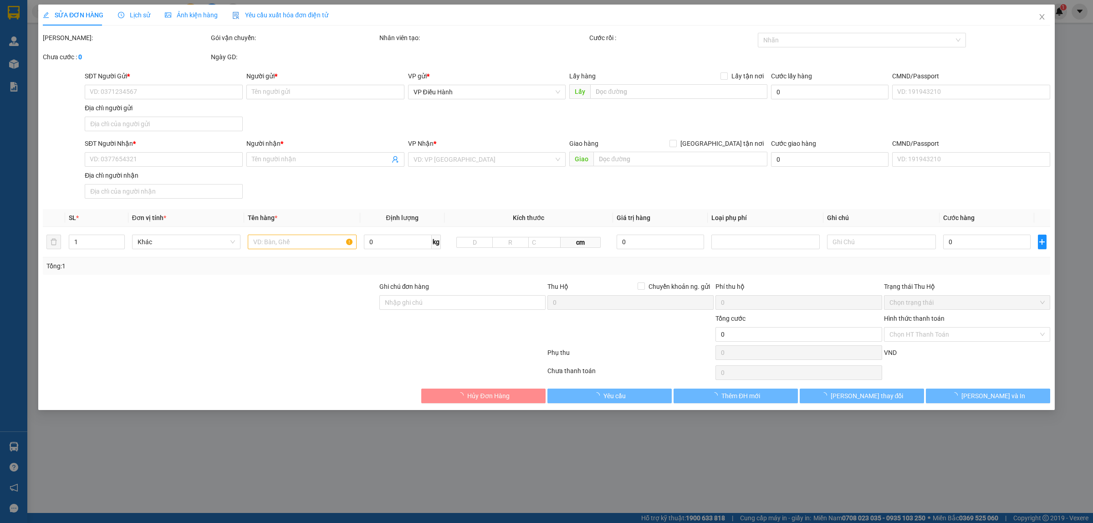
type input "51 ngõ Láng Trung, [GEOGRAPHIC_DATA], [GEOGRAPHIC_DATA], [GEOGRAPHIC_DATA]"
type input "1.070.000"
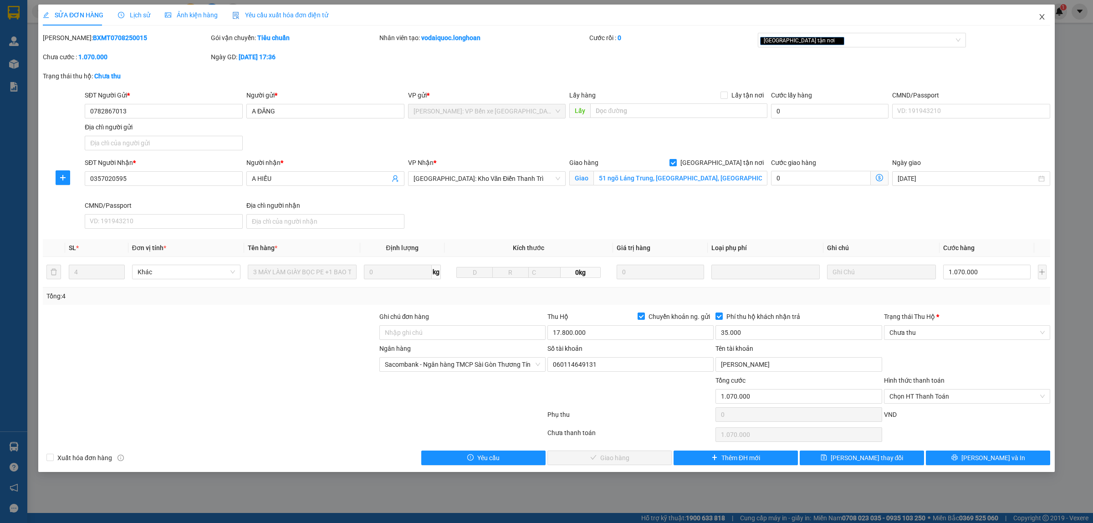
click at [1043, 21] on span "Close" at bounding box center [1041, 17] width 25 height 25
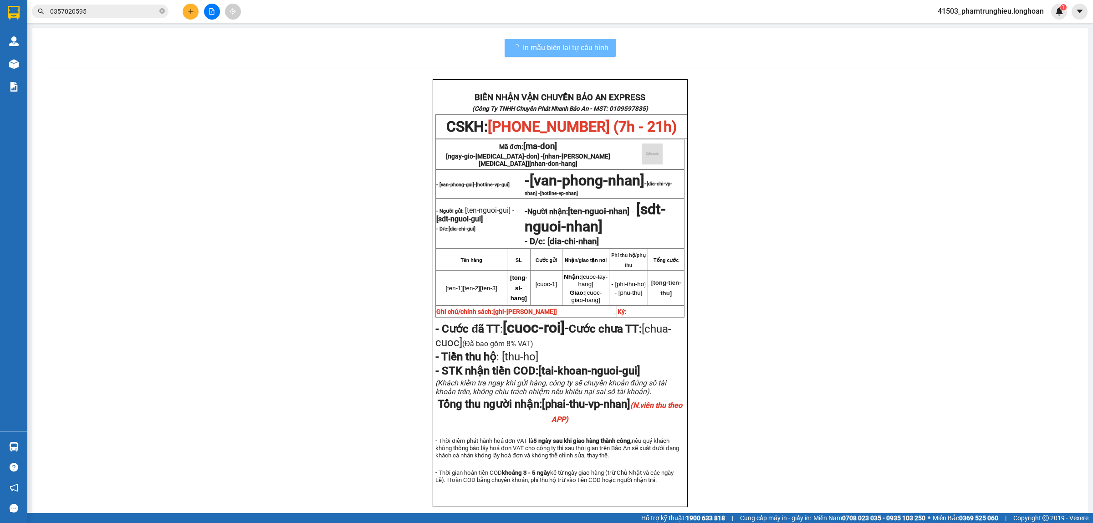
click at [135, 14] on input "0357020595" at bounding box center [103, 11] width 107 height 10
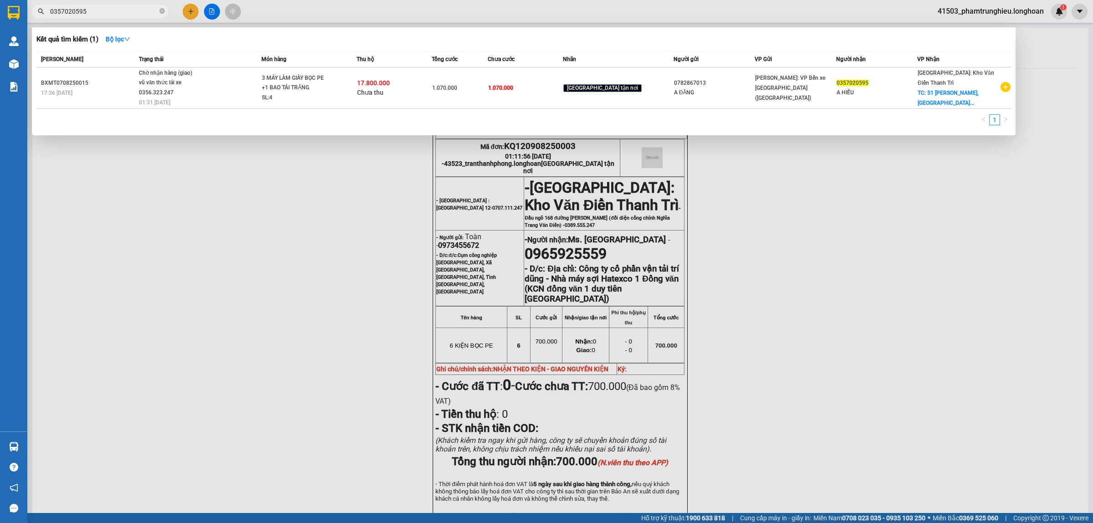
click at [135, 14] on input "0357020595" at bounding box center [103, 11] width 107 height 10
paste input "961678012"
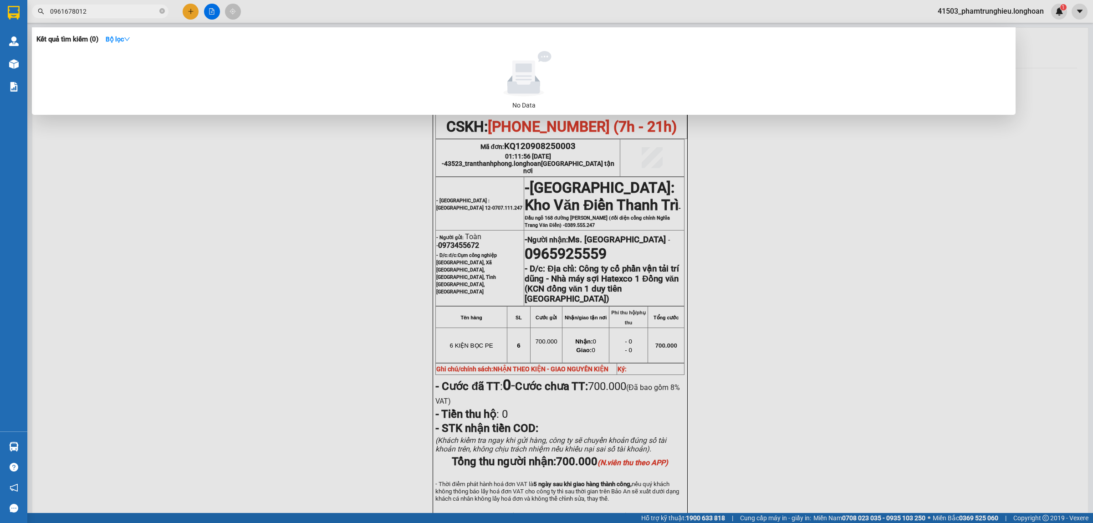
click at [143, 10] on input "0961678012" at bounding box center [103, 11] width 107 height 10
paste input "04631298"
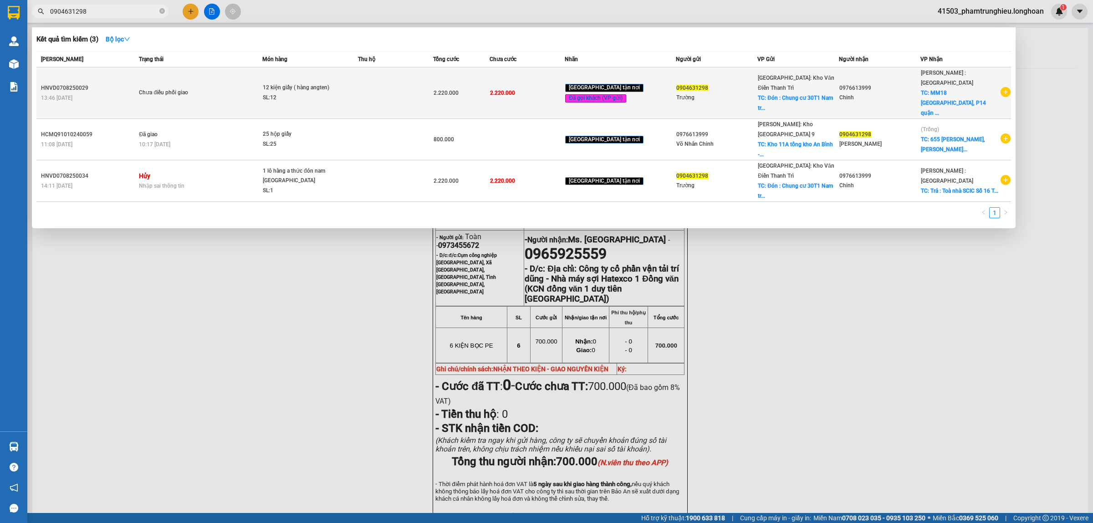
type input "0904631298"
click at [262, 88] on span "Chưa điều phối giao" at bounding box center [200, 93] width 123 height 10
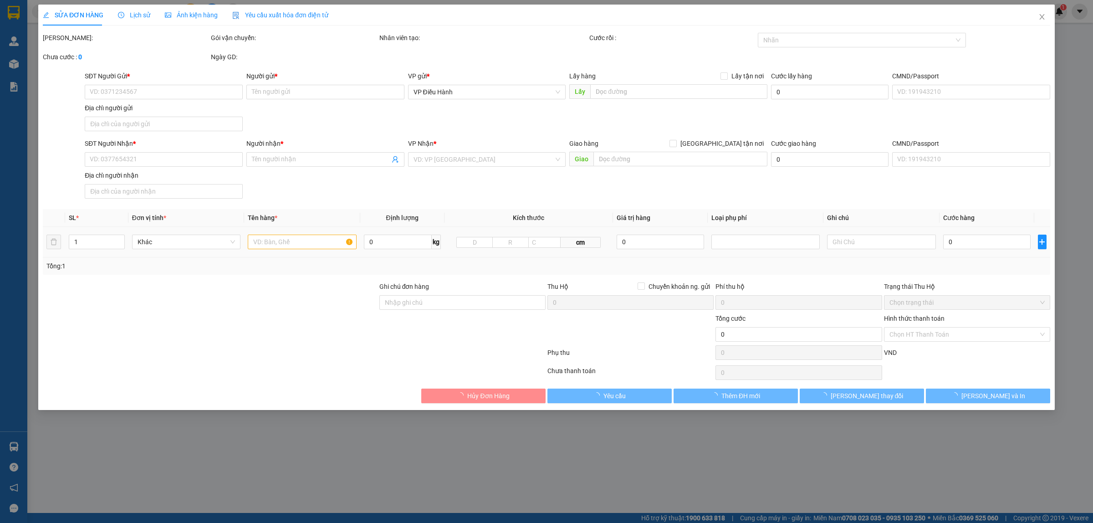
type input "0904631298"
type input "Trường"
checkbox input "true"
type input "Đón : Chung cư 30T1 [GEOGRAPHIC_DATA], Cầy Giấy"
type input "0976613999"
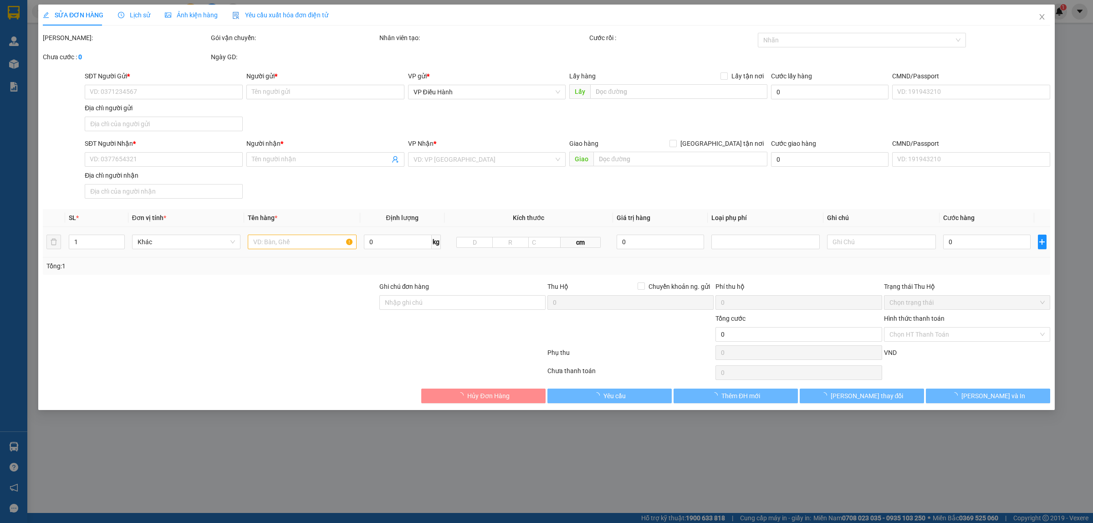
type input "Chinh"
checkbox input "true"
type input "MM18 [GEOGRAPHIC_DATA] 10 HCM"
type input "HÀNG DỄ VỠ CHÚ Ý BỐC XẾP CẨN THẬN ( HƯ VỠ KHÔNG ĐỀN GIÁ TRỊ HÀNG )"
type input "2.220.000"
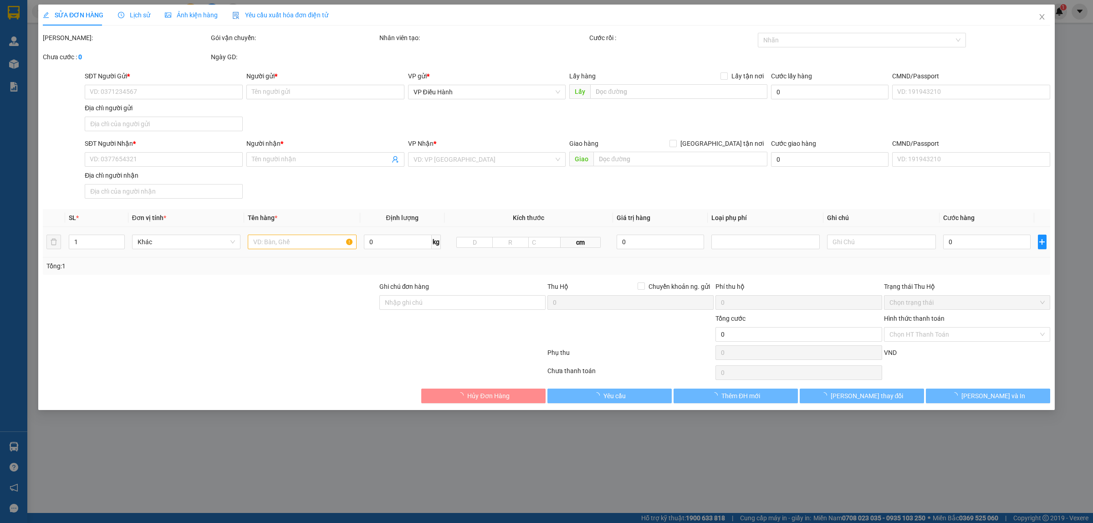
type input "2.220.000"
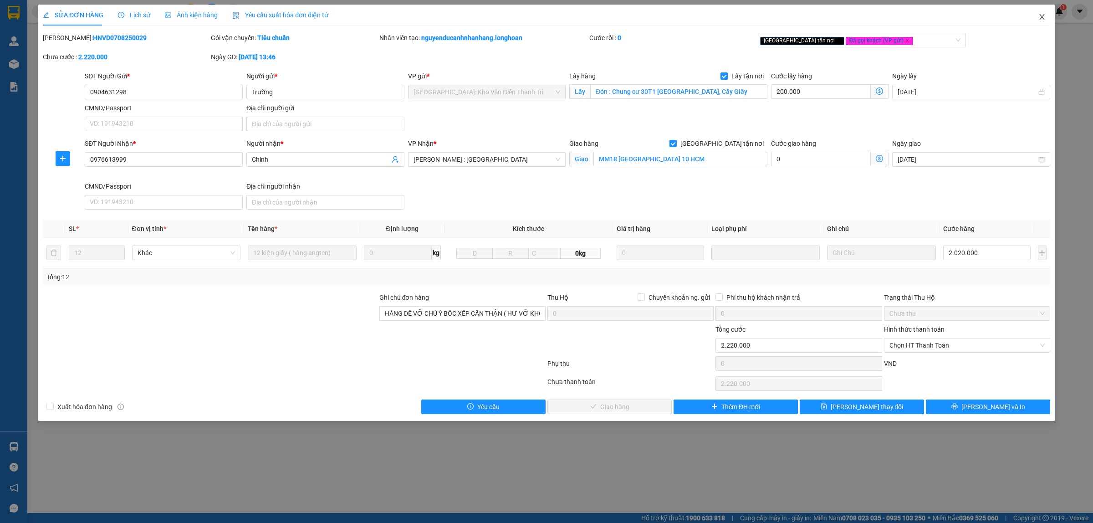
click at [1044, 19] on icon "close" at bounding box center [1041, 16] width 7 height 7
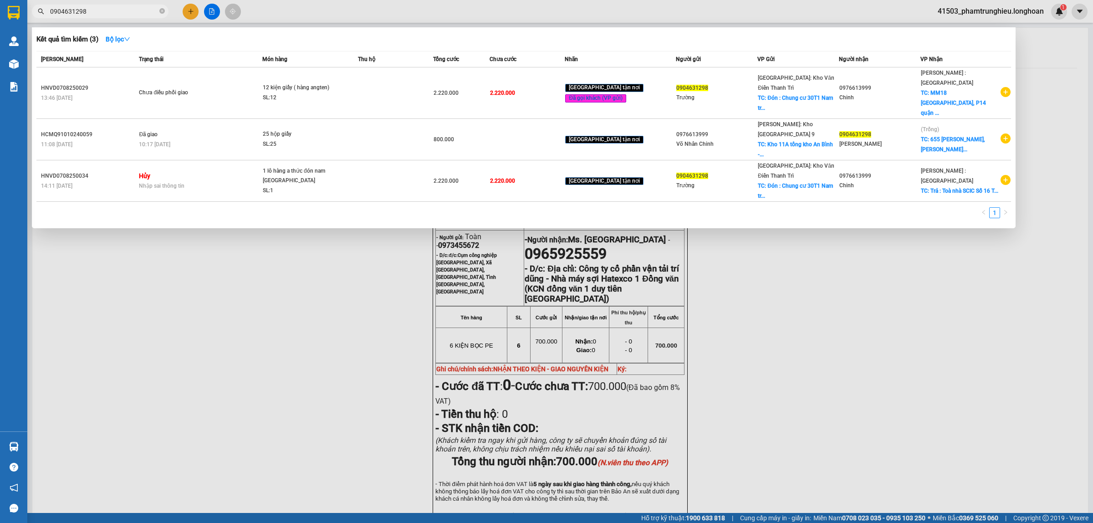
click at [105, 11] on input "0904631298" at bounding box center [103, 11] width 107 height 10
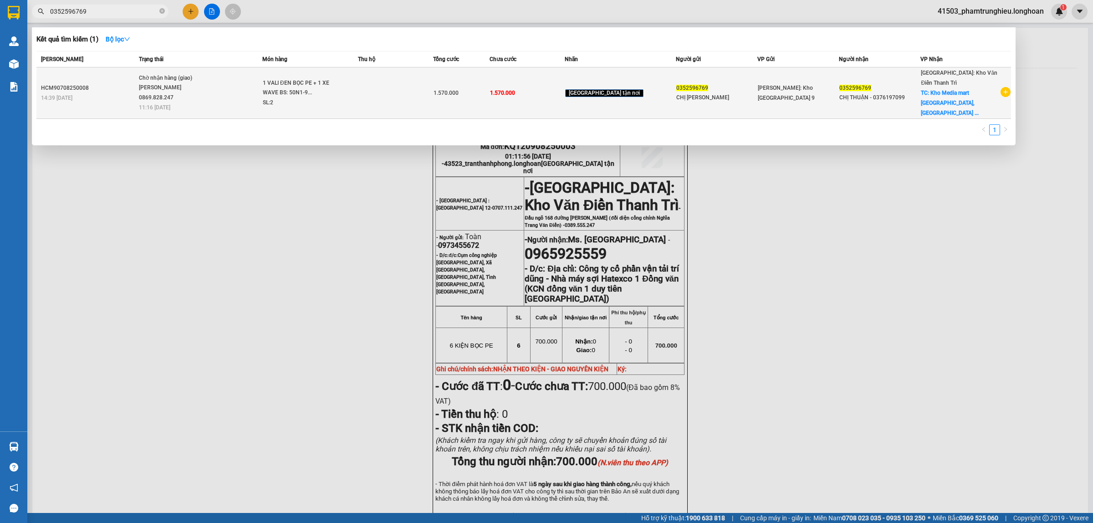
click at [357, 83] on span "1 VALI ĐEN BỌC PE + 1 XE WAVE BS: 50N1-9... SL: 2" at bounding box center [310, 93] width 94 height 30
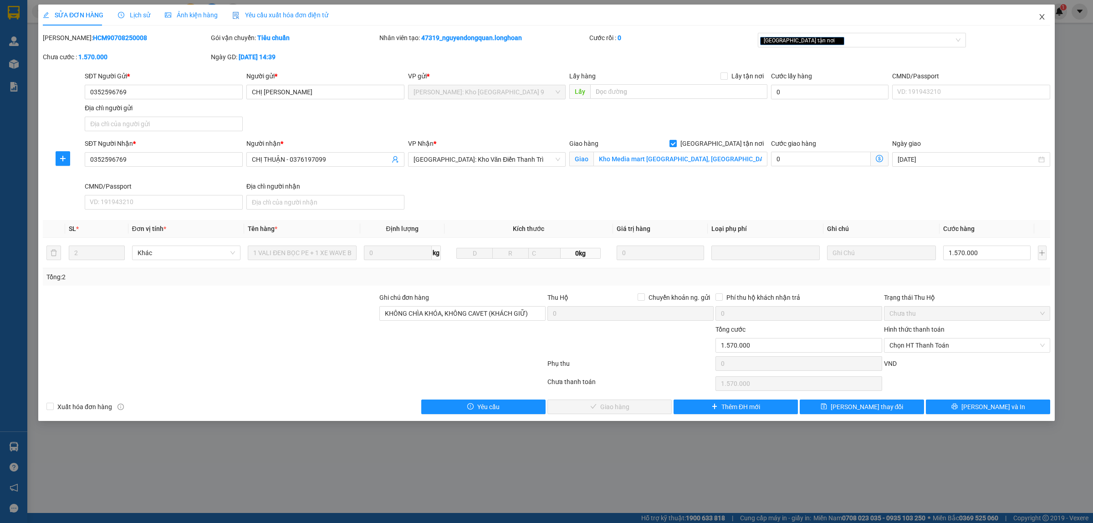
click at [1042, 21] on span "Close" at bounding box center [1041, 17] width 25 height 25
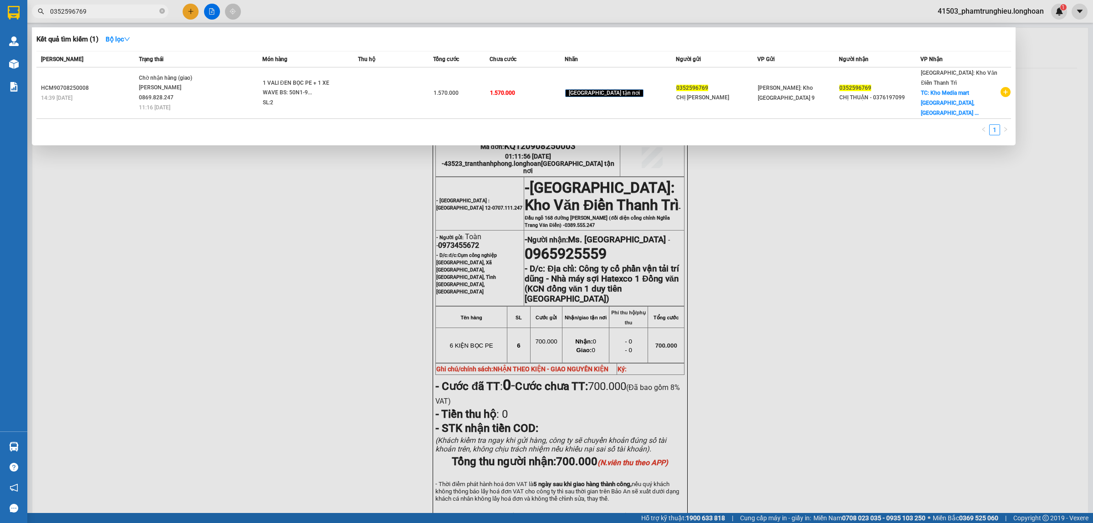
click at [112, 10] on input "0352596769" at bounding box center [103, 11] width 107 height 10
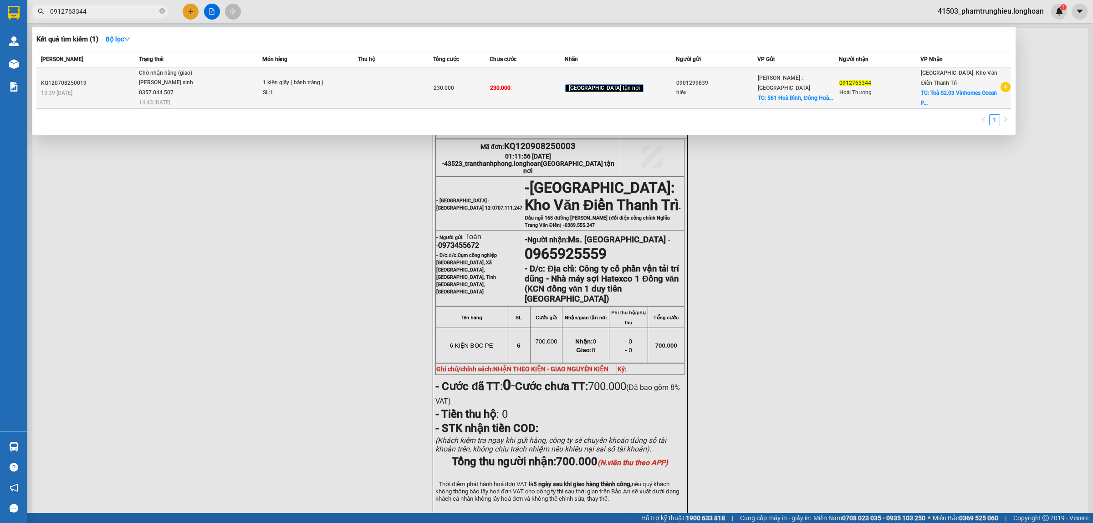
type input "0912763344"
click at [292, 90] on div "SL: 1" at bounding box center [297, 93] width 68 height 10
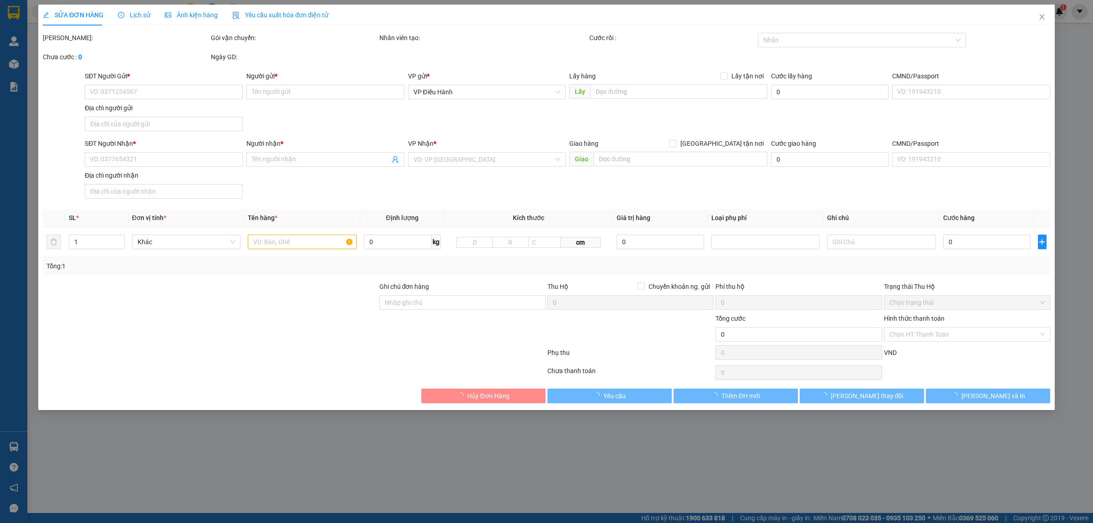
type input "0901299839"
type input "hiếu"
checkbox input "true"
type input "561 Hoà Bình, Đông Hoà, [GEOGRAPHIC_DATA], [GEOGRAPHIC_DATA]"
type input "0912763344"
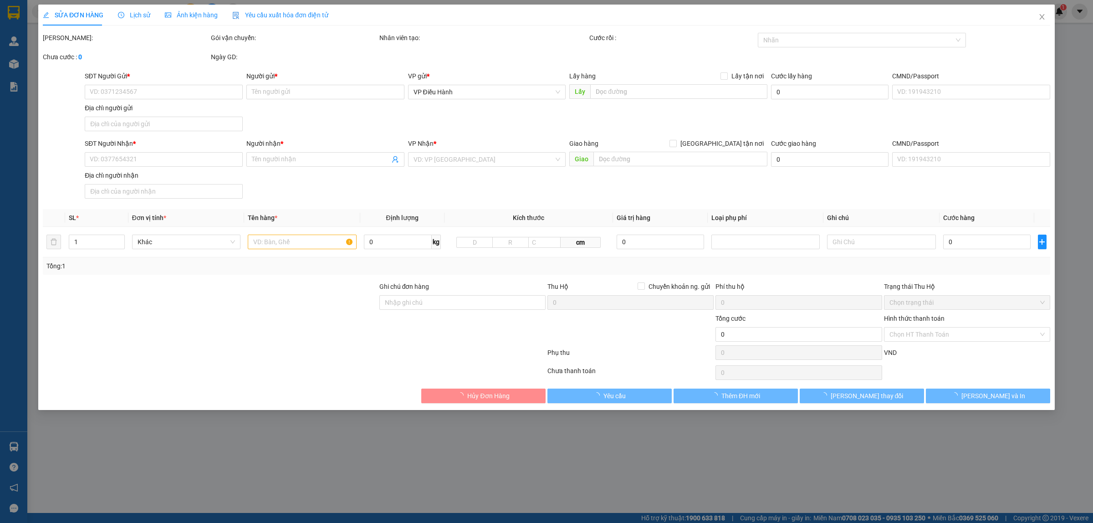
type input "Hoài Thương"
checkbox input "true"
type input "Toà S2.03 Vinhomes Ocean Prak , Đa Tốn , [GEOGRAPHIC_DATA] , [GEOGRAPHIC_DATA]"
type input "230.000"
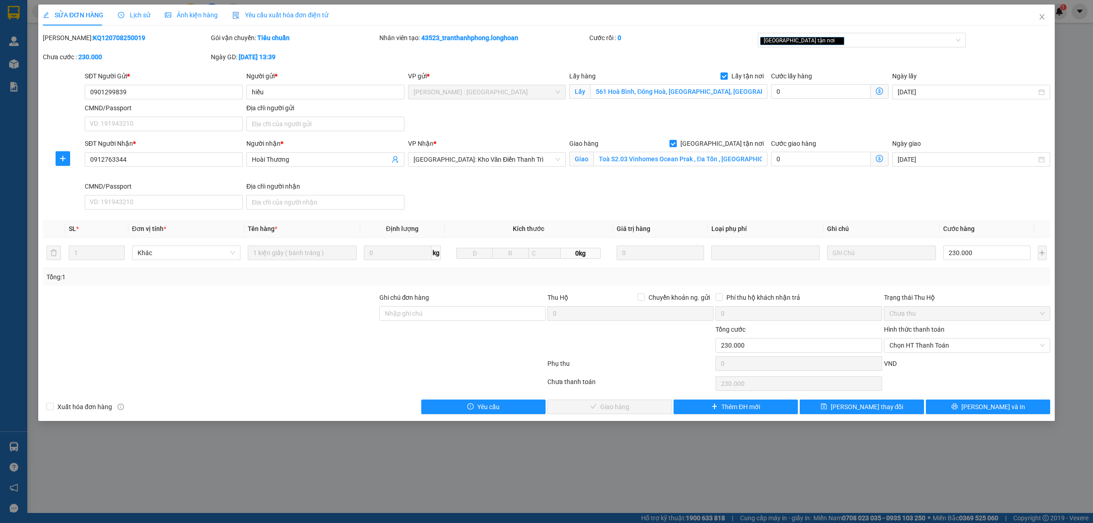
click at [135, 12] on span "Lịch sử" at bounding box center [134, 14] width 32 height 7
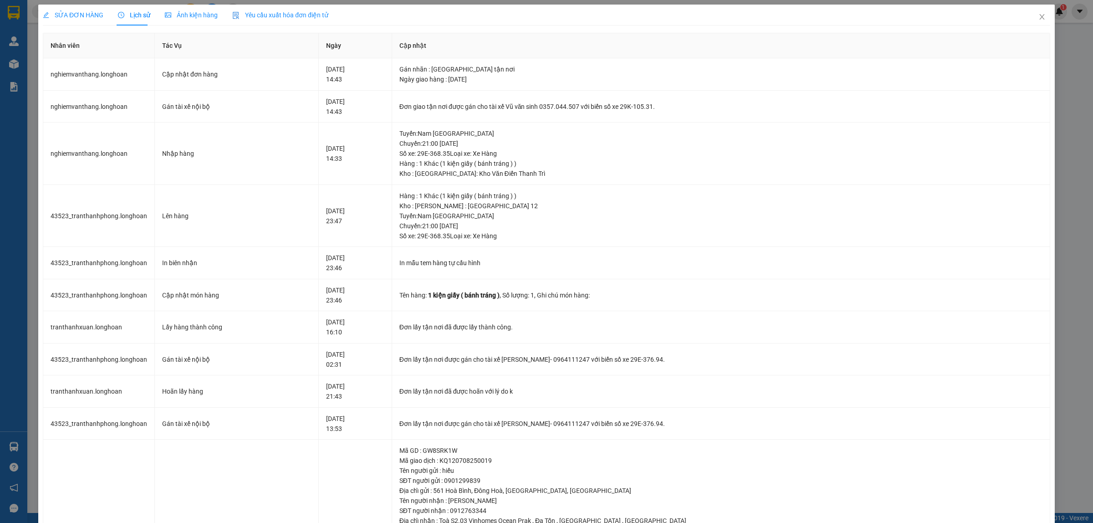
click at [84, 16] on span "SỬA ĐƠN HÀNG" at bounding box center [73, 14] width 61 height 7
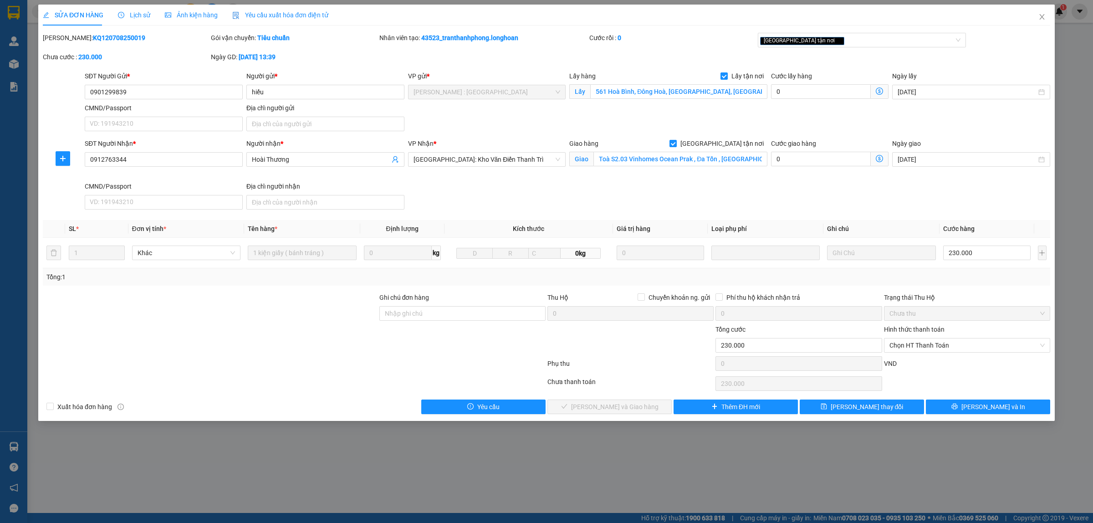
click at [138, 13] on span "Lịch sử" at bounding box center [134, 14] width 32 height 7
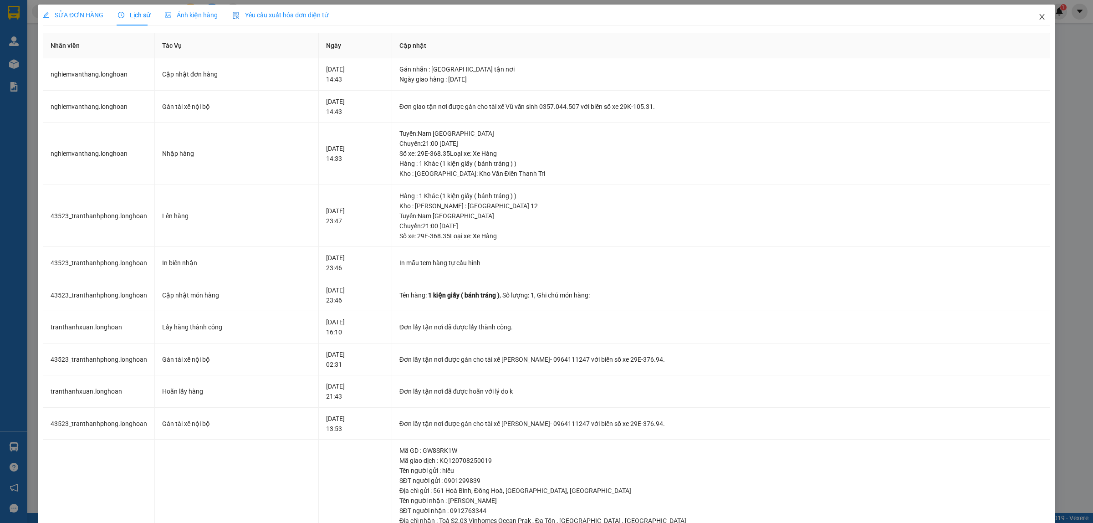
click at [1038, 16] on icon "close" at bounding box center [1041, 16] width 7 height 7
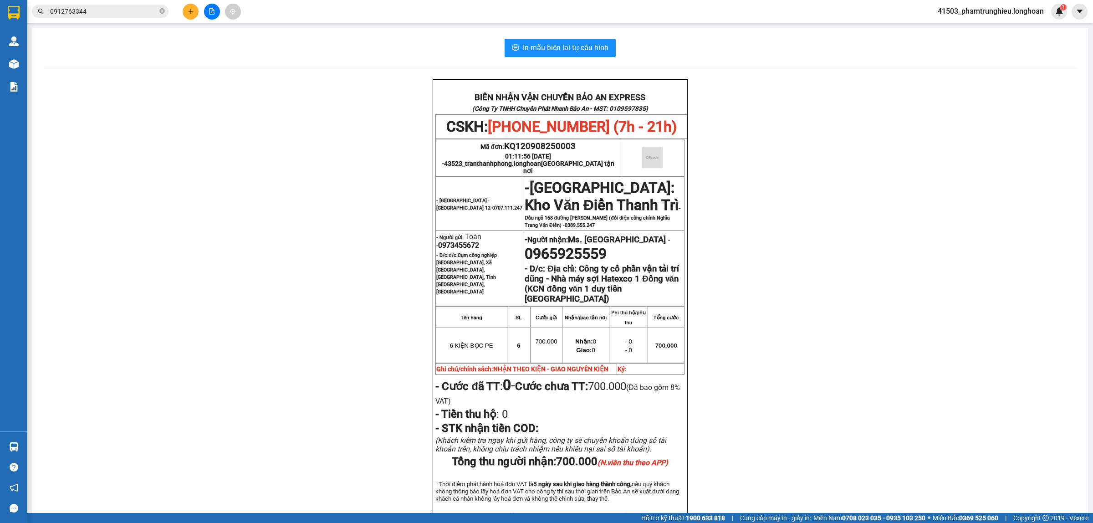
click at [125, 12] on input "0912763344" at bounding box center [103, 11] width 107 height 10
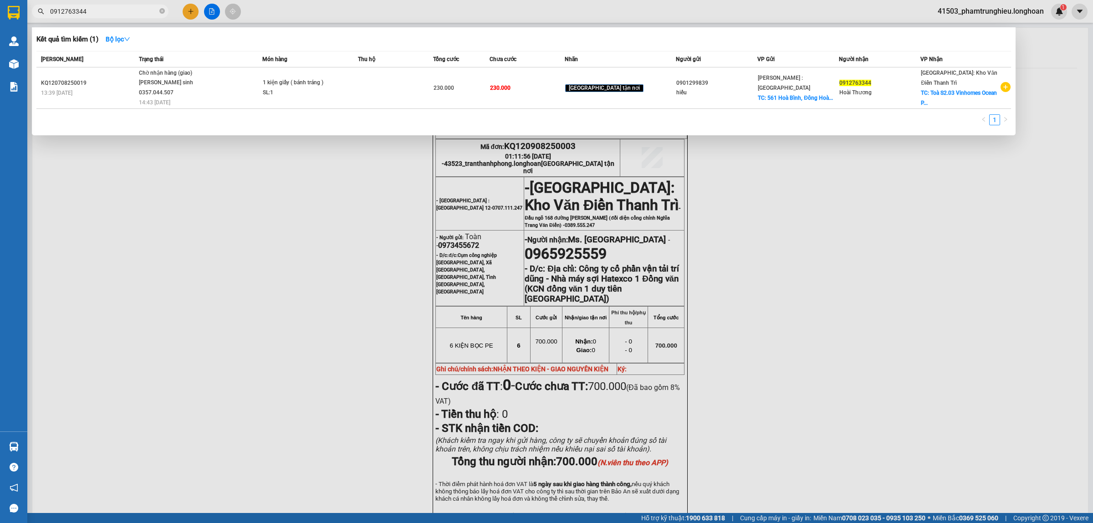
click at [125, 12] on input "0912763344" at bounding box center [103, 11] width 107 height 10
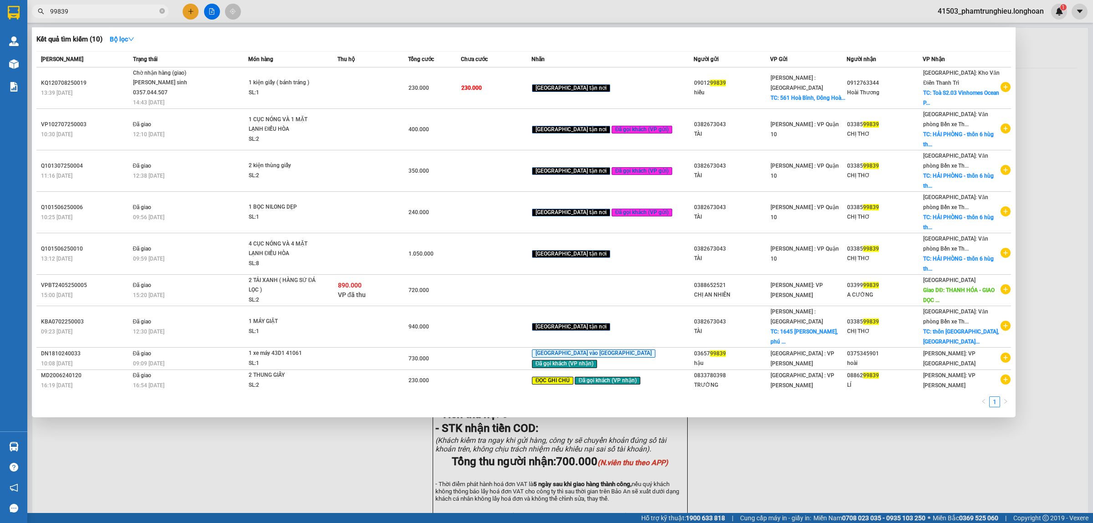
click at [94, 10] on input "99839" at bounding box center [103, 11] width 107 height 10
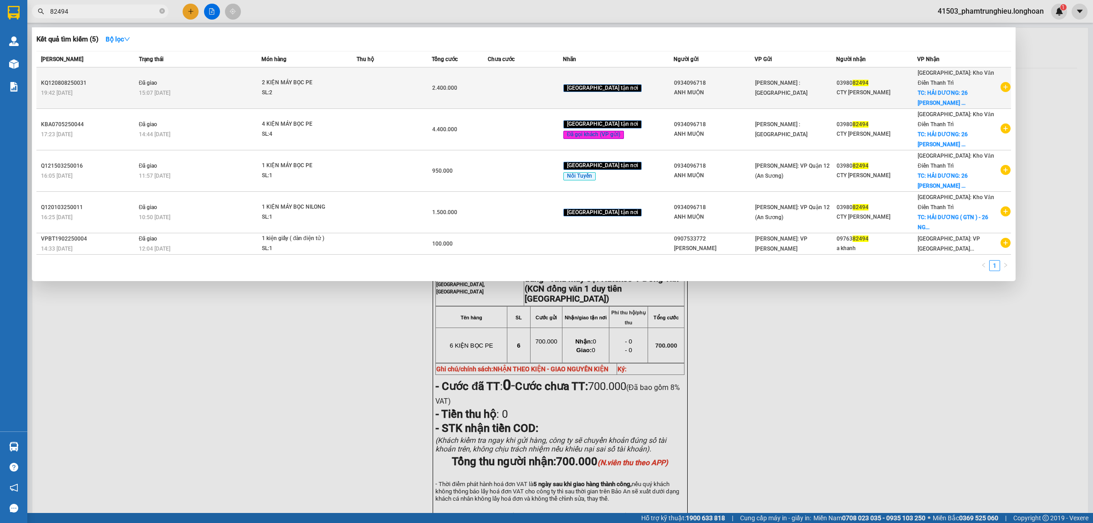
type input "82494"
click at [356, 89] on span "2 KIỆN MÁY BỌC PE SL: 2" at bounding box center [309, 88] width 94 height 20
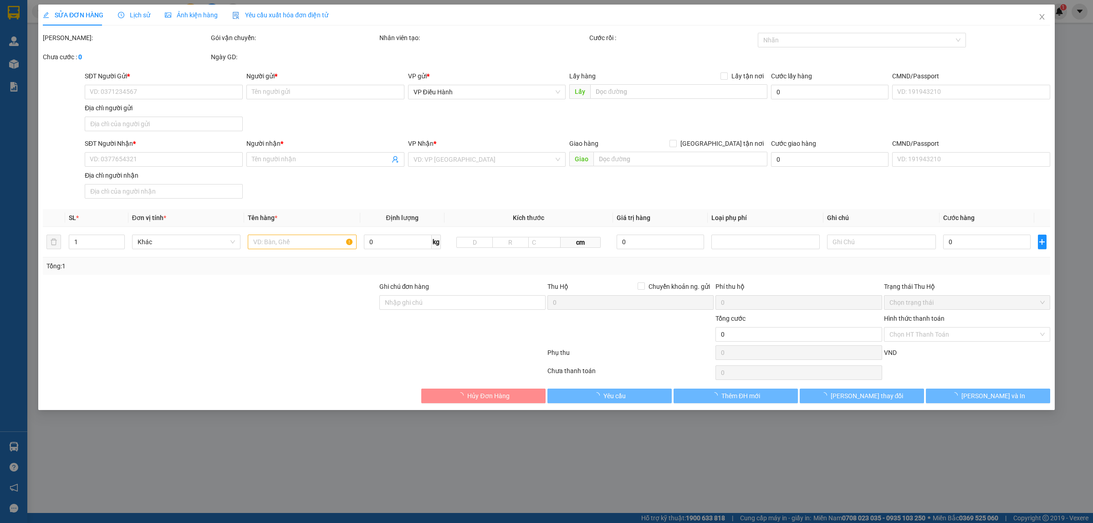
type input "0934096718"
type input "ANH MUỘN"
type input "0398082494"
type input "CTY [PERSON_NAME]"
checkbox input "true"
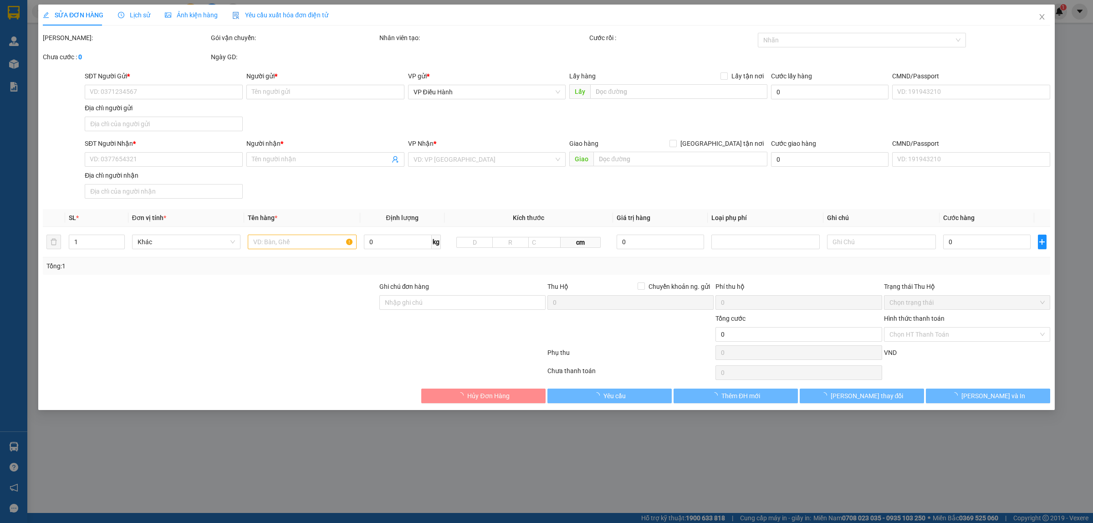
type input "HẢI DƯƠNG: 26 [PERSON_NAME], P [GEOGRAPHIC_DATA], [GEOGRAPHIC_DATA]"
type input "KHÔNG BAO TRẦY XƯỚC"
type input "2.400.000"
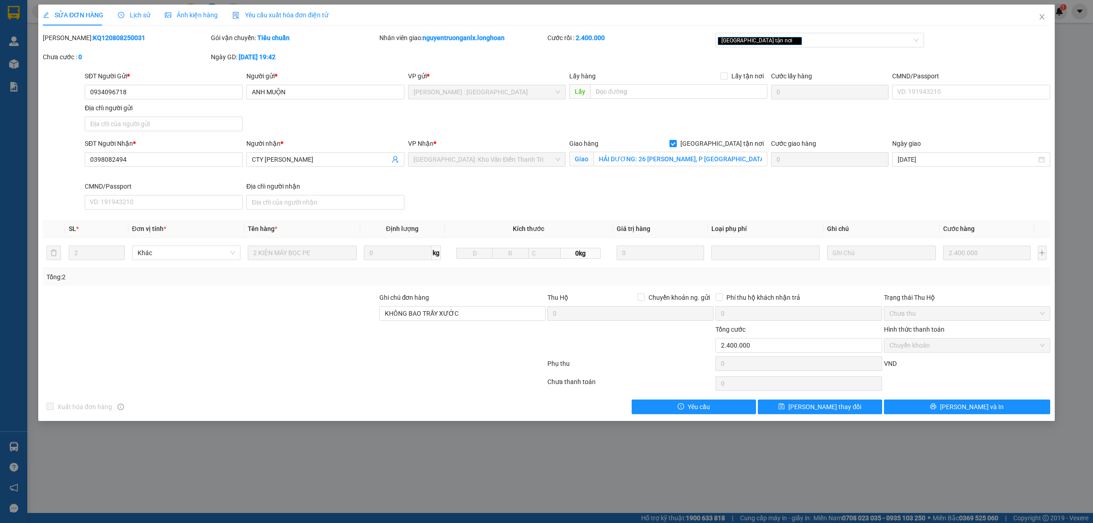
click at [96, 38] on b "KQ120808250031" at bounding box center [119, 37] width 52 height 7
copy b "KQ120808250031"
click at [1041, 16] on icon "close" at bounding box center [1041, 16] width 5 height 5
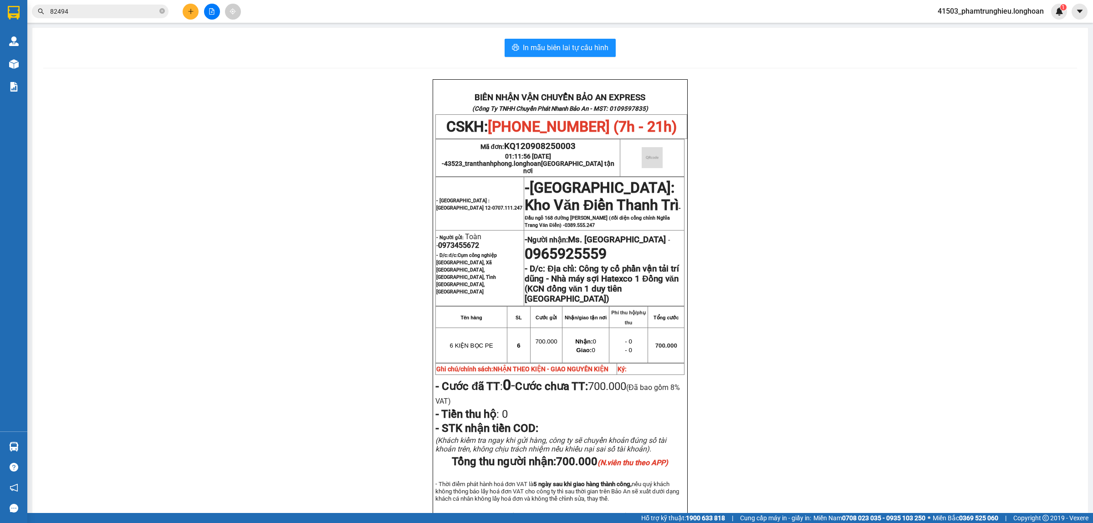
click at [128, 10] on input "82494" at bounding box center [103, 11] width 107 height 10
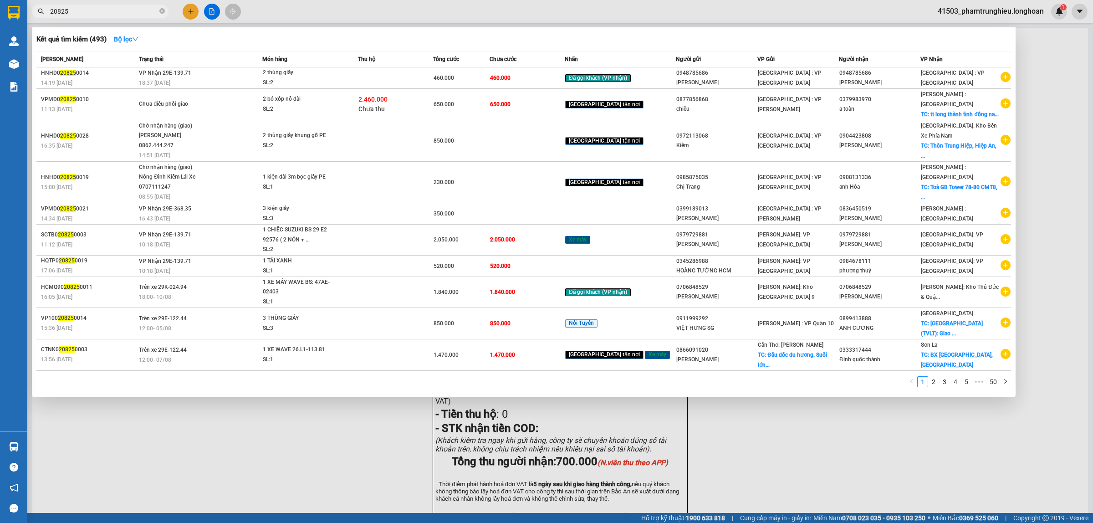
click at [110, 8] on input "20825" at bounding box center [103, 11] width 107 height 10
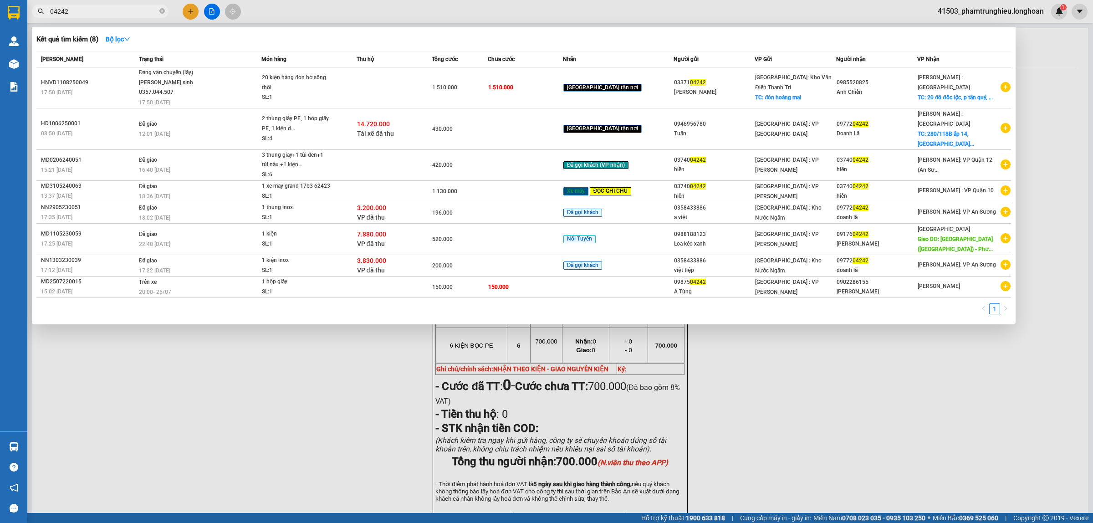
click at [127, 14] on input "04242" at bounding box center [103, 11] width 107 height 10
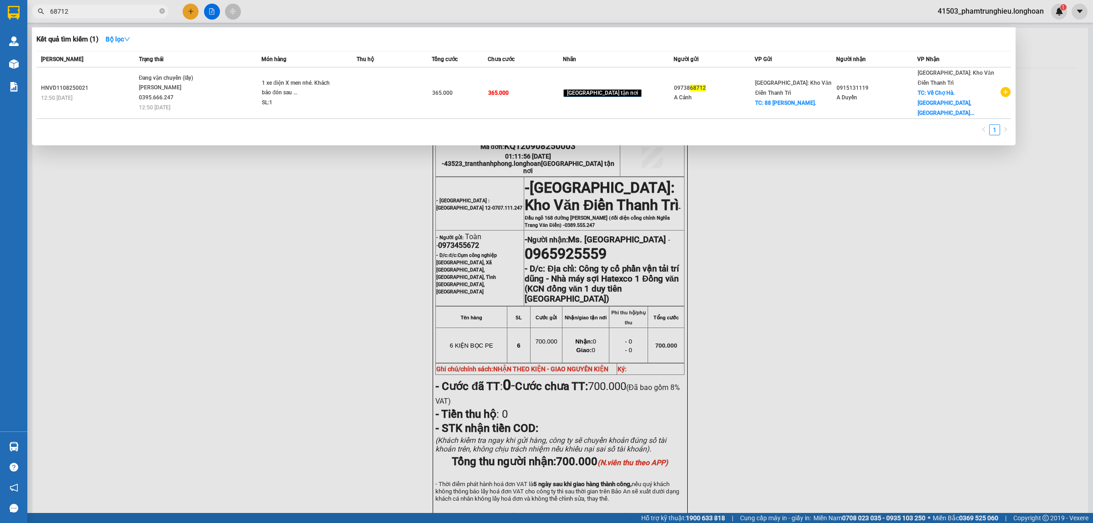
type input "68712"
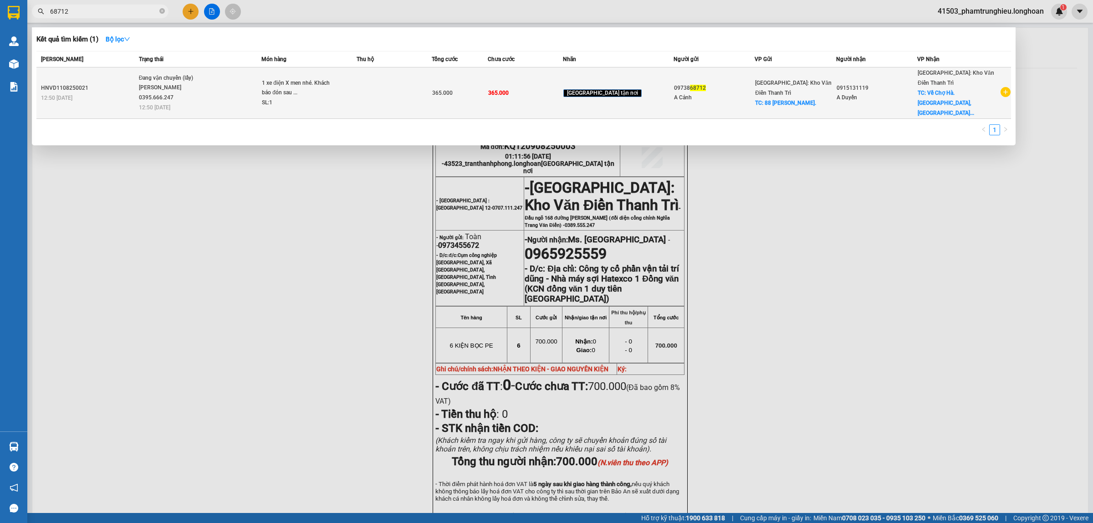
click at [278, 78] on div "1 xe điện X men nhé. Khách báo đón sau ..." at bounding box center [296, 88] width 68 height 20
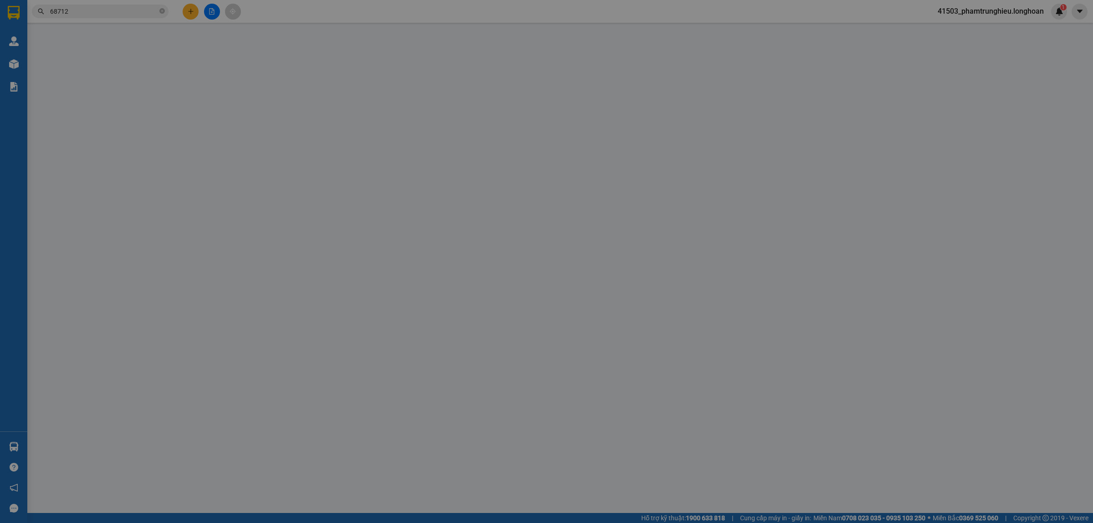
type input "0973868712"
type input "A Cảnh"
checkbox input "true"
type input "88 Hồ Đền Lừ."
type input "0915131119"
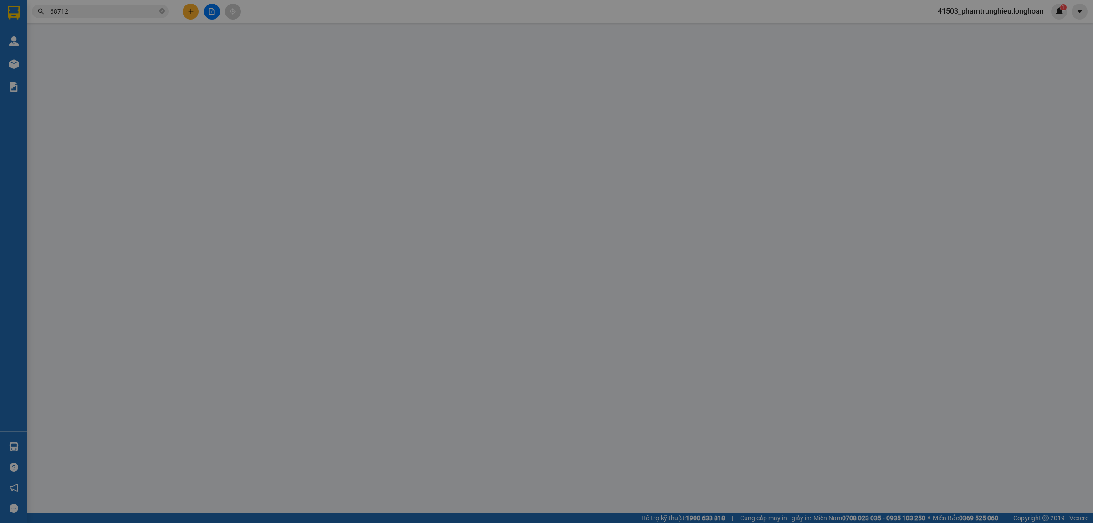
type input "A Duyến"
checkbox input "true"
type input "Về Chợ Hà. [GEOGRAPHIC_DATA], [GEOGRAPHIC_DATA] , [GEOGRAPHIC_DATA]("
type input "365.000"
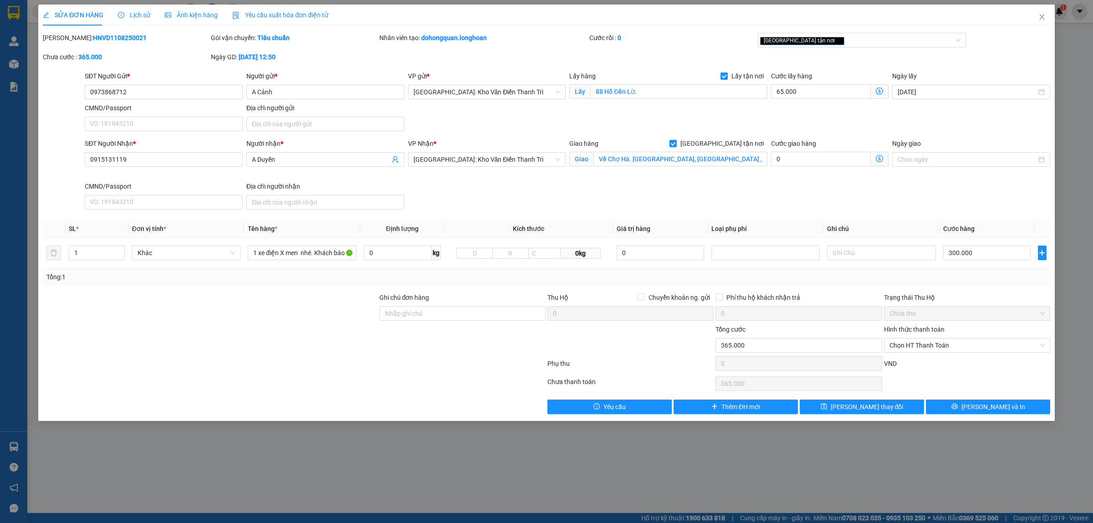
click at [137, 16] on span "Lịch sử" at bounding box center [134, 14] width 32 height 7
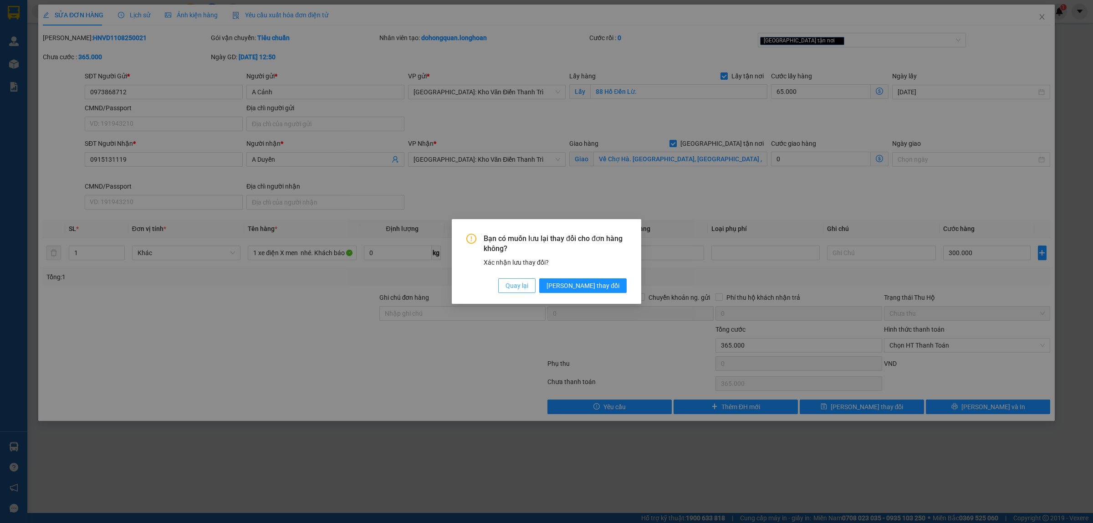
click at [528, 281] on span "Quay lại" at bounding box center [516, 285] width 23 height 10
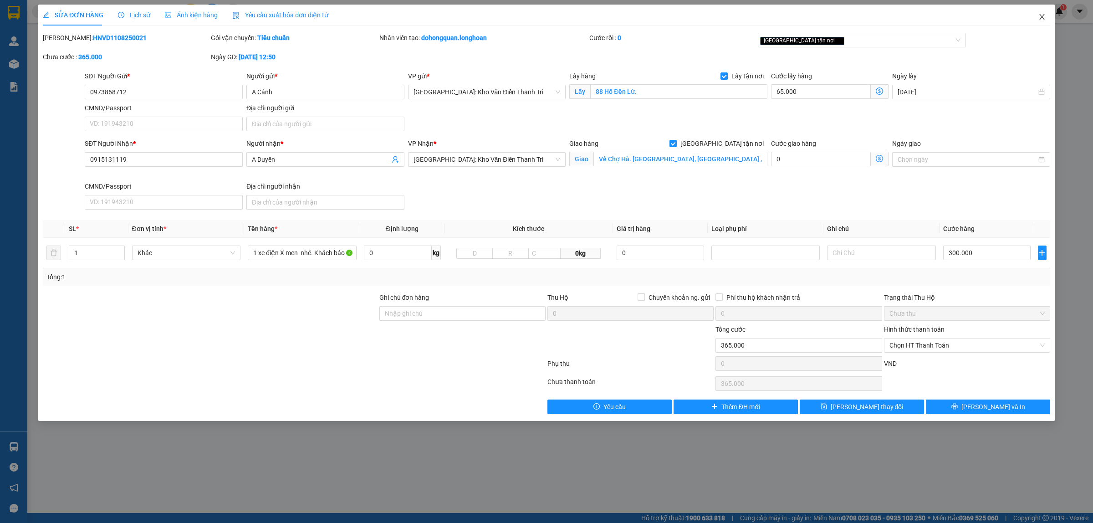
click at [1046, 14] on span "Close" at bounding box center [1041, 17] width 25 height 25
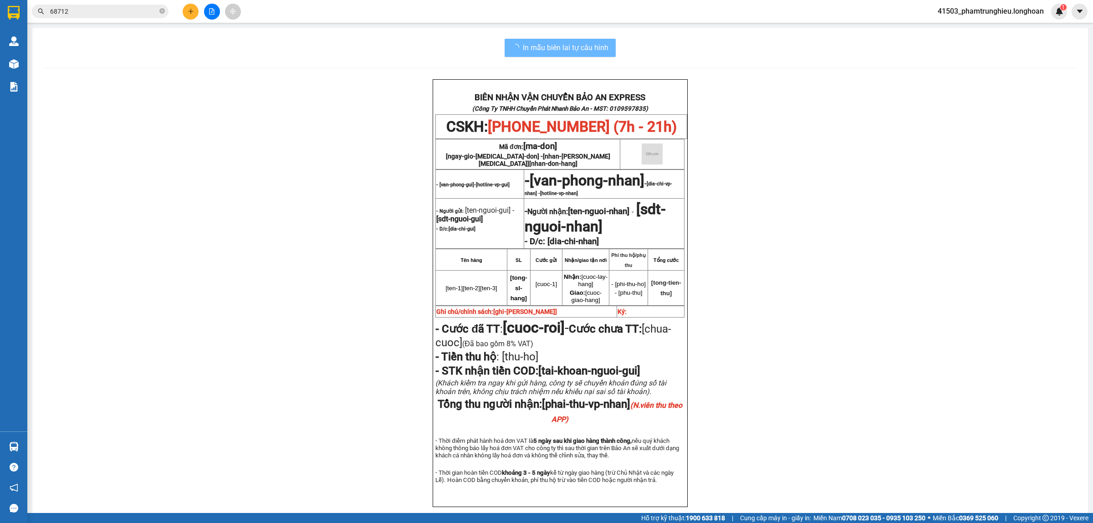
click at [107, 5] on span "68712" at bounding box center [100, 12] width 137 height 14
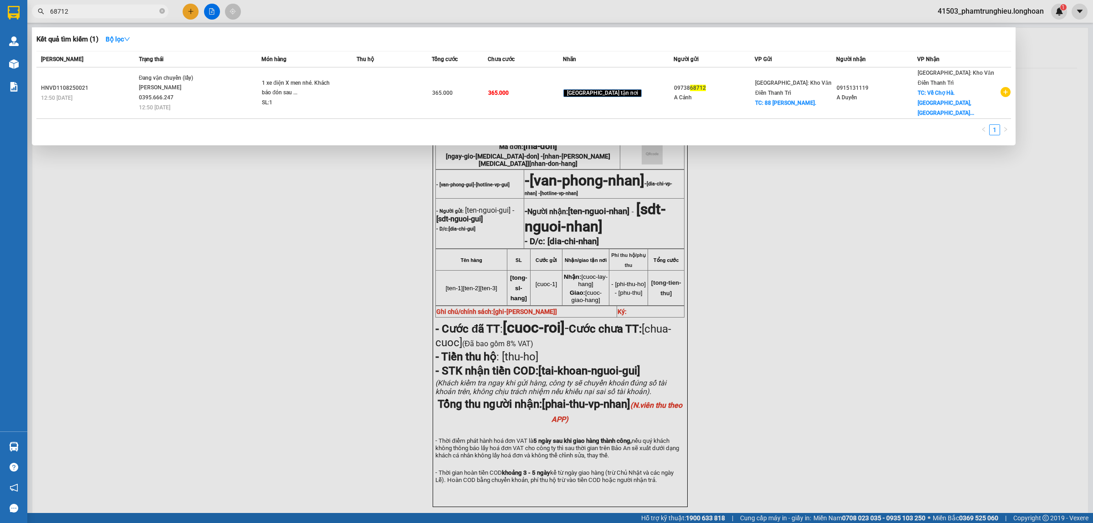
drag, startPoint x: 107, startPoint y: 5, endPoint x: 97, endPoint y: 20, distance: 19.3
click at [106, 5] on span "68712" at bounding box center [100, 12] width 137 height 14
click at [96, 20] on div at bounding box center [546, 261] width 1093 height 523
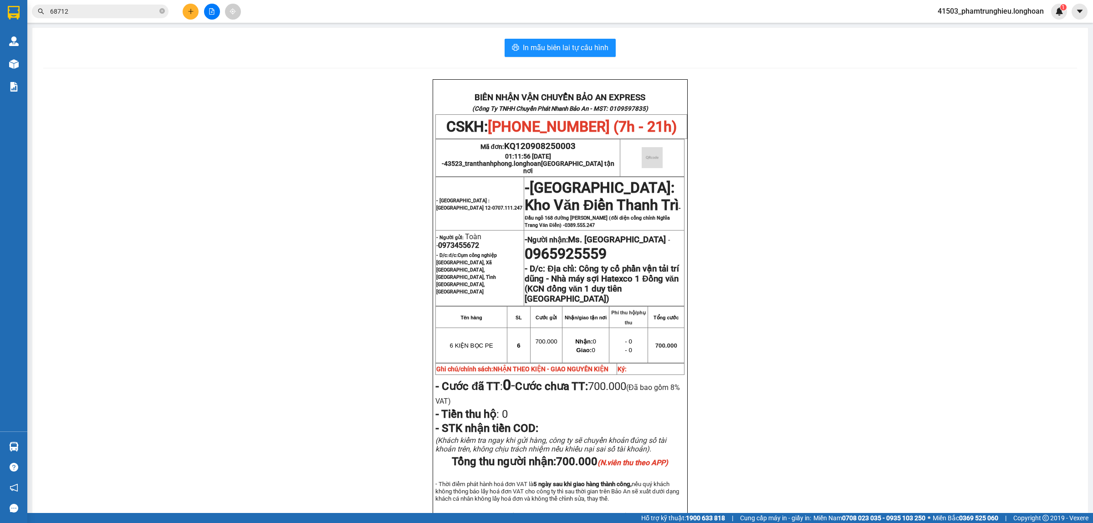
click at [93, 14] on input "68712" at bounding box center [103, 11] width 107 height 10
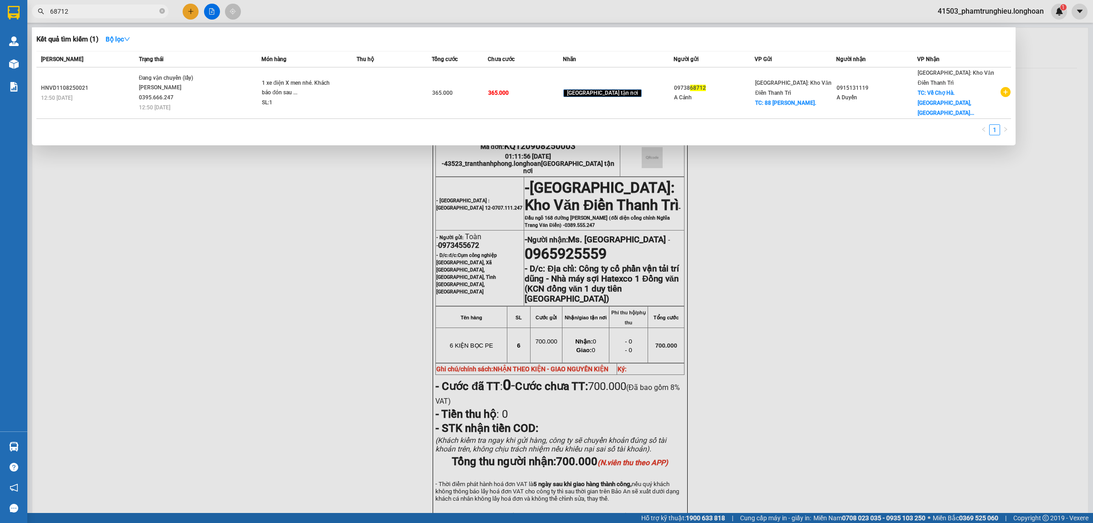
click at [93, 14] on input "68712" at bounding box center [103, 11] width 107 height 10
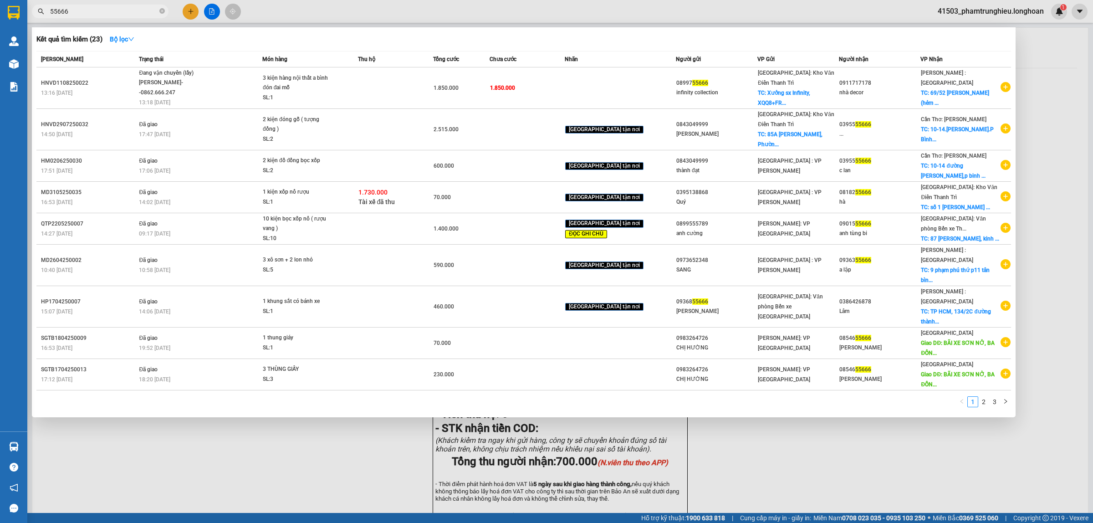
type input "55666"
